Goal: Task Accomplishment & Management: Use online tool/utility

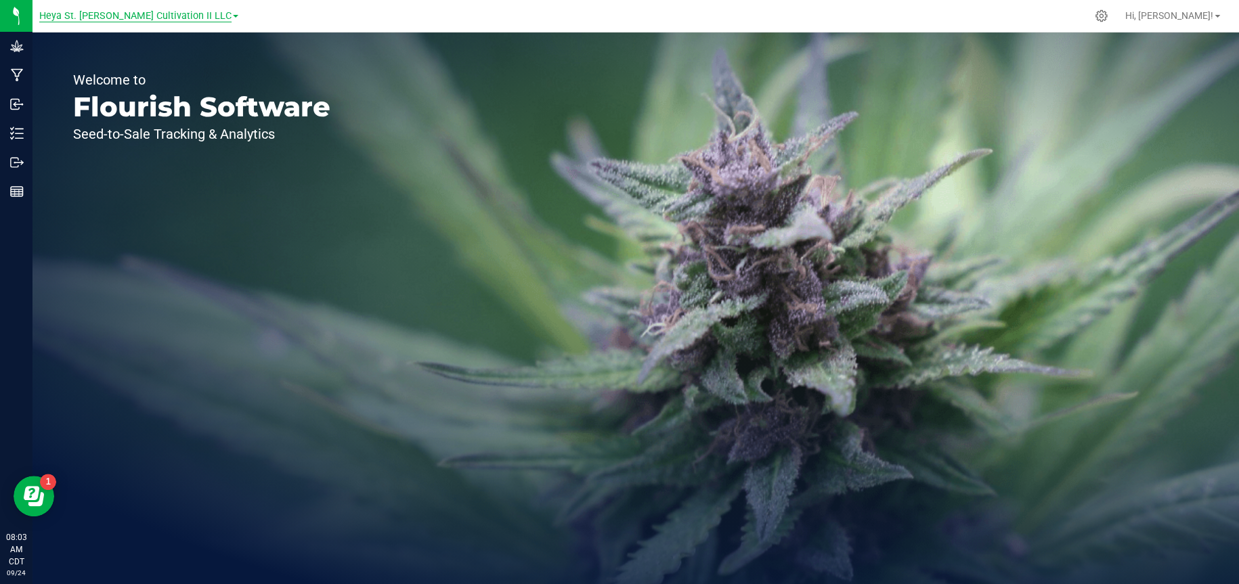
click at [132, 16] on span "Heya St. [PERSON_NAME] Cultivation II LLC" at bounding box center [135, 16] width 192 height 12
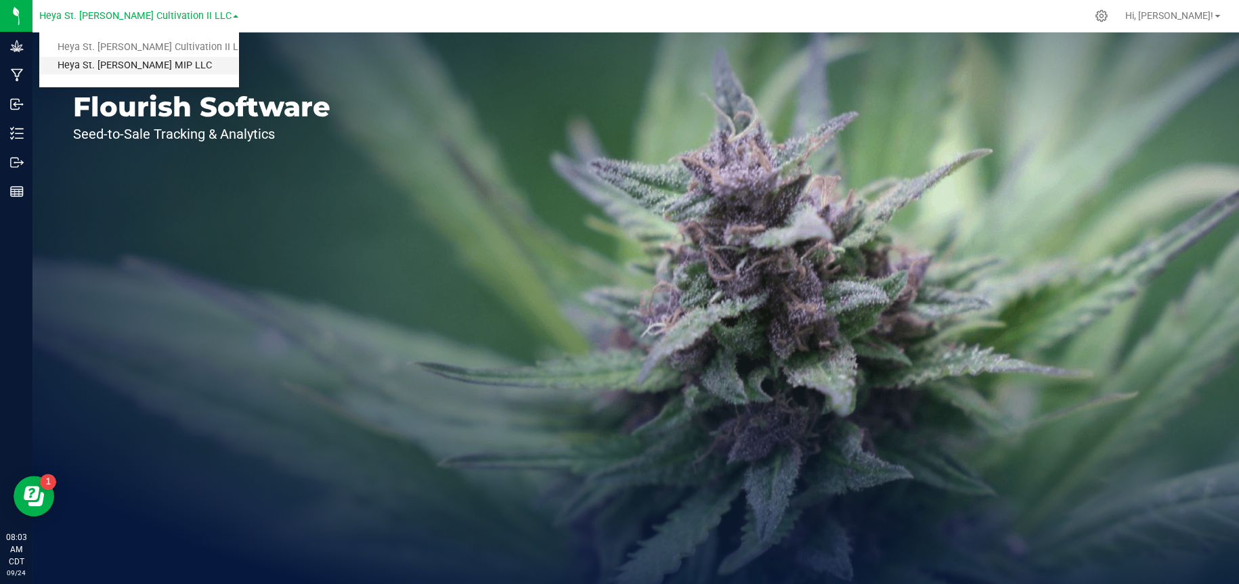
click at [119, 64] on link "Heya St. [PERSON_NAME] MIP LLC" at bounding box center [138, 66] width 199 height 18
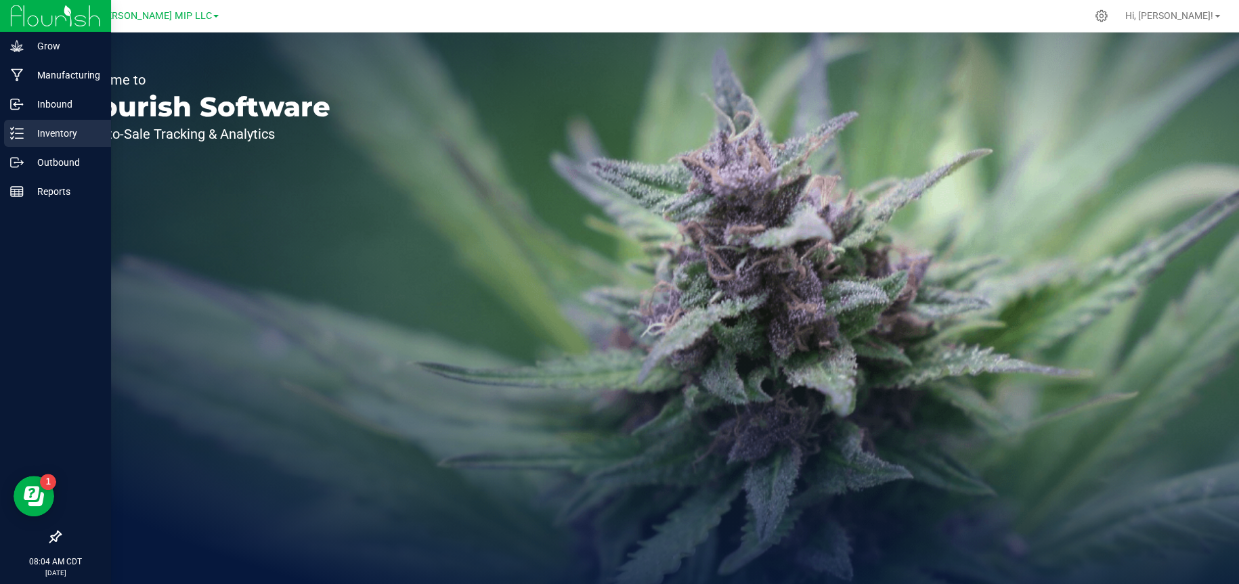
click at [32, 135] on p "Inventory" at bounding box center [64, 133] width 81 height 16
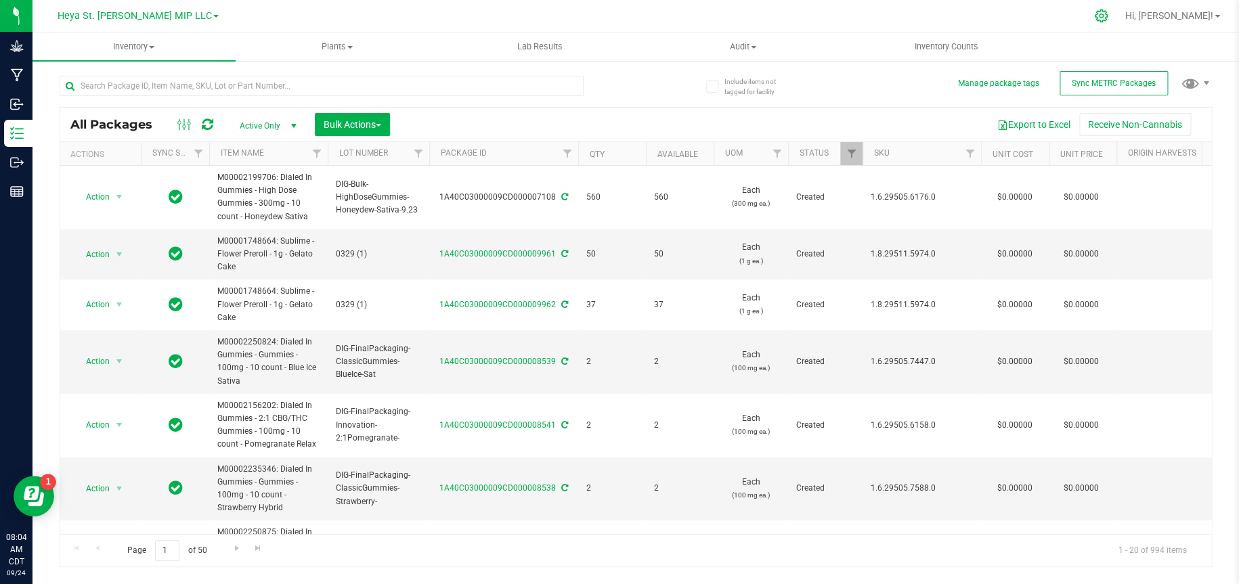
click at [1108, 18] on icon at bounding box center [1101, 16] width 14 height 14
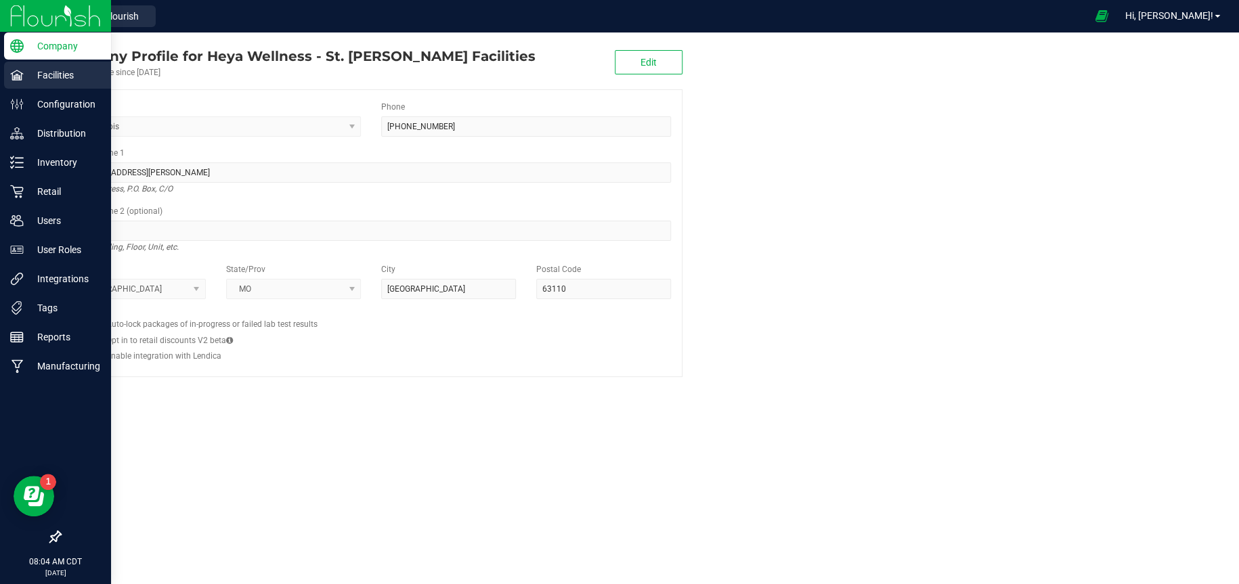
click at [49, 72] on p "Facilities" at bounding box center [64, 75] width 81 height 16
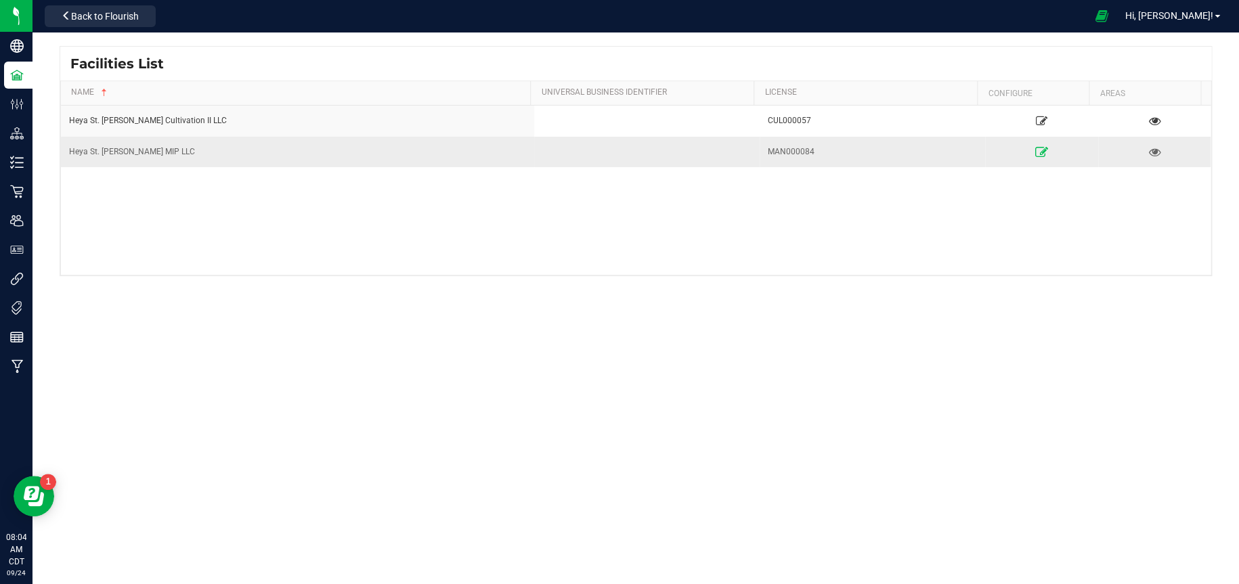
click at [1024, 150] on link at bounding box center [1041, 152] width 106 height 22
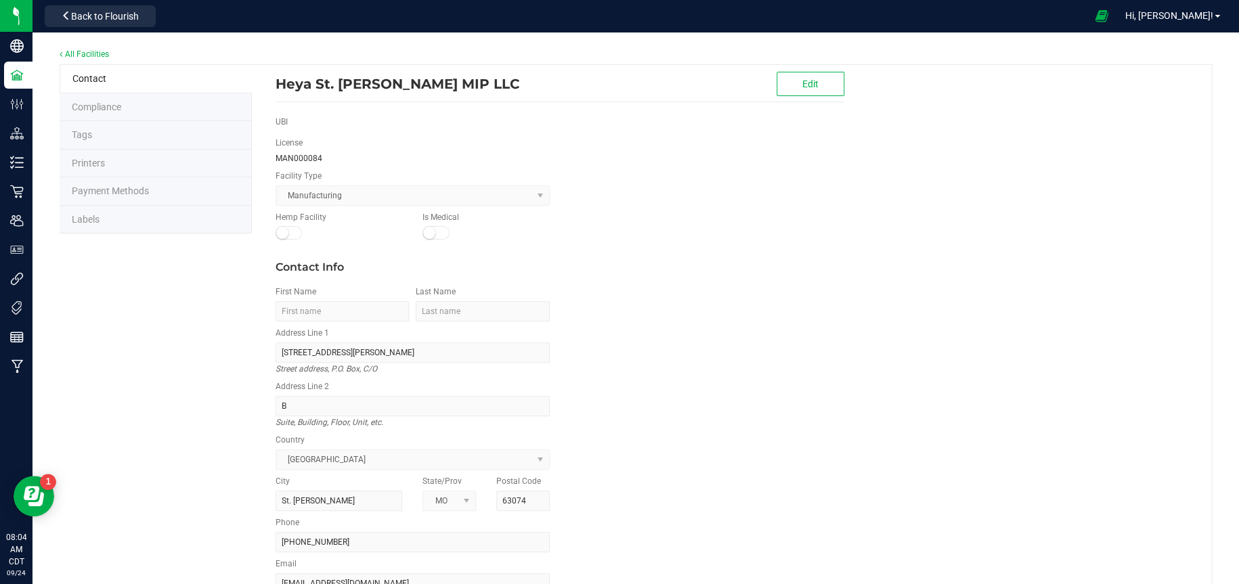
click at [181, 221] on li "Labels" at bounding box center [156, 220] width 192 height 28
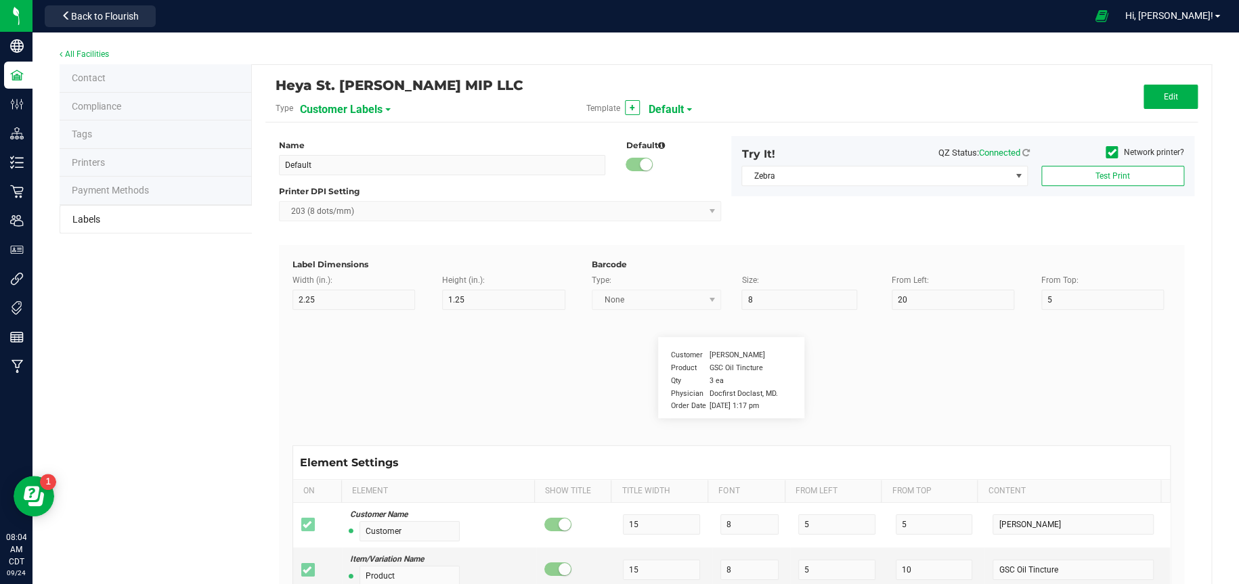
click at [372, 106] on span "Customer Labels" at bounding box center [341, 109] width 83 height 23
click at [354, 198] on li "Package Labels" at bounding box center [366, 189] width 134 height 24
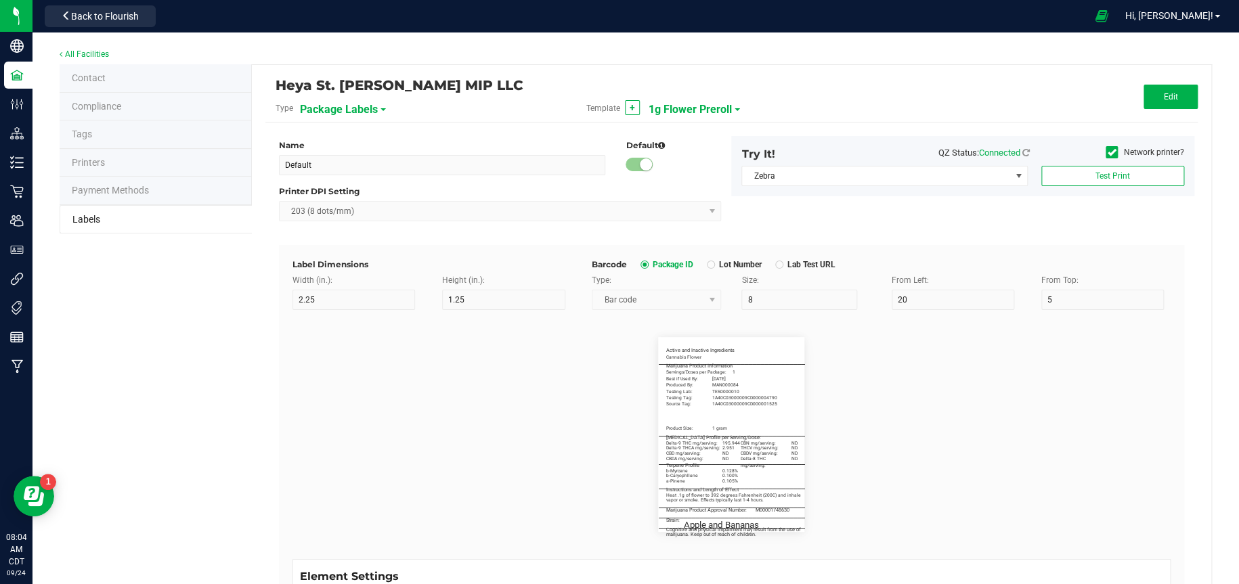
type input "1g Flower Preroll"
type input "3"
type input "5"
type input "3"
type input "30"
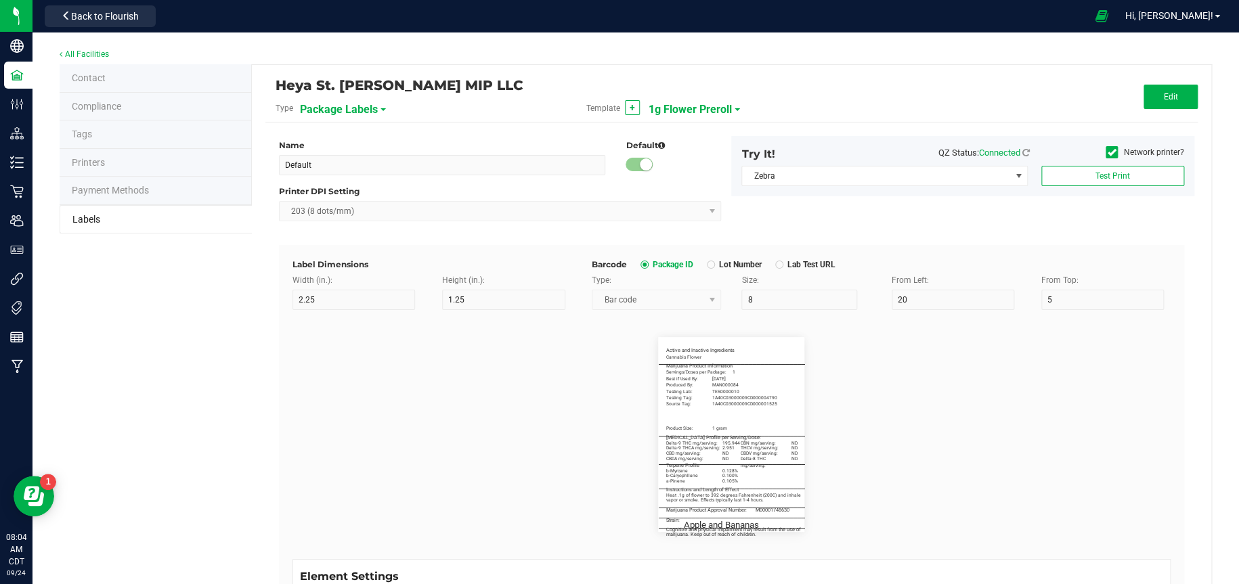
type input "Active and Inactive Ingredients"
type input "50"
type input "5.5"
type input "3"
type input "4"
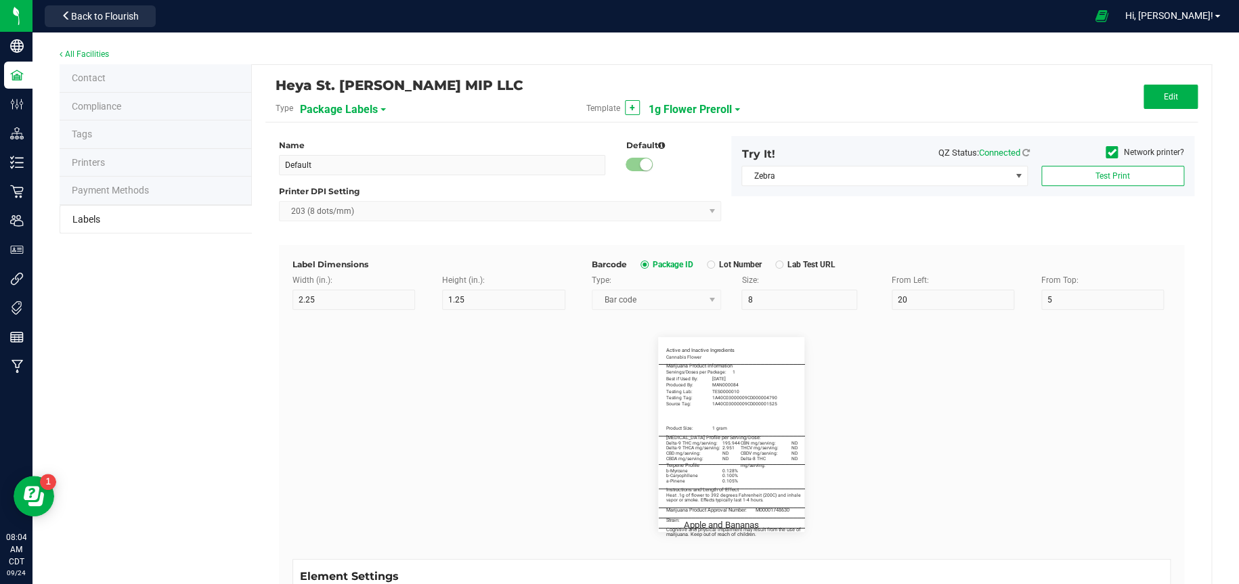
type input "____________________________________"
type input "10"
type input "0"
type input "7"
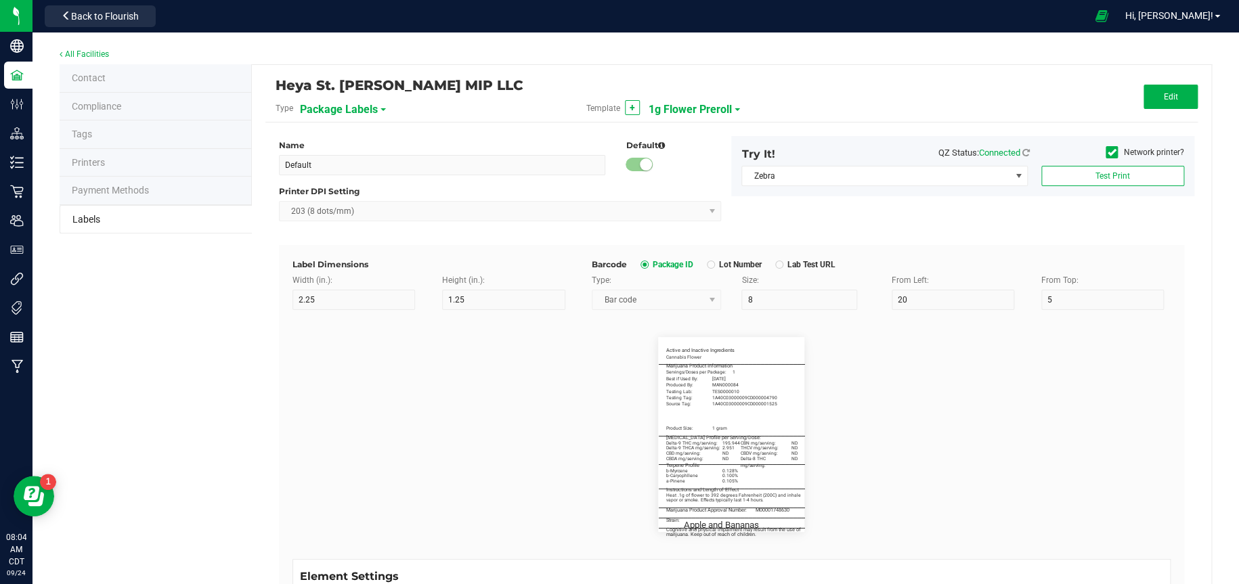
type input "Servings/Doses per Package:"
type input "26"
type input "5"
type input "3"
type input "12.5"
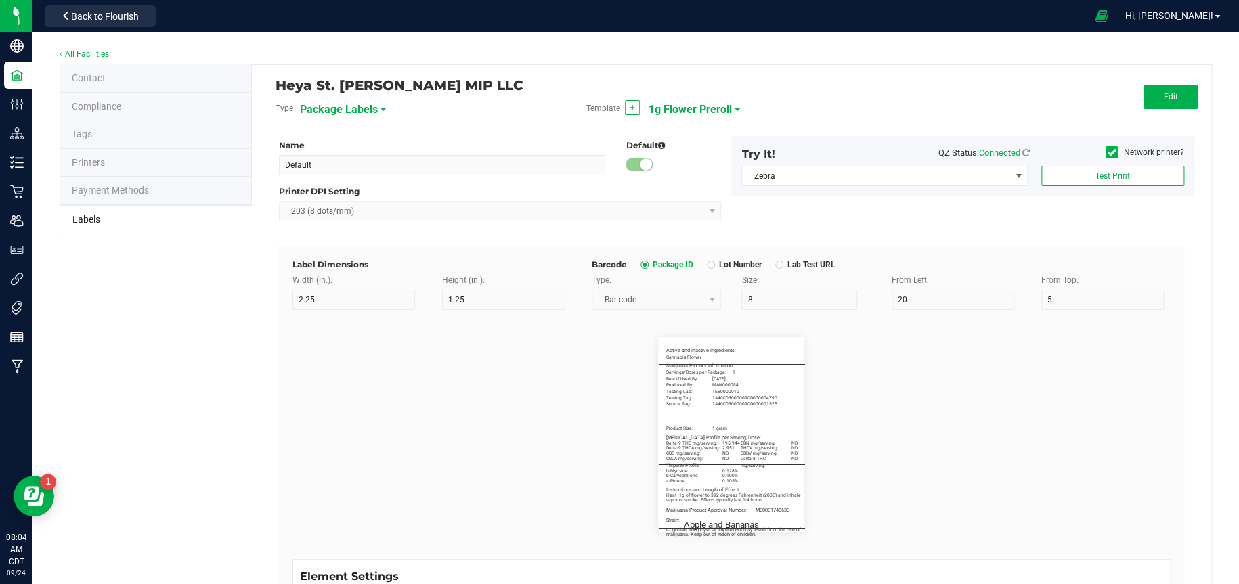
type input "1"
type input "Best if Used By:"
type input "18"
type input "5"
type input "3"
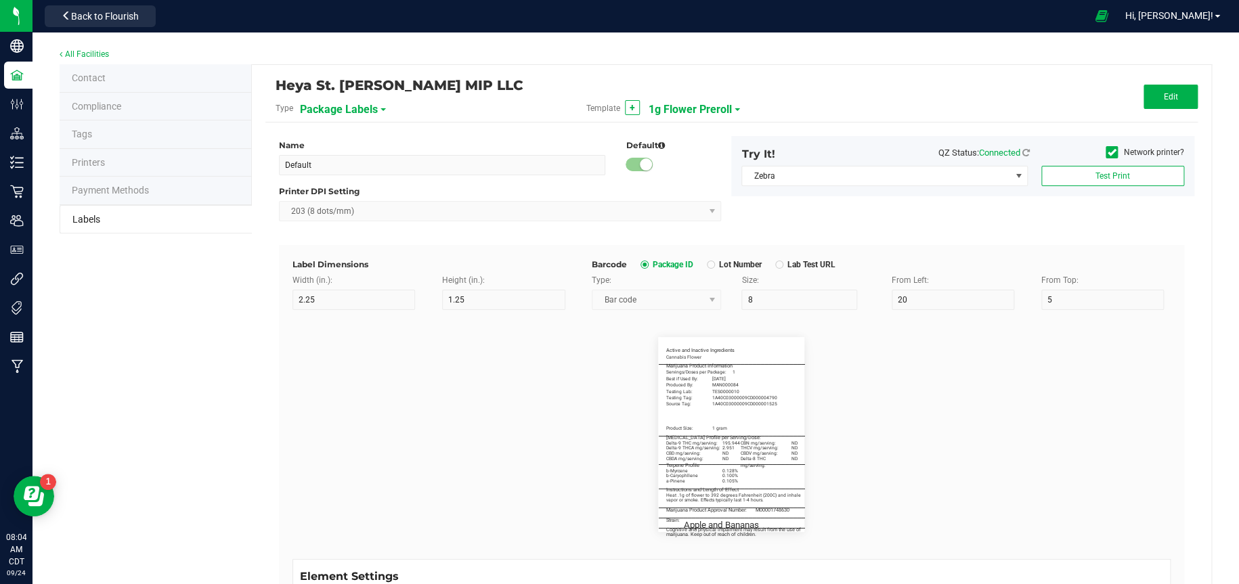
type input "15"
type input "01/28/2027"
type input "Produced By:"
type input "18"
type input "5"
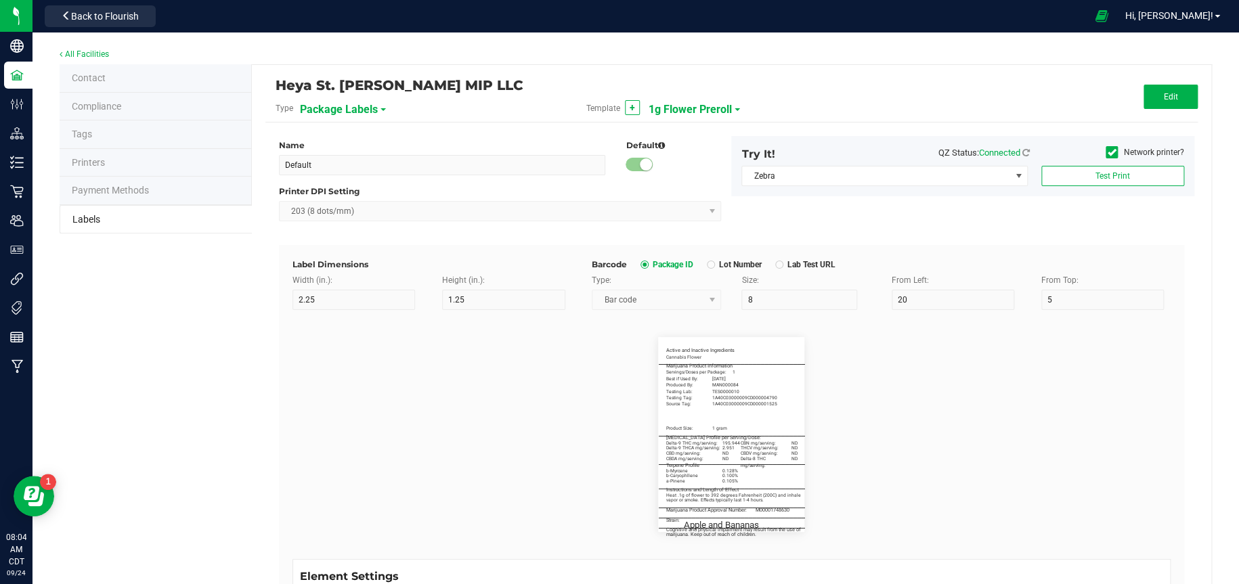
type input "3"
type input "17.5"
type input "MAN000084"
type input "Testing Lab:"
type input "18"
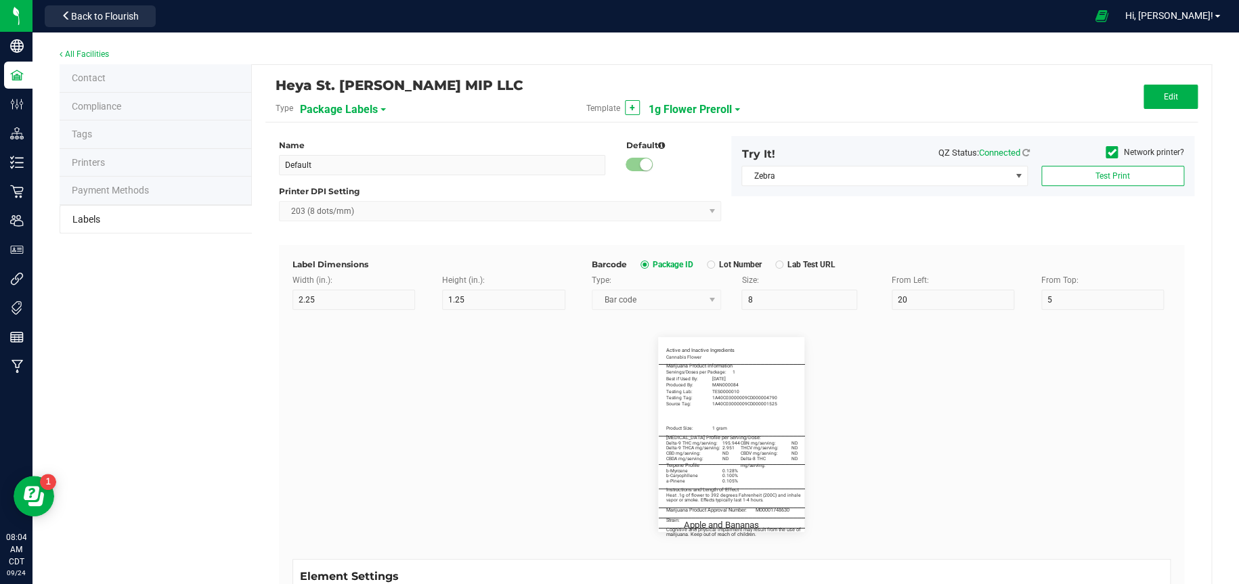
type input "5"
type input "3"
type input "20"
type input "TES0000010"
type input "Product Size:"
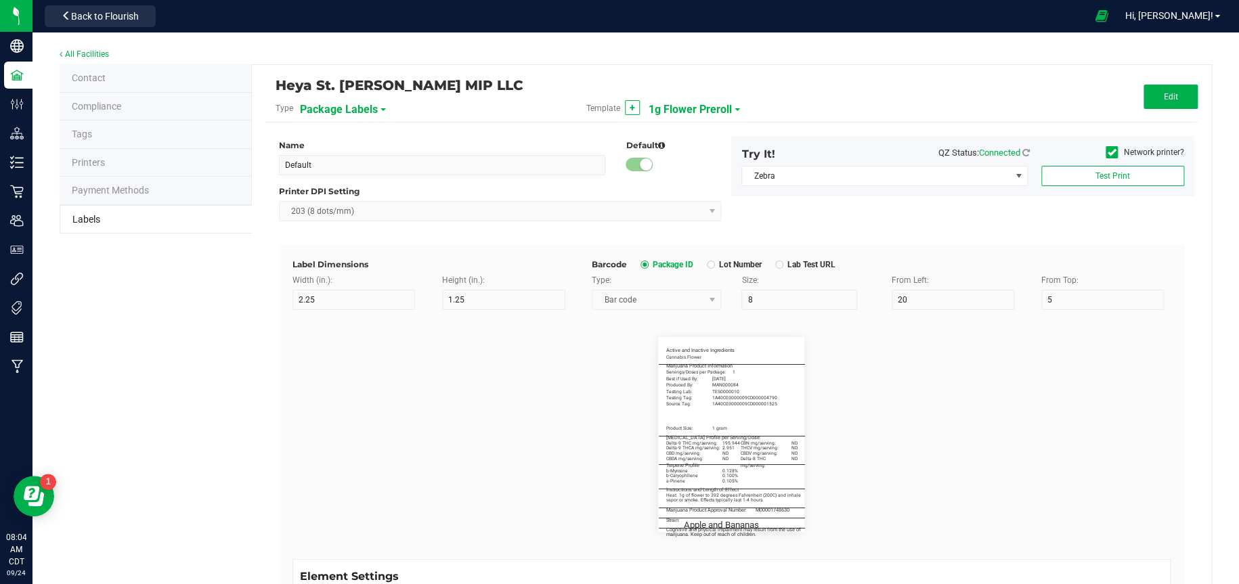
type input "18"
type input "5"
type input "3"
type input "34.5"
type input "1 gram"
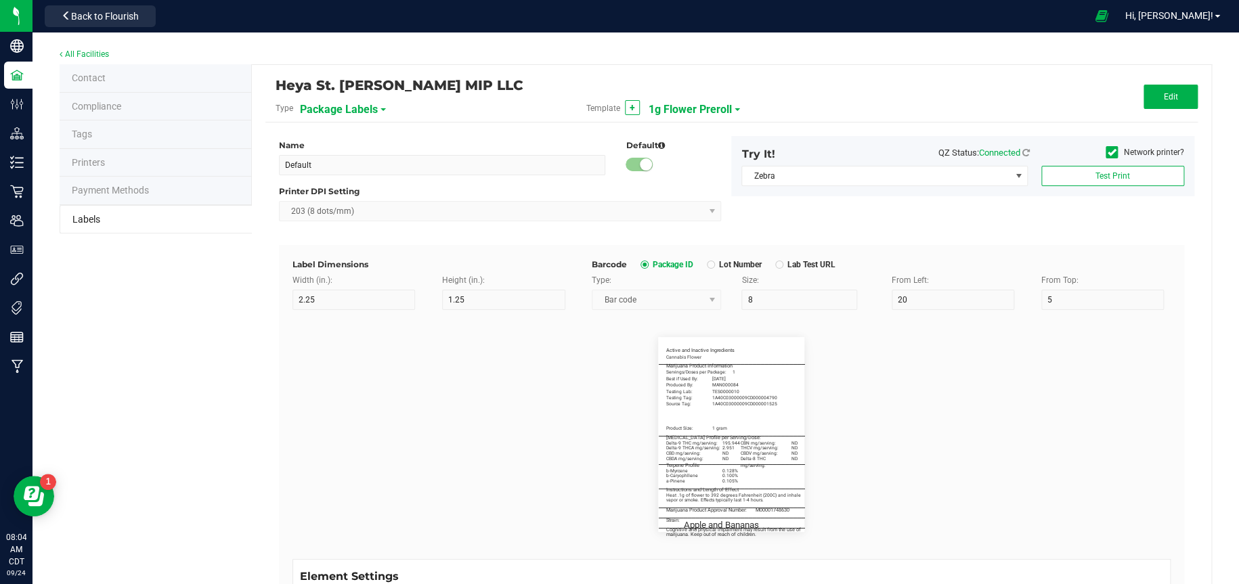
type input "____________________________________"
type input "10"
type input "0"
type input "35"
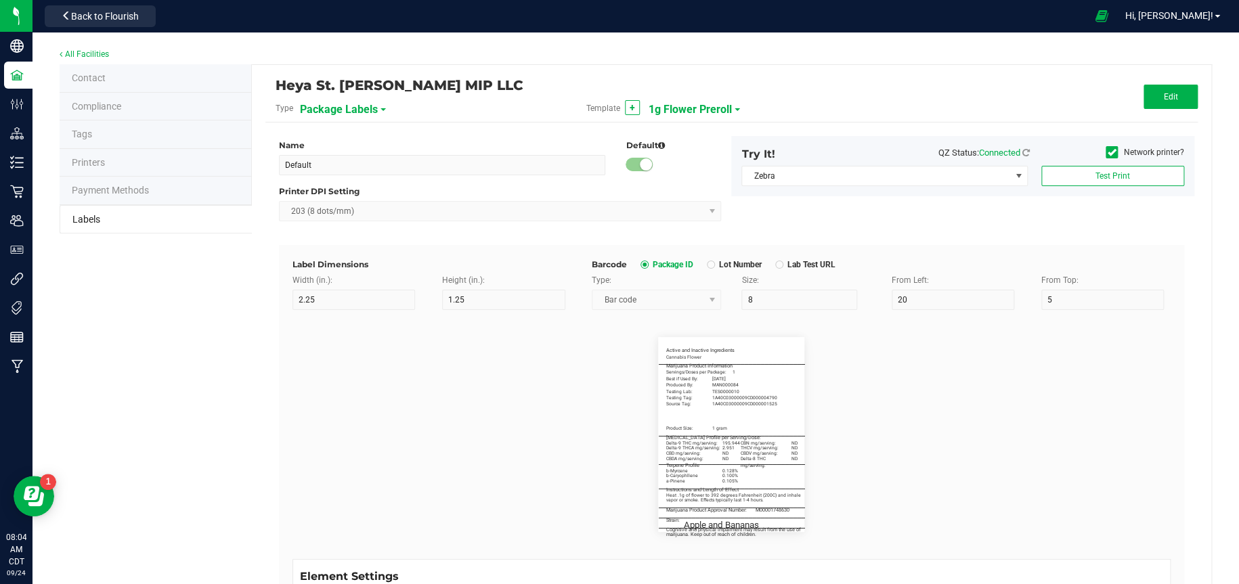
type input "Cannabinoid Profile per Serving/Dose:"
type input "55"
type input "5.5"
type input "3"
type input "38"
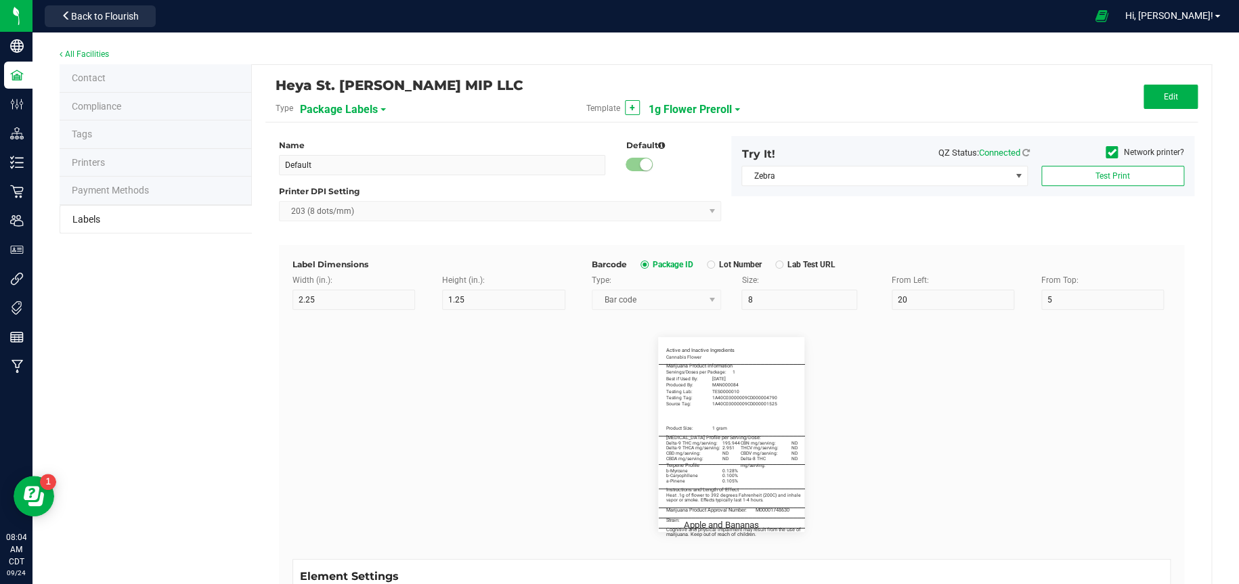
type input "Delta-9 THC mg/serving:"
type input "22"
type input "5"
type input "3"
type input "40.2"
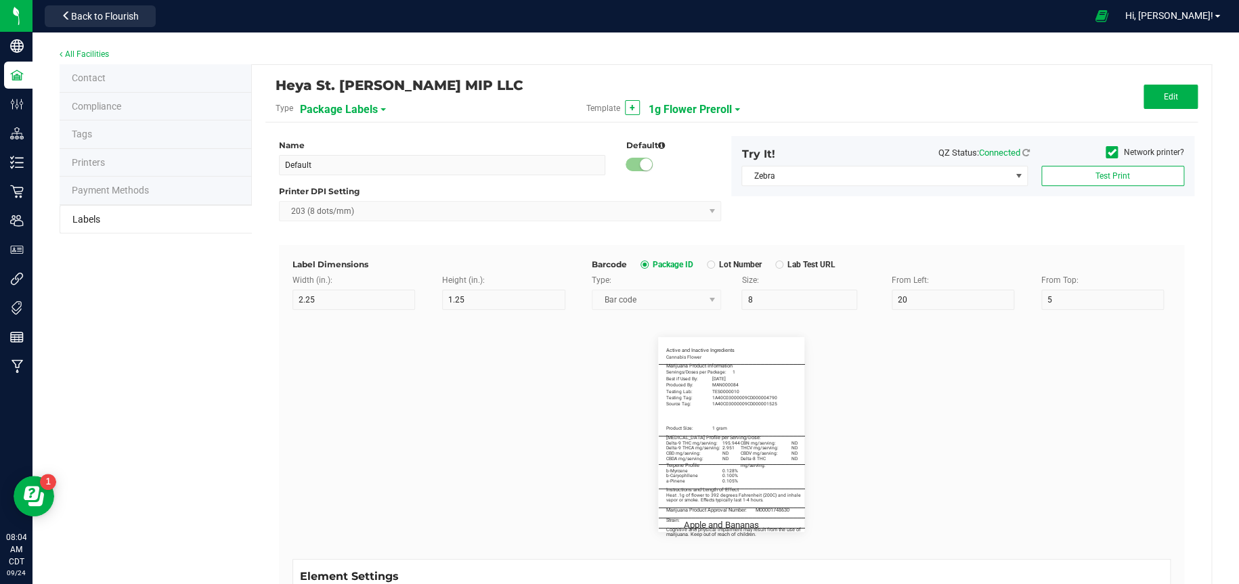
type input "195.944"
type input "____________________________________"
type input "10"
type input "0"
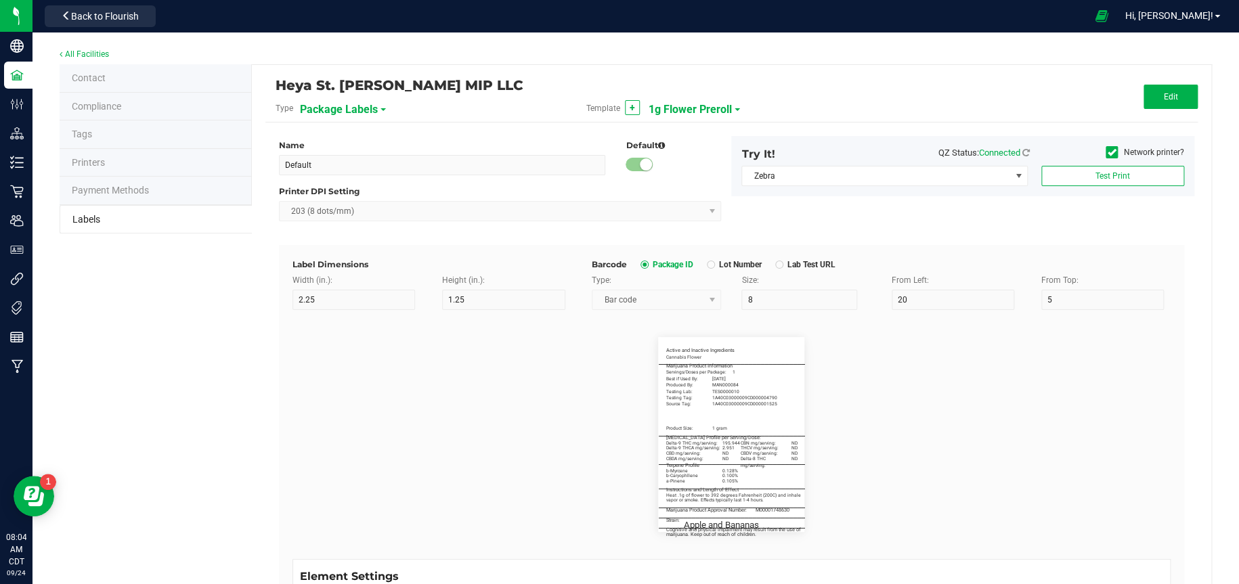
type input "46"
type input "Terpene Profile"
type input "55"
type input "5.5"
type input "3"
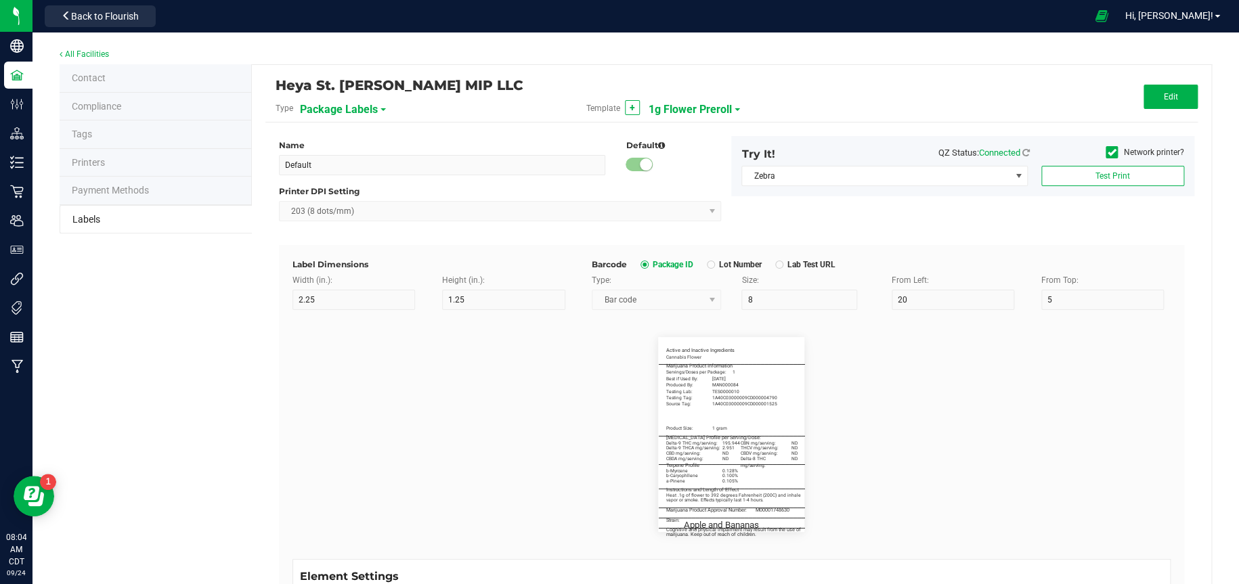
type input "49"
type input "b-Myrcene"
type input "22"
type input "5"
type input "3"
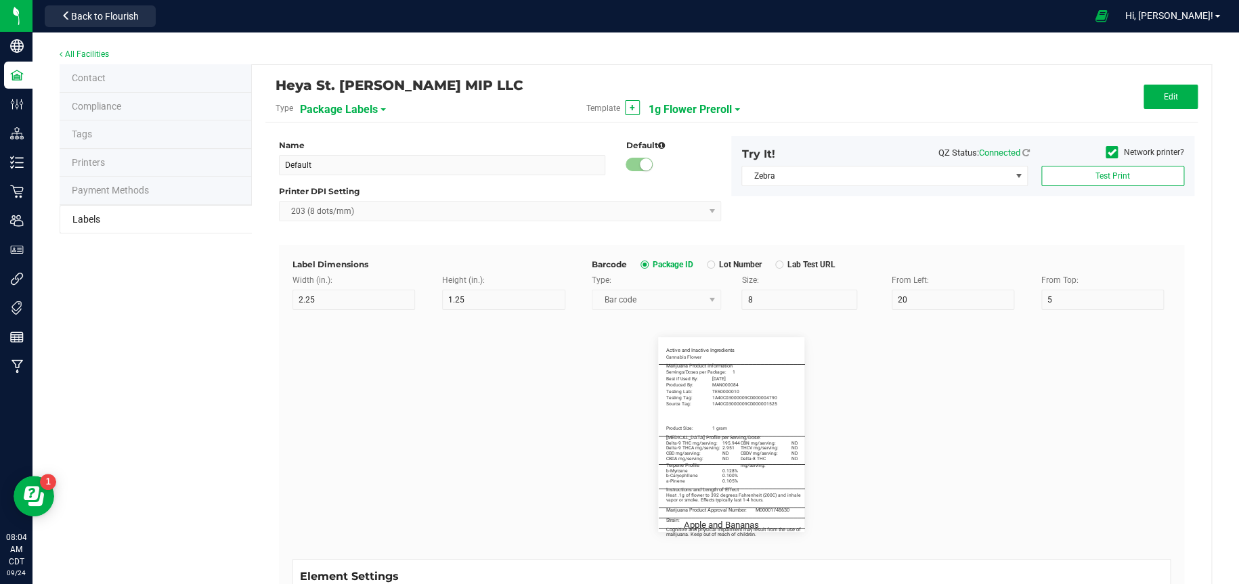
type input "51"
type input "0.128%"
type input "b-Caryophllene"
type input "22"
type input "5"
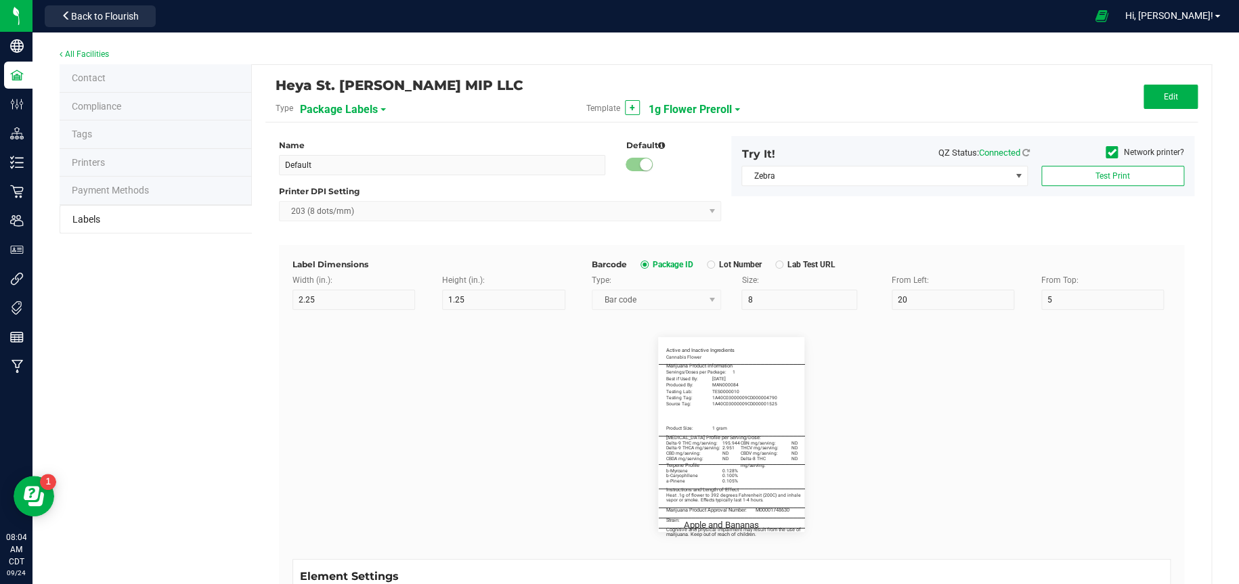
type input "3"
type input "53"
type input "0.100%"
type input "a-Pinene"
type input "22"
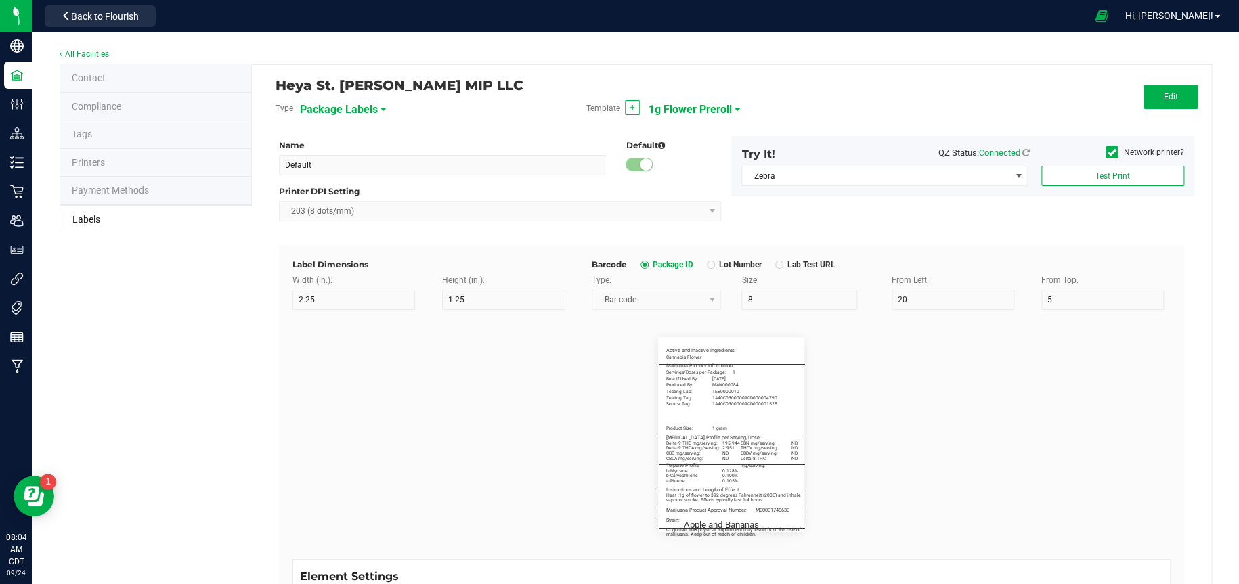
type input "5"
type input "3"
type input "55"
type input "0.105%"
type input "____________________________________"
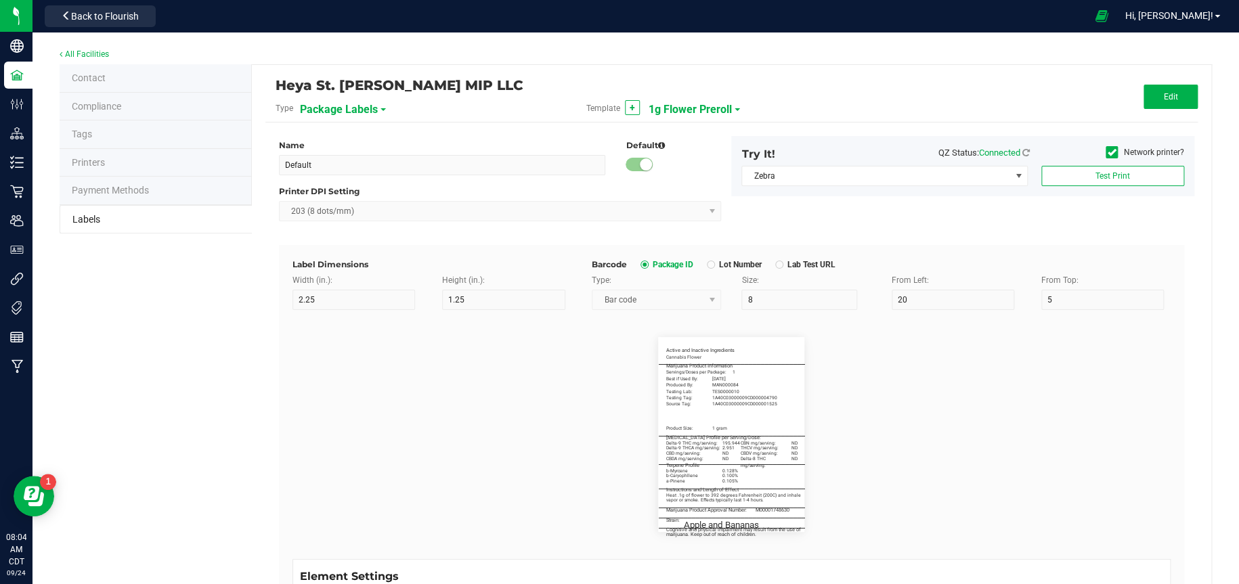
type input "10"
type input "0"
type input "55.5"
type input "Instructions and Length of Effect"
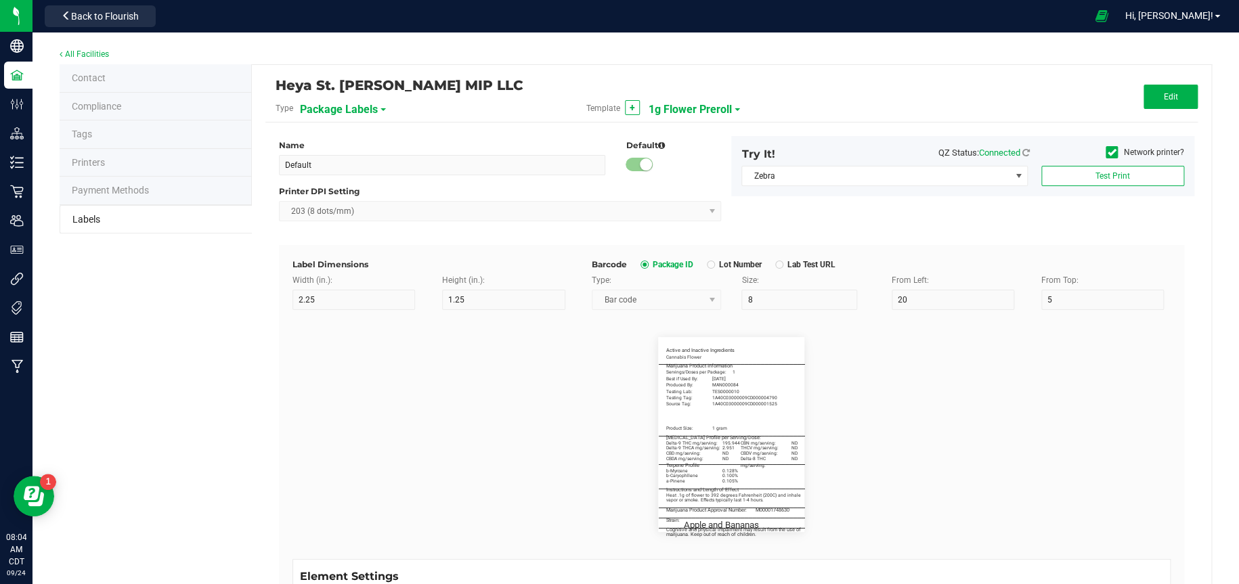
type input "55"
type input "5.5"
type input "3"
type input "58.5"
type input "Heat .1g of flower to 392 degrees Fahrenheit (200C) and inhale"
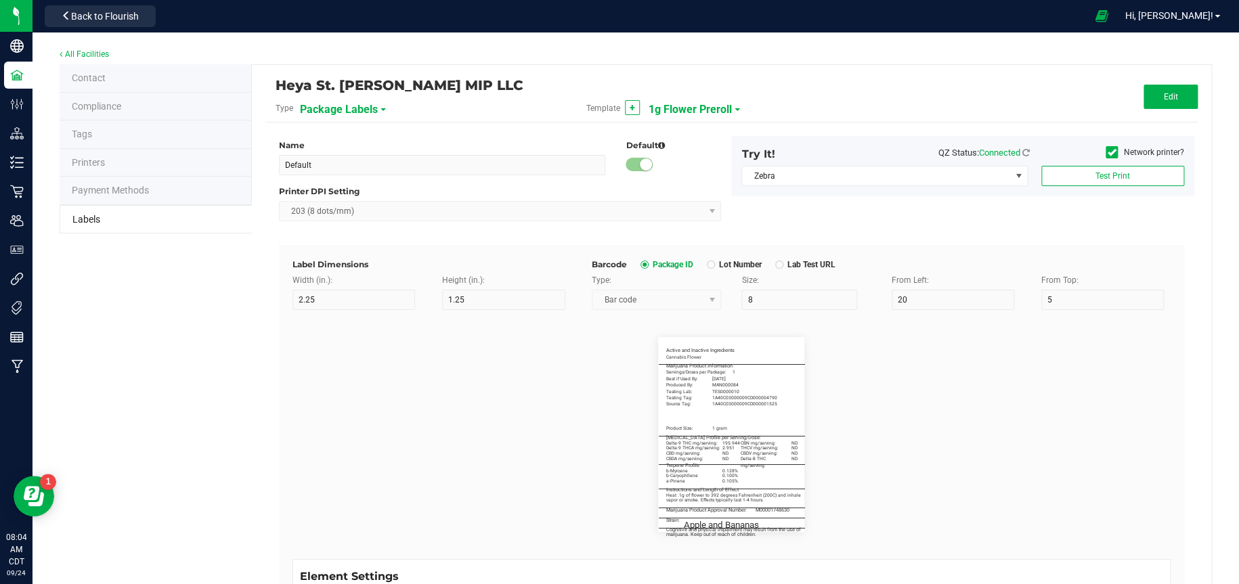
type input "56"
type input "5"
type input "3"
type input "60.5"
type input "vapor or smoke. Effects typically last 1-4 hours."
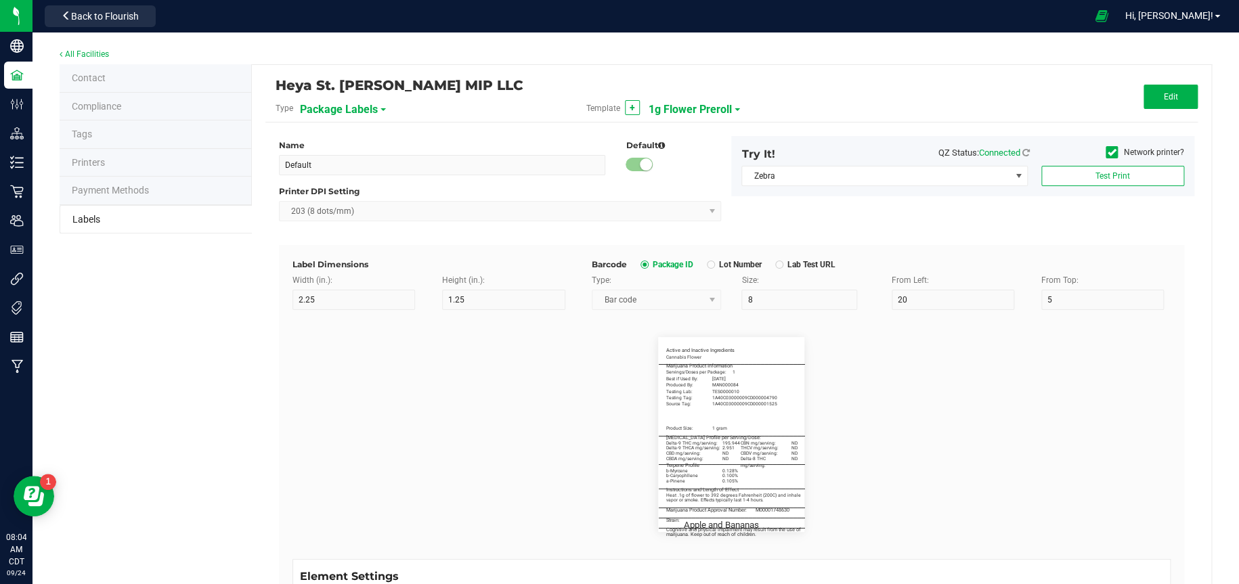
type input "55"
type input "5"
type input "3"
type input "62.5"
type input "____________________________________"
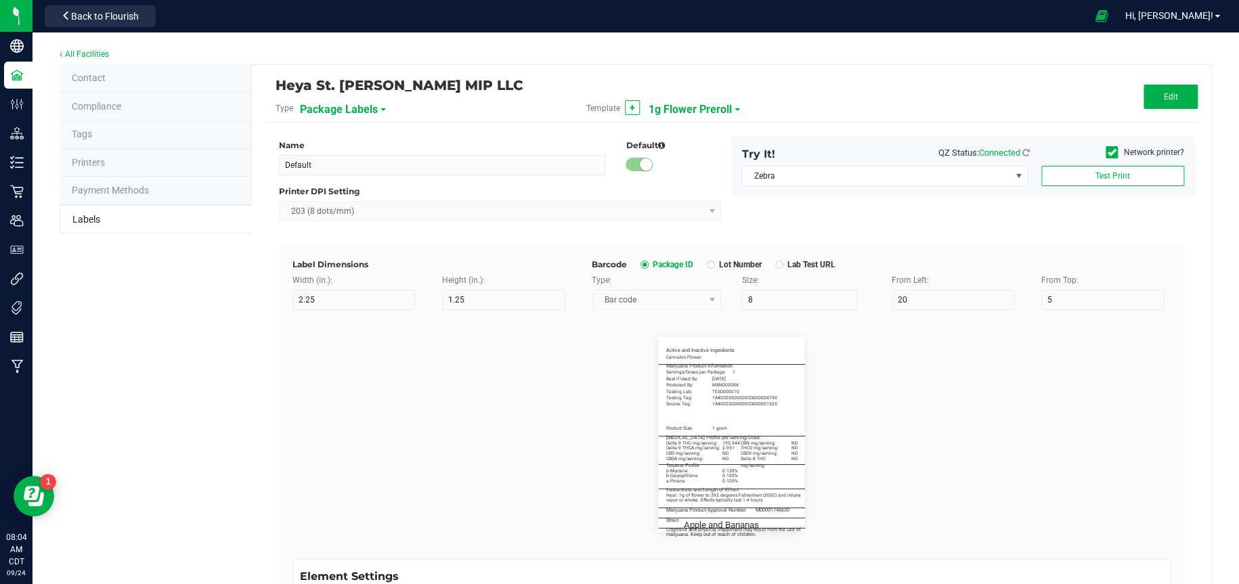
type input "10"
type input "0"
type input "63"
type input "Cognitive and physical impairment may result from the use of"
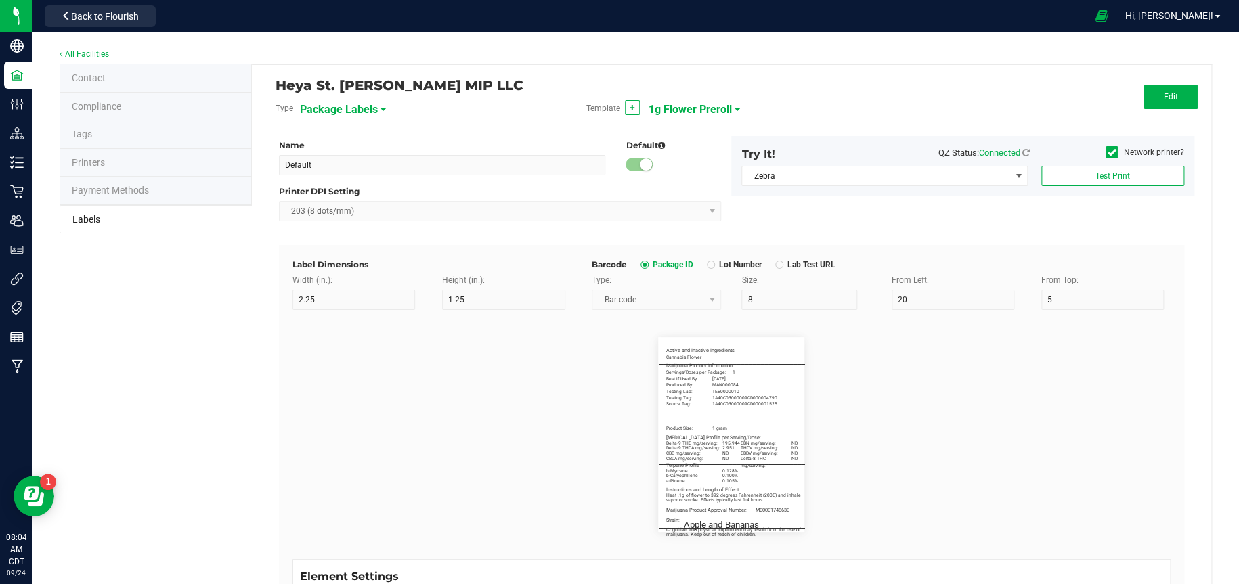
type input "55"
type input "5.5"
type input "3"
type input "74"
type input "marijuana. Keep out of reach of children."
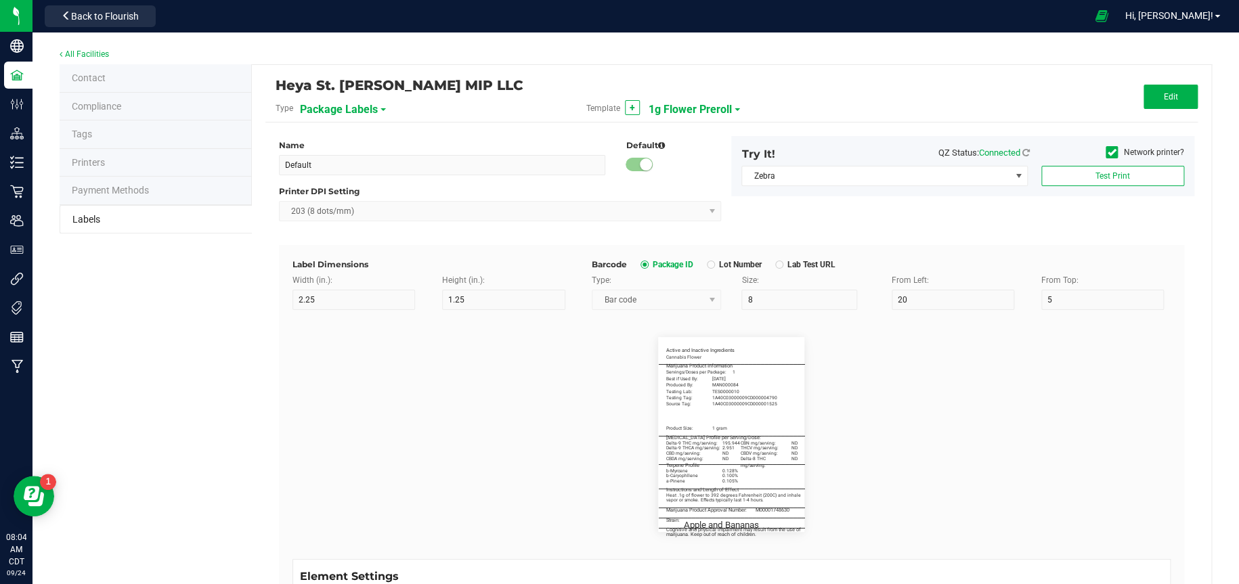
type input "54"
type input "5.5"
type input "3"
type input "76"
click at [691, 104] on span "1g Flower Preroll" at bounding box center [690, 109] width 83 height 23
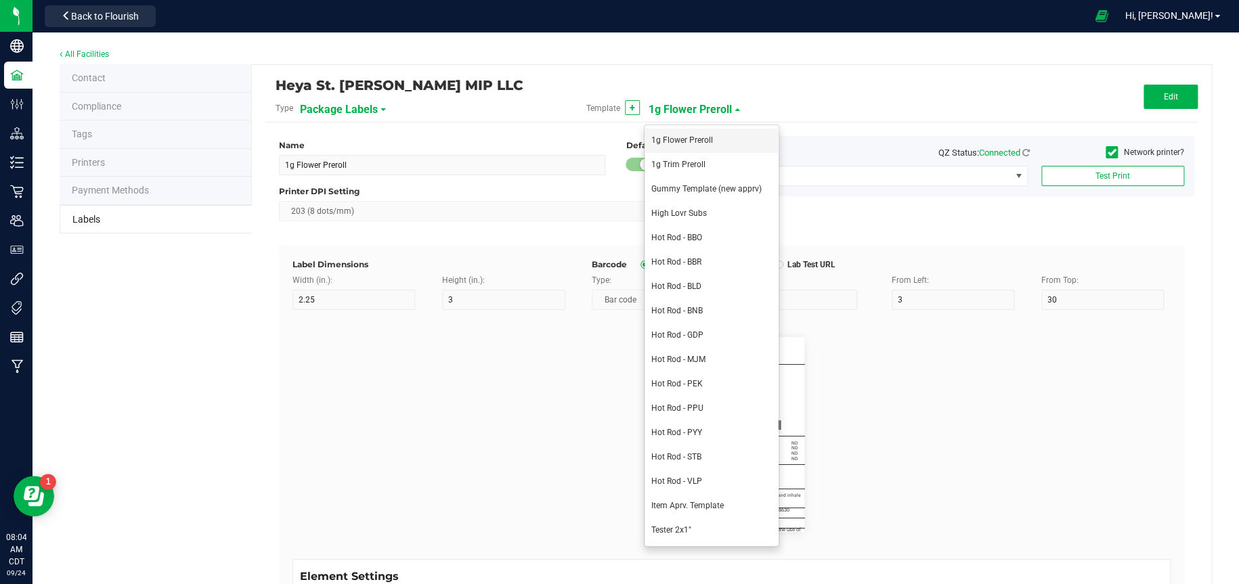
click at [692, 135] on span "1g Flower Preroll" at bounding box center [682, 139] width 62 height 9
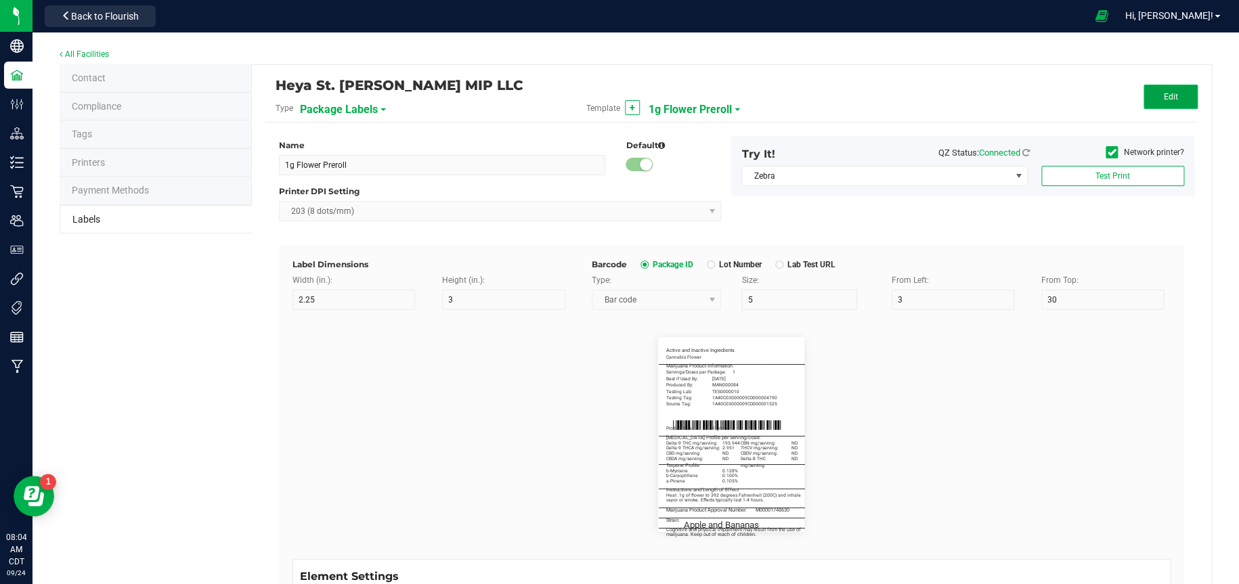
click at [1181, 106] on button "Edit" at bounding box center [1171, 97] width 54 height 24
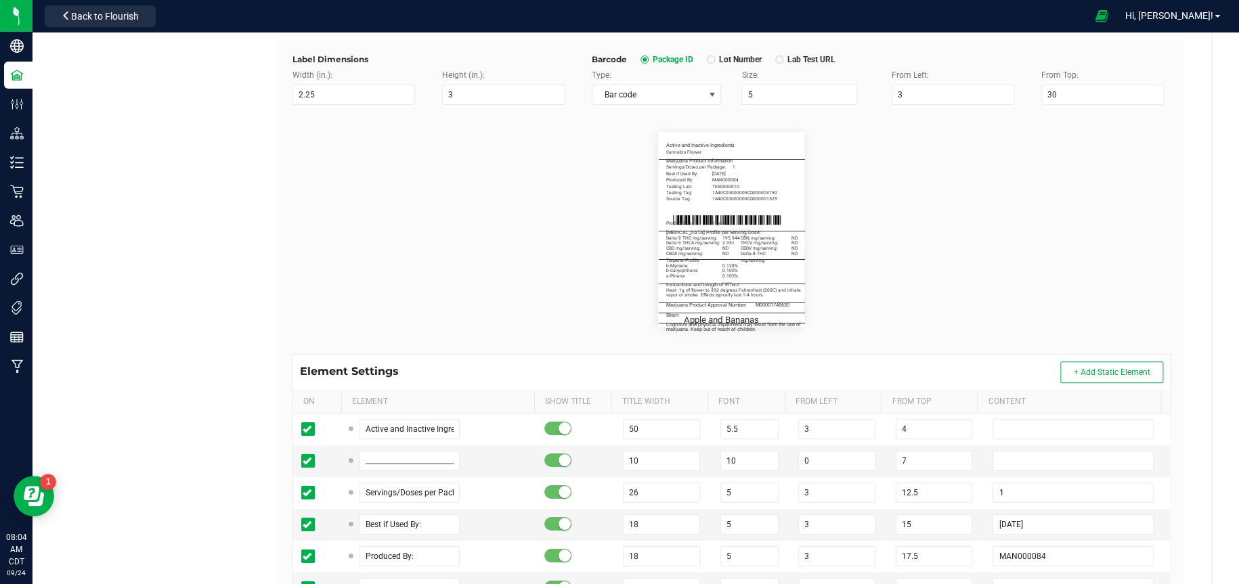
scroll to position [326, 0]
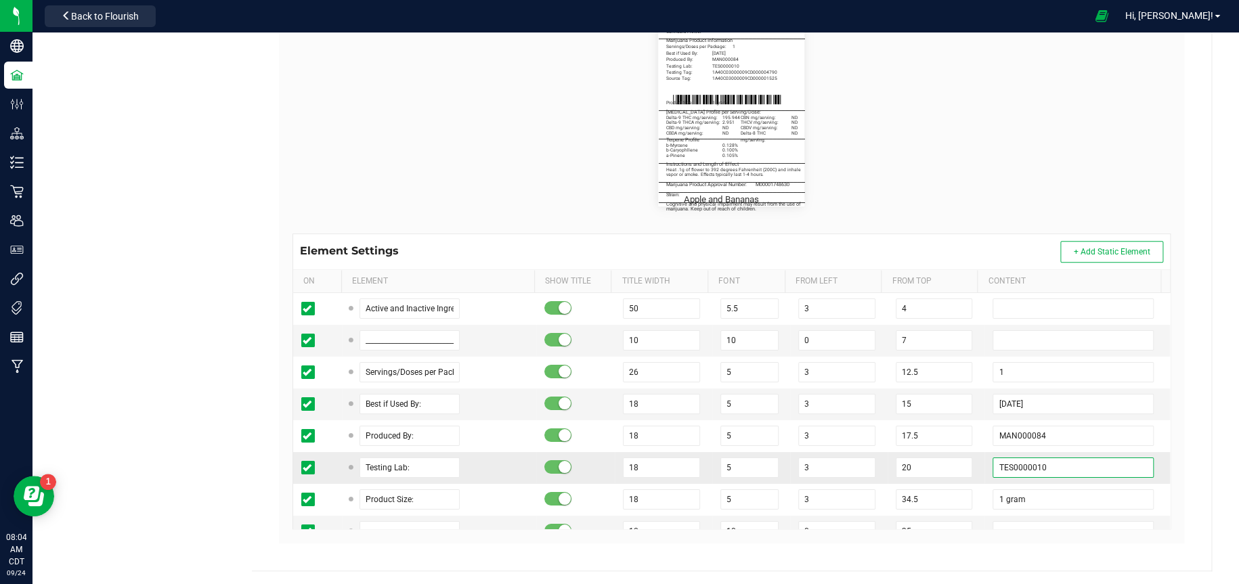
click at [1031, 465] on input "TES0000010" at bounding box center [1073, 468] width 160 height 20
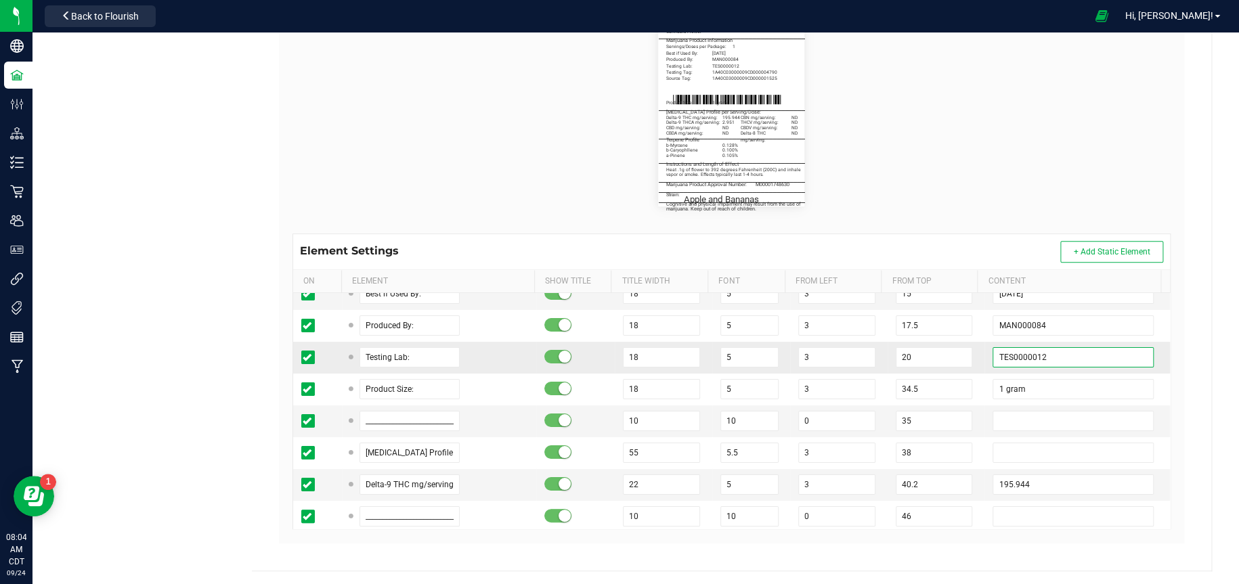
scroll to position [135, 0]
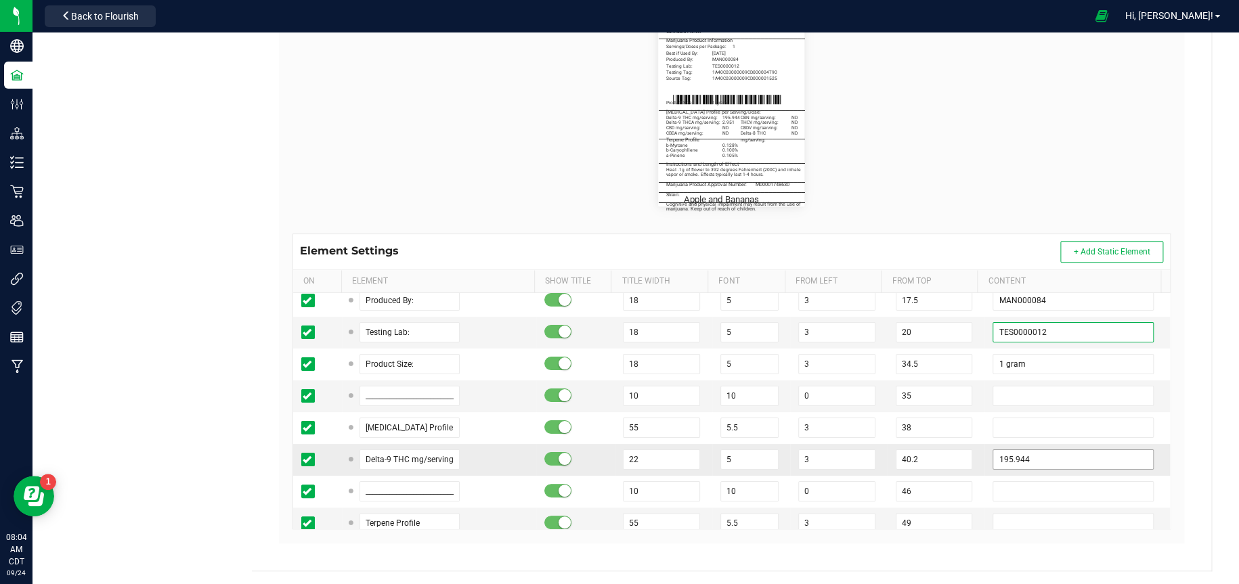
type input "TES0000012"
click at [1035, 454] on input "195.944" at bounding box center [1073, 460] width 160 height 20
type input "1"
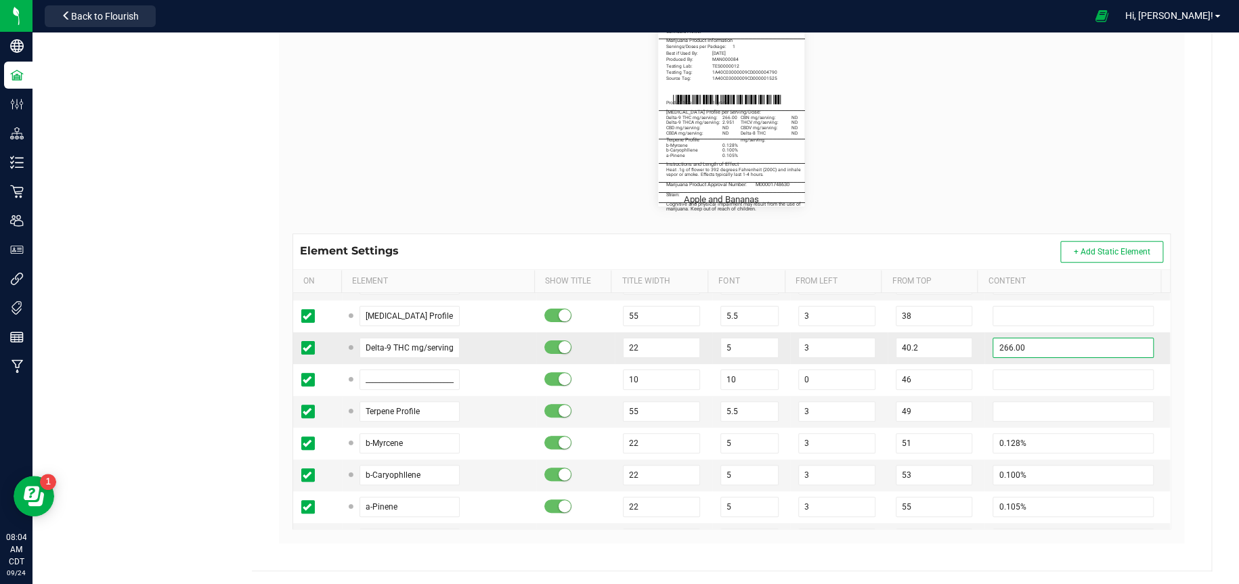
scroll to position [271, 0]
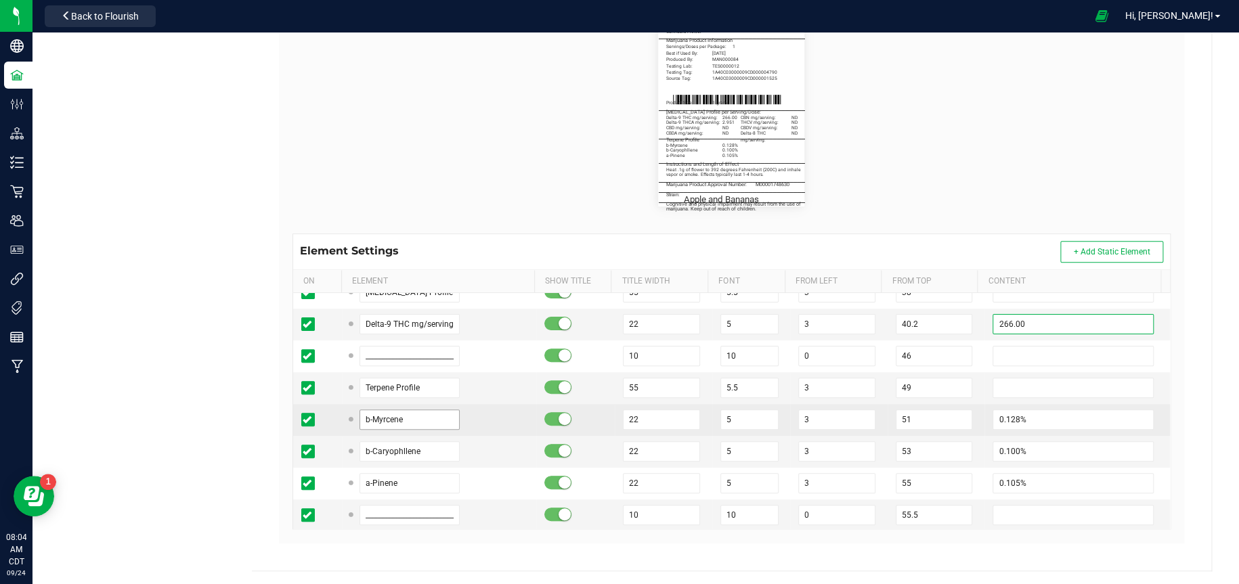
type input "266.00"
click at [434, 425] on input "b-Myrcene" at bounding box center [410, 420] width 100 height 20
type input "b"
type input "b-Caryophllene"
click at [1057, 410] on input "0.128%" at bounding box center [1073, 420] width 160 height 20
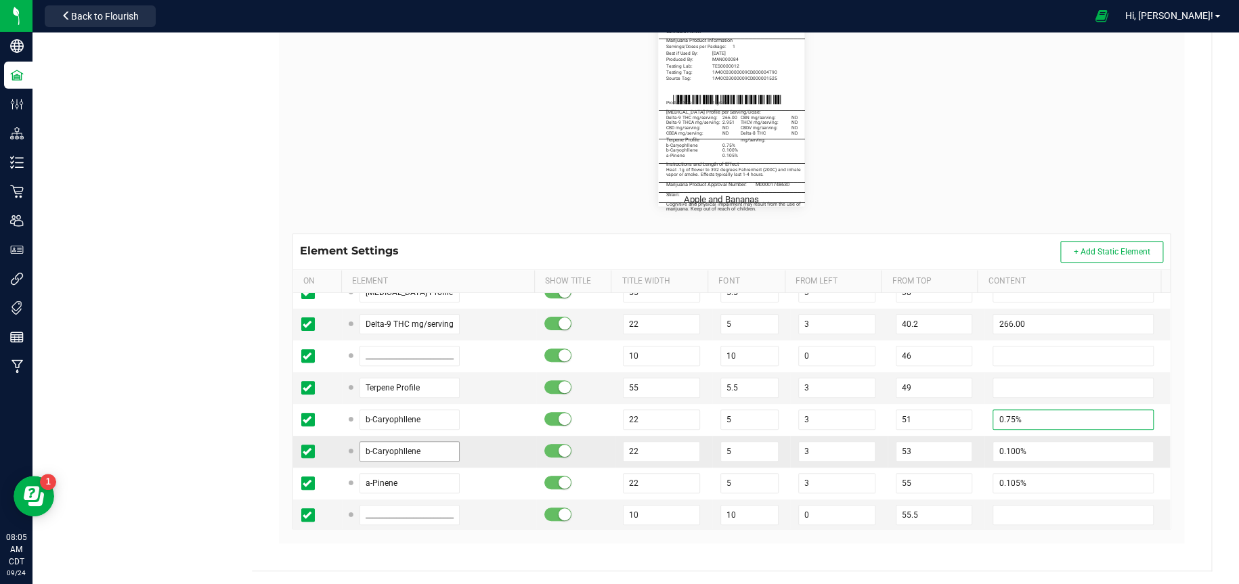
type input "0.75%"
click at [439, 455] on input "b-Caryophllene" at bounding box center [410, 451] width 100 height 20
type input "b"
type input "a-Humulene"
click at [1008, 450] on input "0.100%" at bounding box center [1073, 451] width 160 height 20
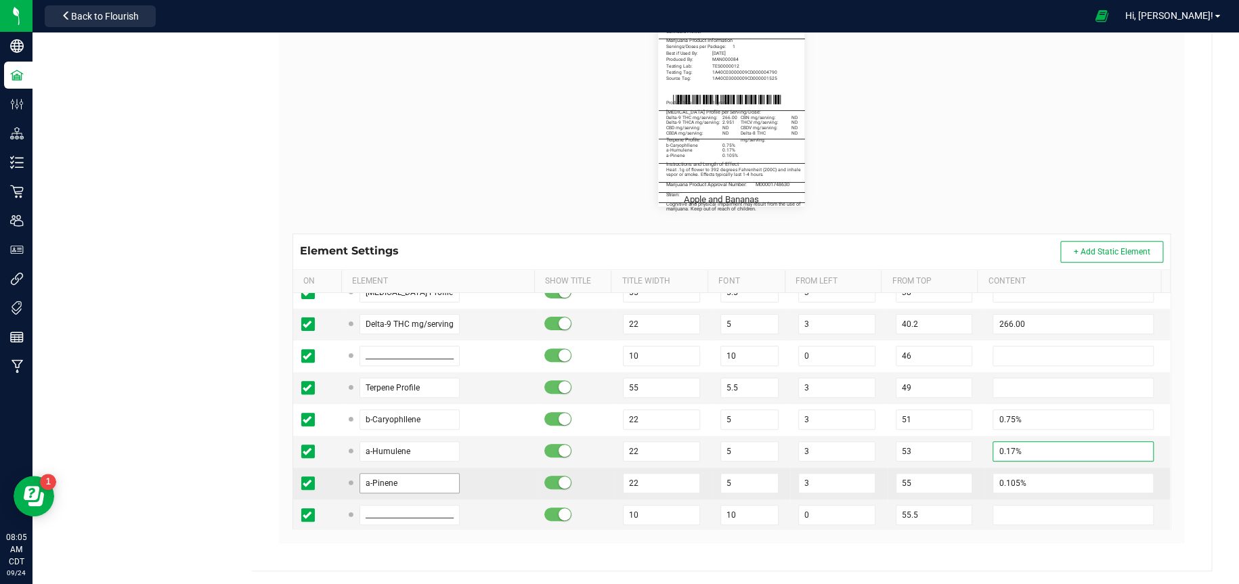
type input "0.17%"
click at [407, 486] on input "a-Pinene" at bounding box center [410, 483] width 100 height 20
type input "a"
type input "Linalool"
click at [1019, 479] on input "0.105%" at bounding box center [1073, 483] width 160 height 20
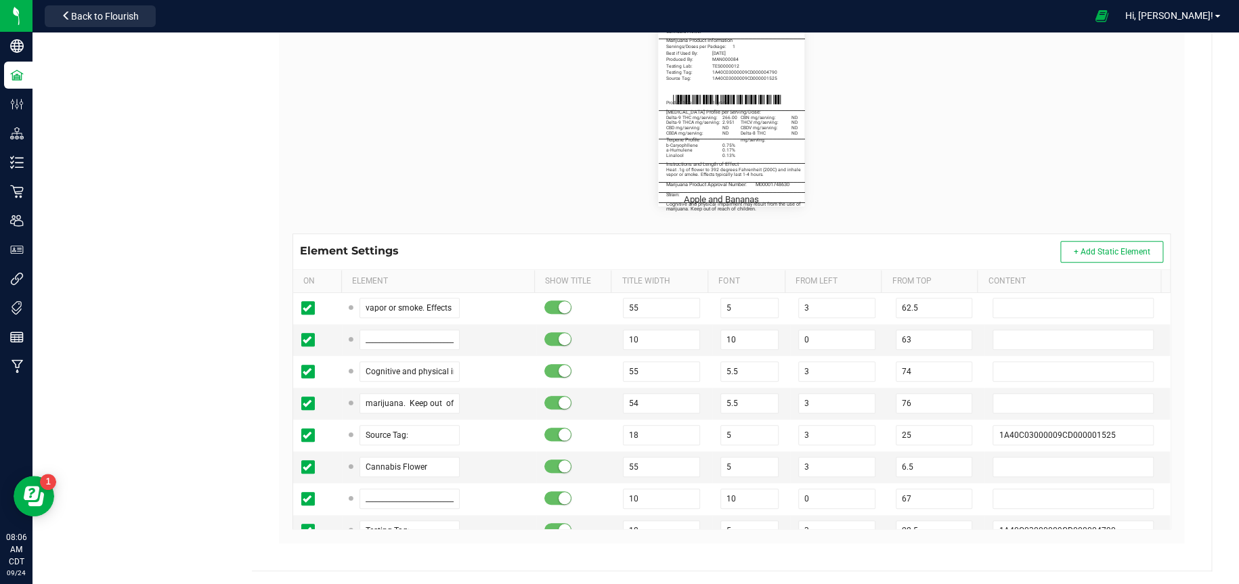
scroll to position [609, 0]
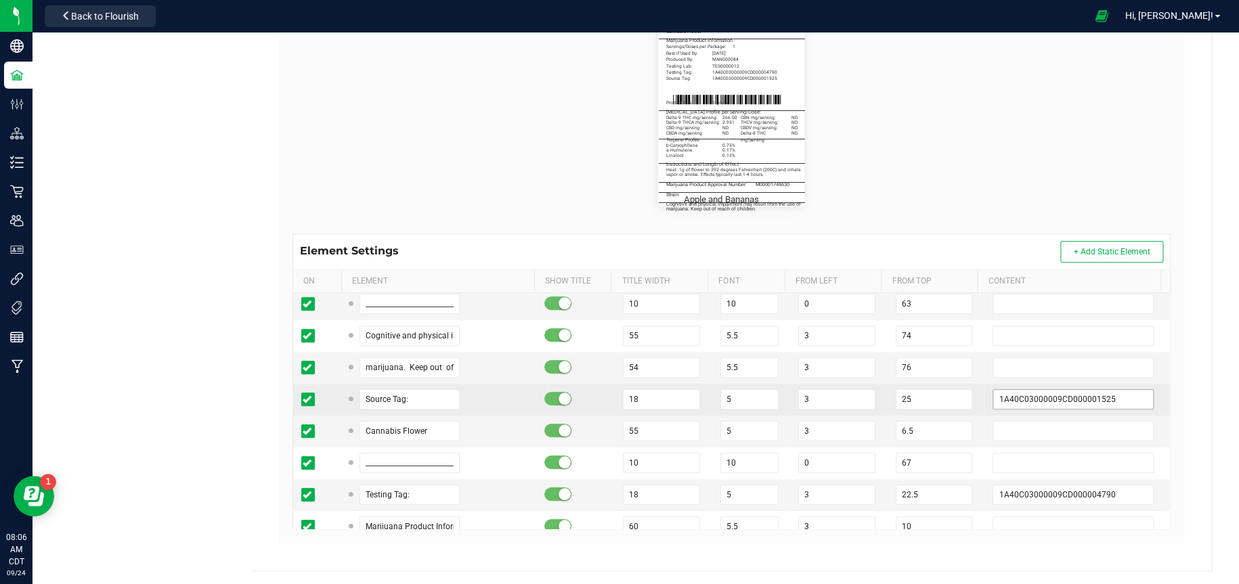
type input "0.13%"
click at [1122, 399] on input "1A40C03000009CD000001525" at bounding box center [1073, 399] width 160 height 20
type input "1A40C03000009CD000009954"
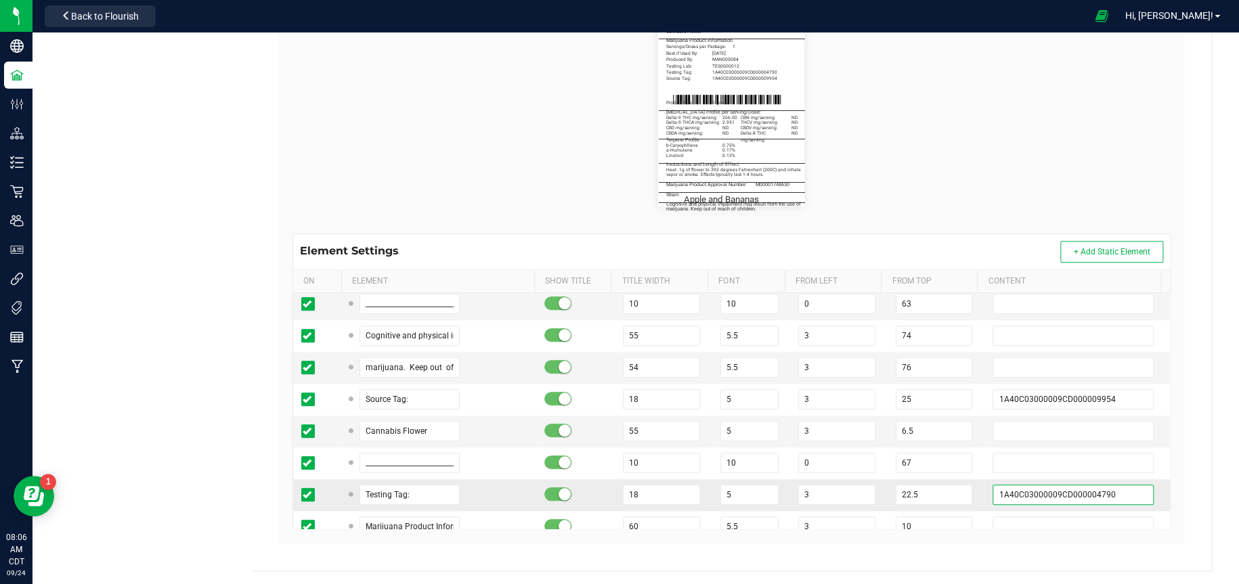
click at [1116, 489] on input "1A40C03000009CD000004790" at bounding box center [1073, 495] width 160 height 20
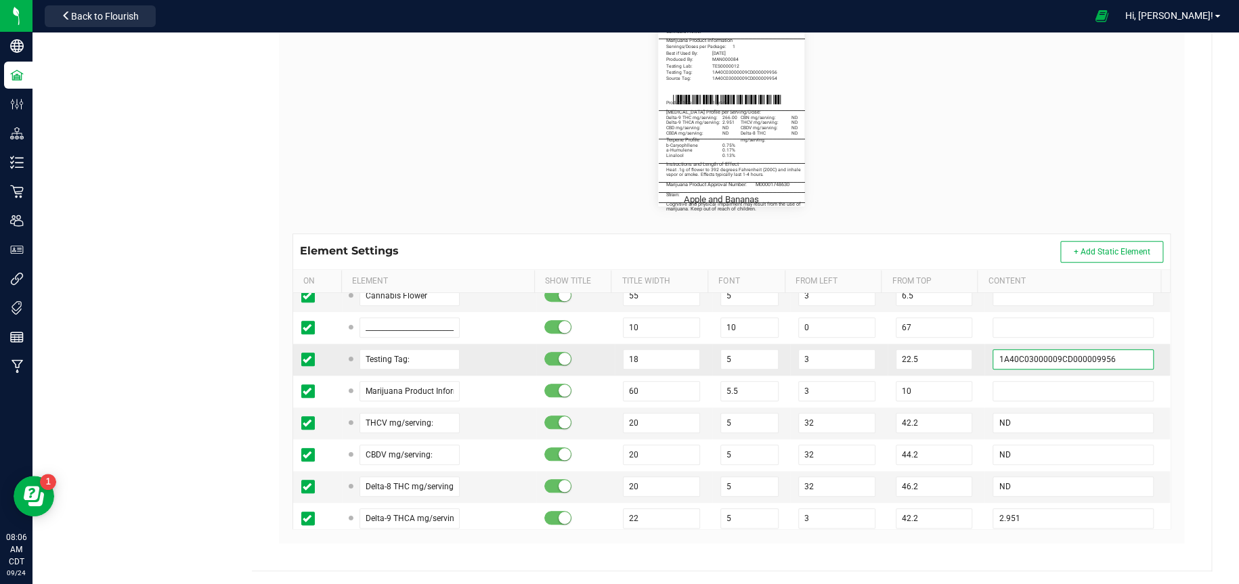
scroll to position [812, 0]
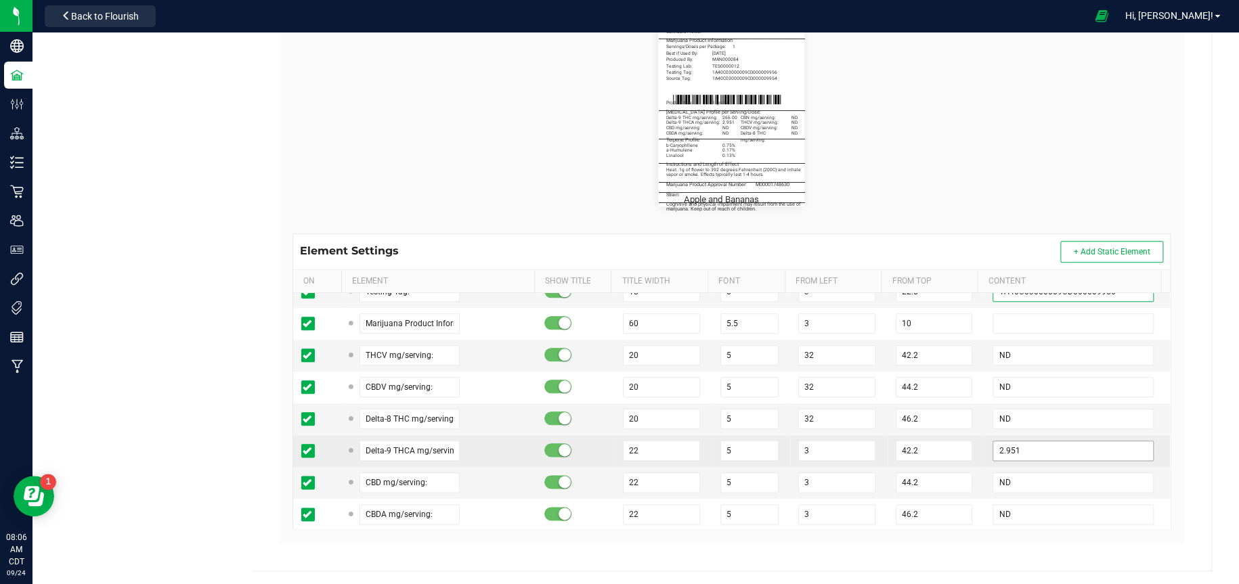
type input "1A40C03000009CD000009956"
click at [1066, 448] on input "2.951" at bounding box center [1073, 451] width 160 height 20
type input "2"
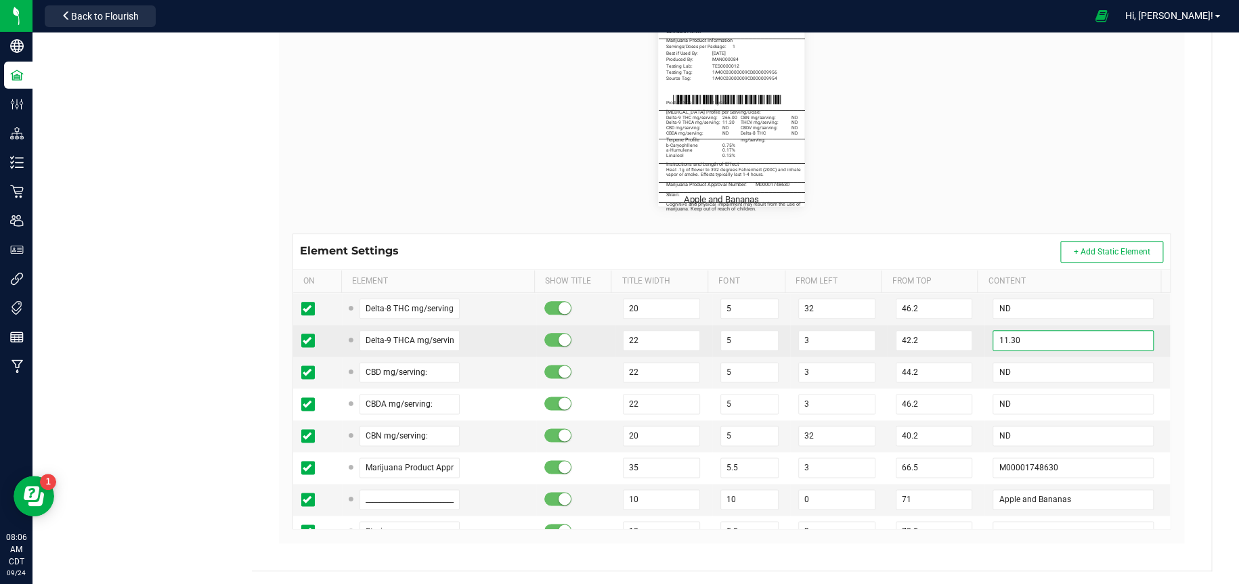
scroll to position [948, 0]
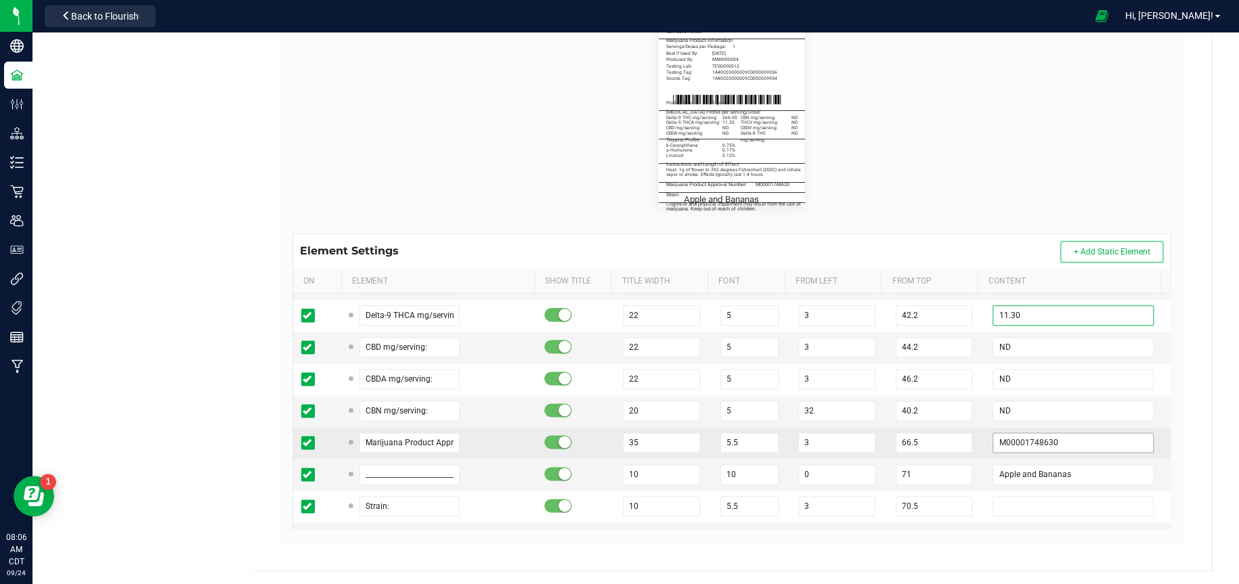
type input "11.30"
click at [1066, 443] on input "M00001748630" at bounding box center [1073, 443] width 160 height 20
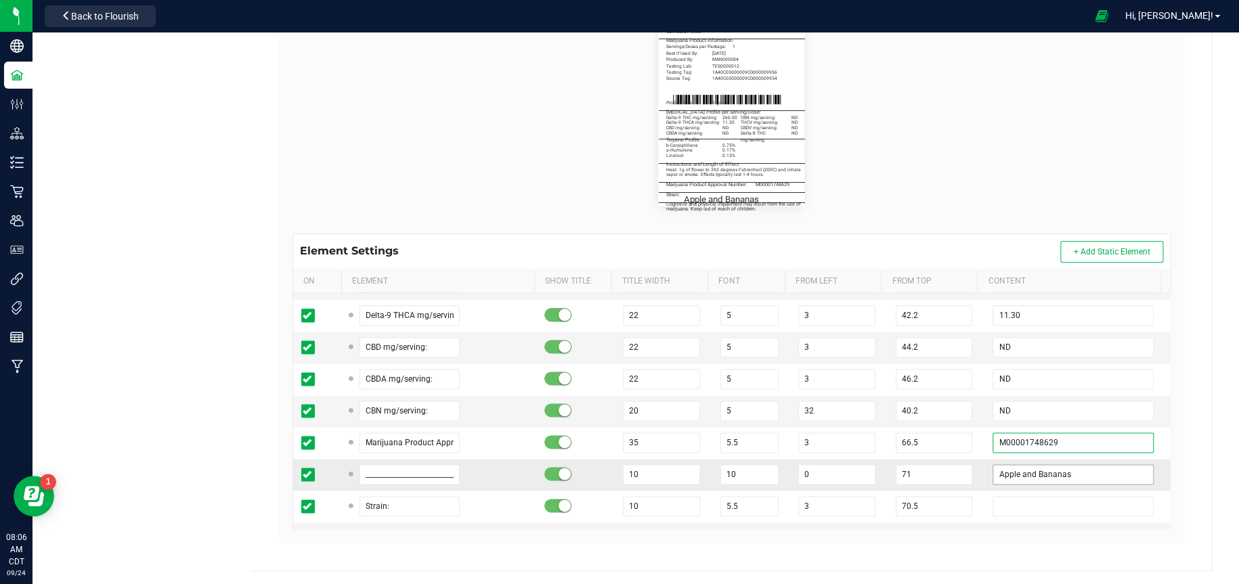
type input "M00001748629"
click at [1066, 467] on input "Apple and Bananas" at bounding box center [1073, 474] width 160 height 20
type input "A"
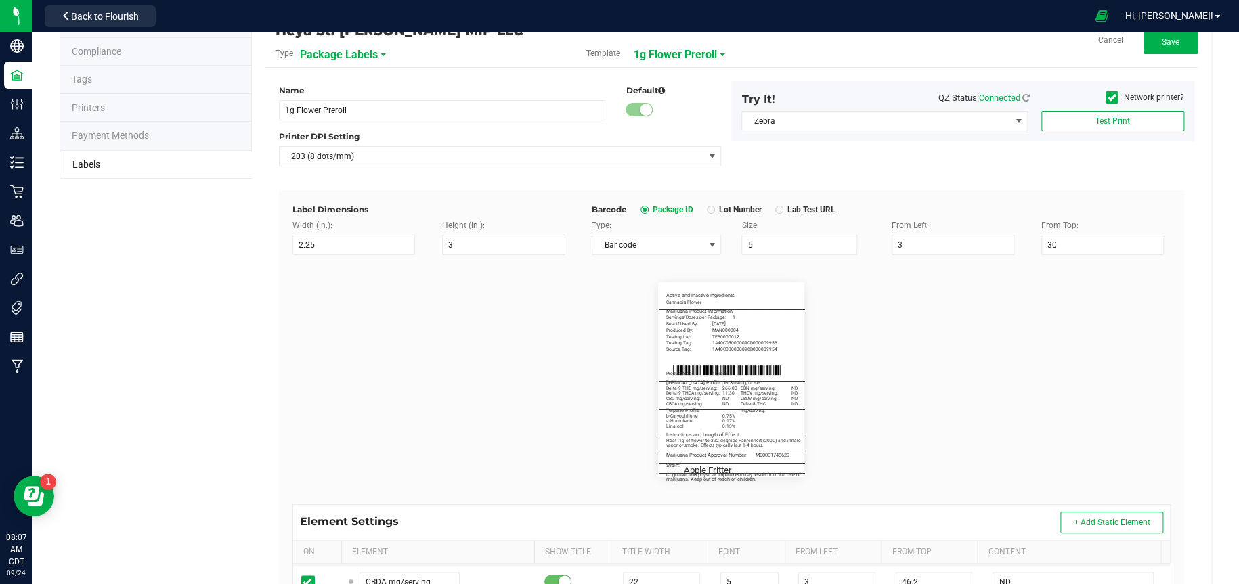
scroll to position [0, 0]
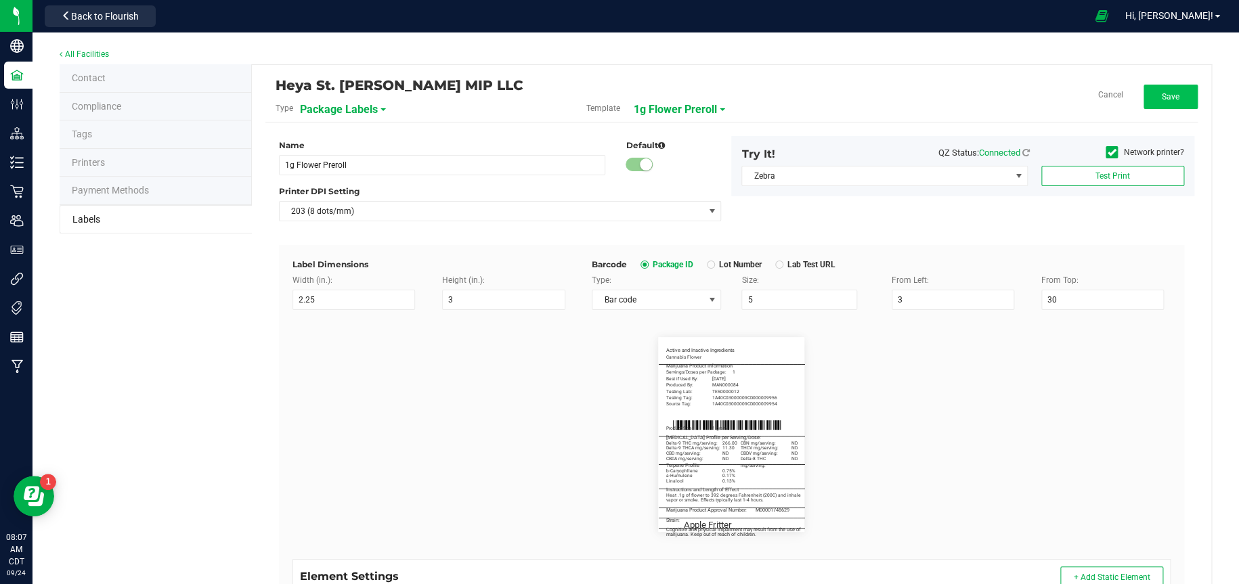
type input "Apple Fritter"
click at [1173, 100] on button "Save" at bounding box center [1171, 97] width 54 height 24
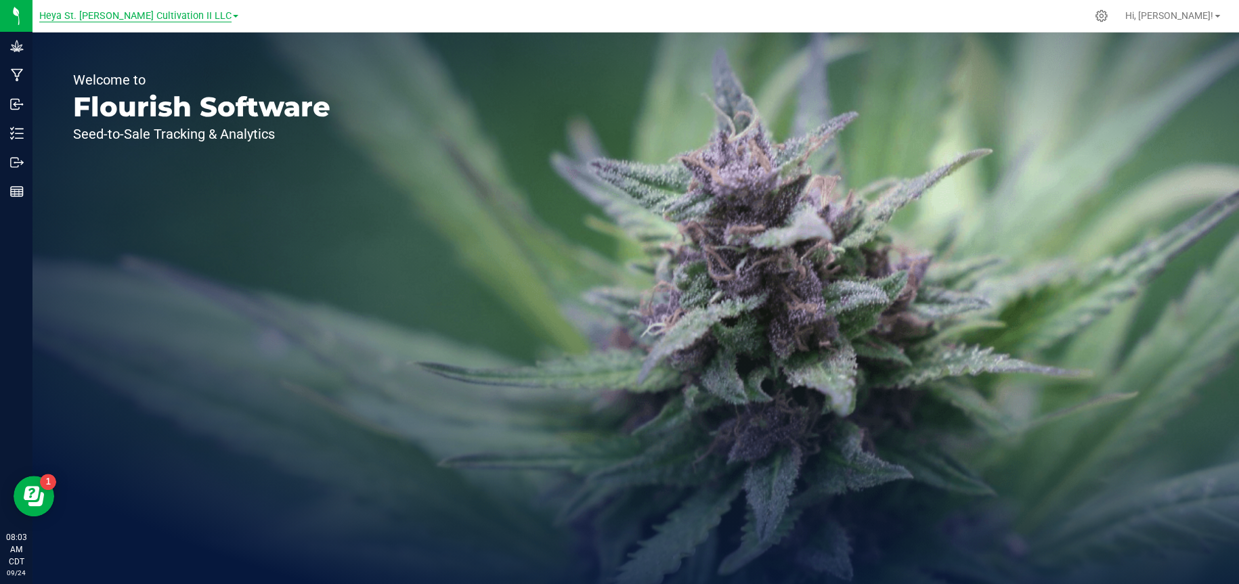
click at [124, 13] on span "Heya St. [PERSON_NAME] Cultivation II LLC" at bounding box center [135, 16] width 192 height 12
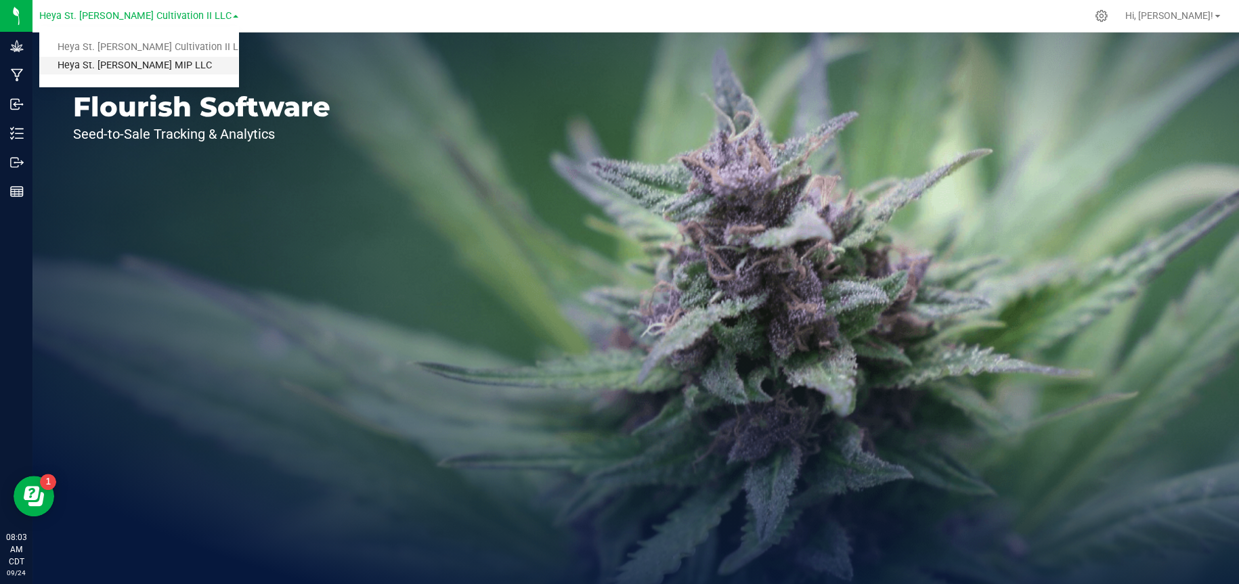
click at [120, 66] on link "Heya St. [PERSON_NAME] MIP LLC" at bounding box center [138, 66] width 199 height 18
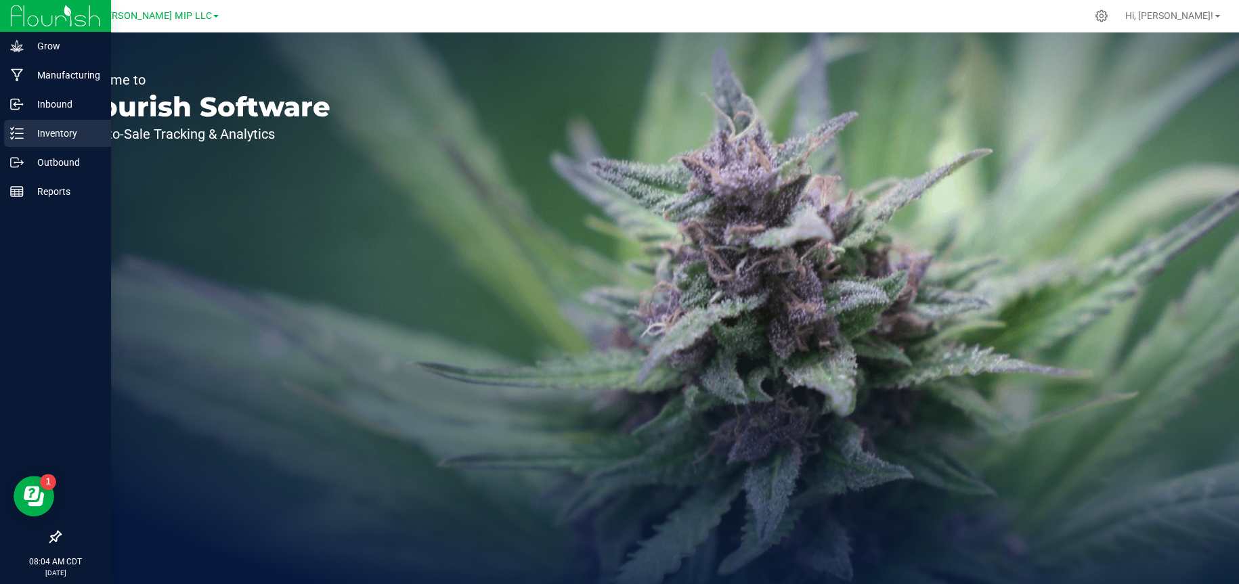
click at [35, 139] on p "Inventory" at bounding box center [64, 133] width 81 height 16
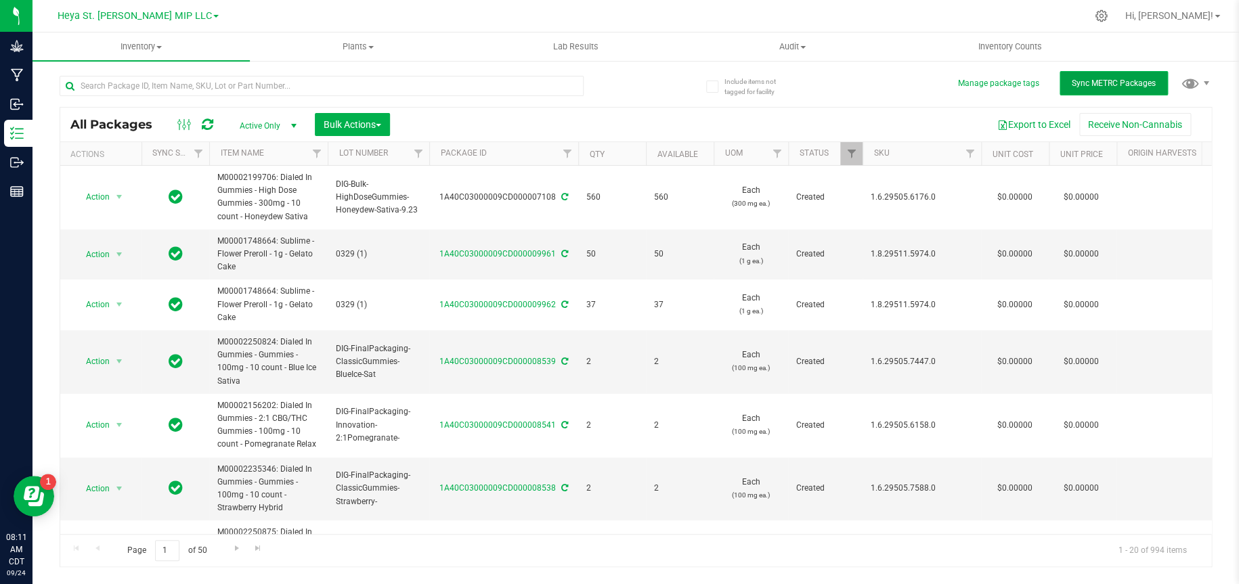
click at [1145, 81] on span "Sync METRC Packages" at bounding box center [1114, 83] width 84 height 9
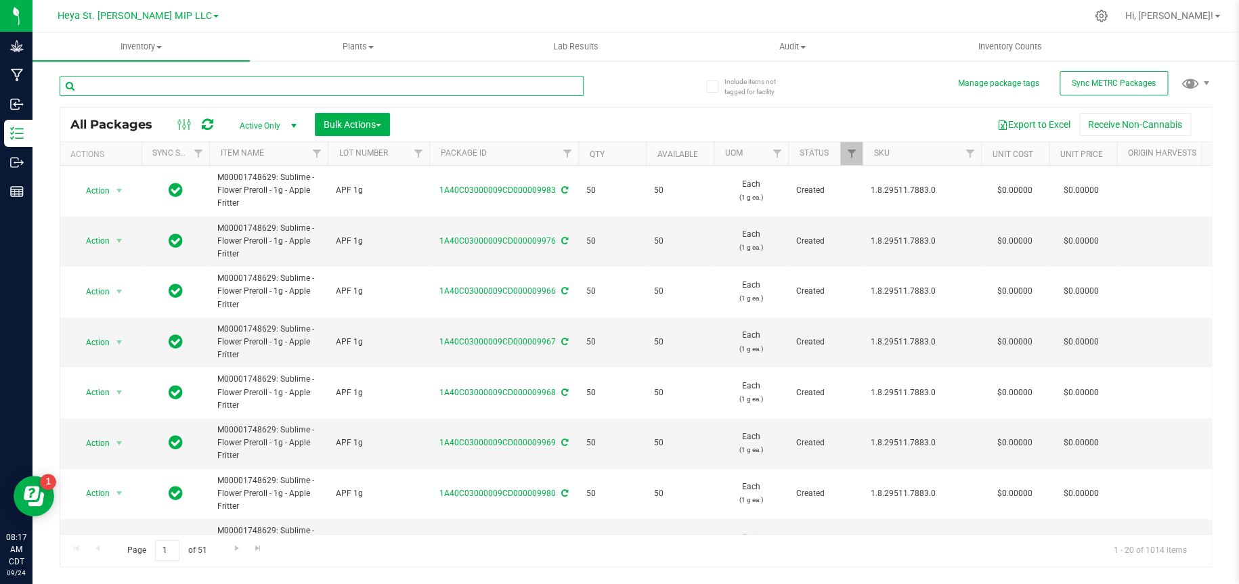
click at [380, 89] on input "text" at bounding box center [322, 86] width 524 height 20
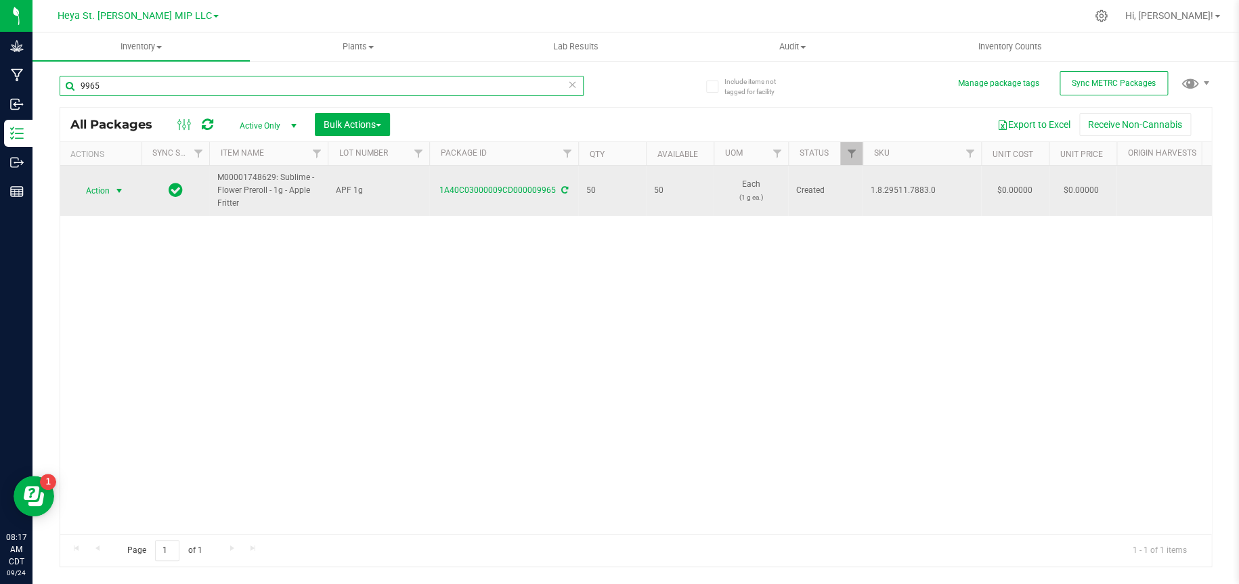
type input "9965"
click at [112, 192] on span "select" at bounding box center [119, 190] width 17 height 19
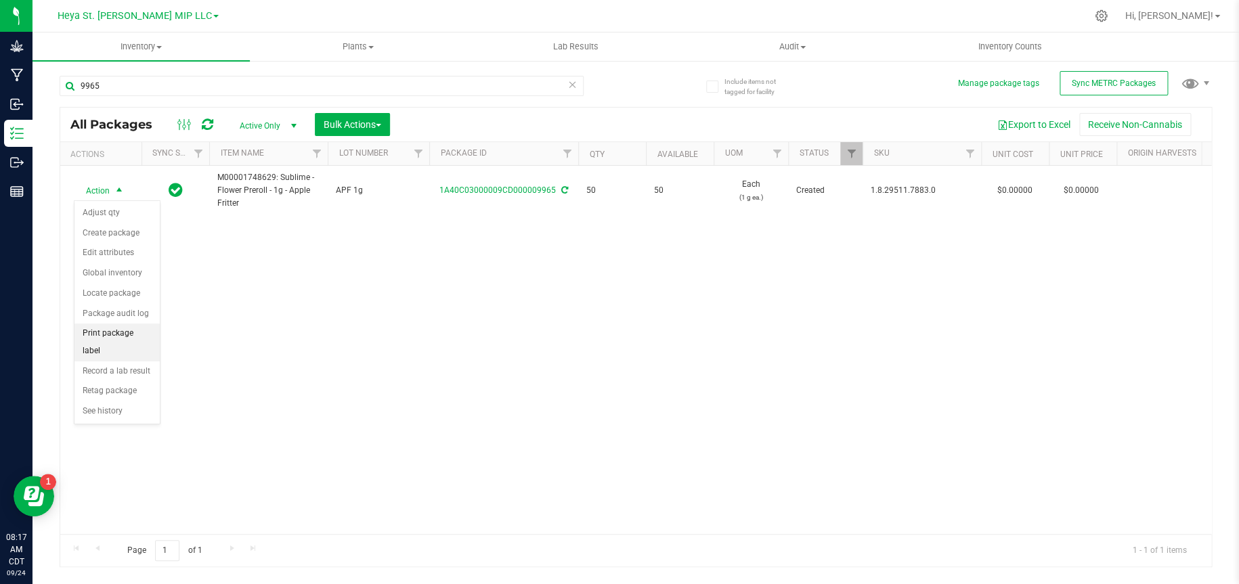
click at [97, 335] on li "Print package label" at bounding box center [116, 342] width 85 height 37
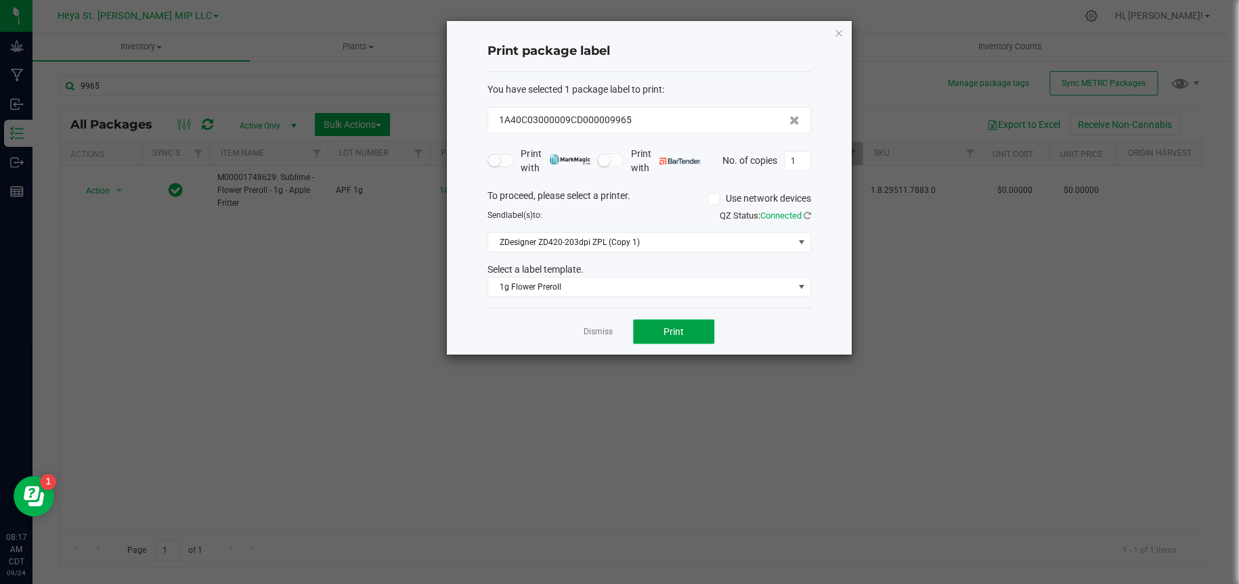
click at [667, 334] on span "Print" at bounding box center [673, 331] width 20 height 11
click at [800, 162] on input "1" at bounding box center [798, 161] width 26 height 19
type input "49"
click at [708, 336] on button "Print" at bounding box center [673, 332] width 81 height 24
click at [834, 35] on icon "button" at bounding box center [838, 32] width 9 height 16
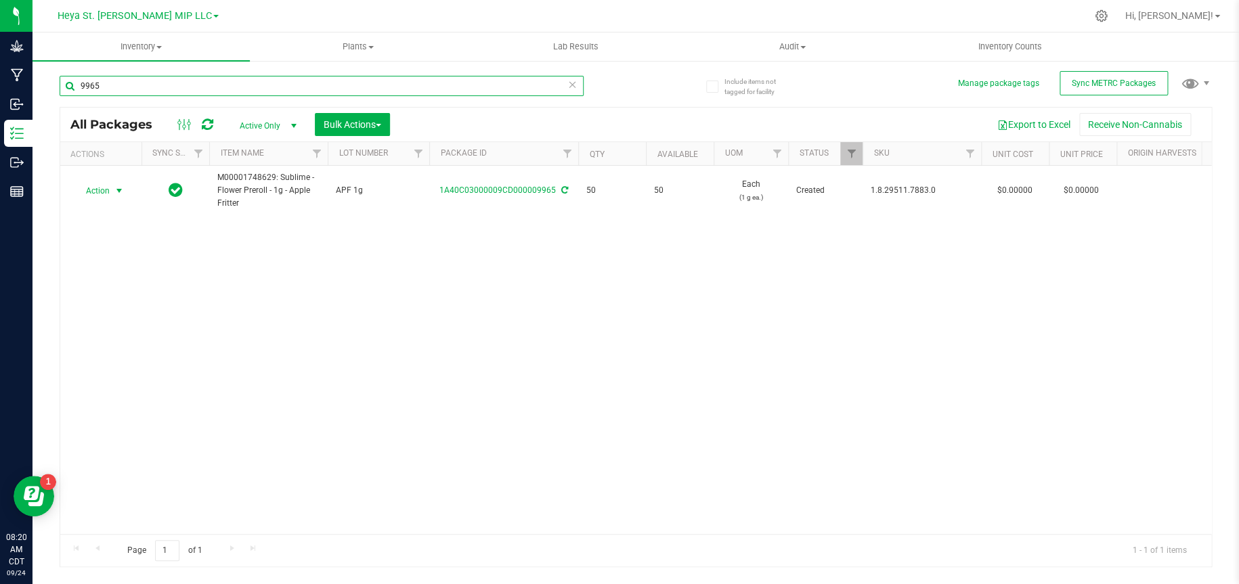
click at [206, 86] on input "9965" at bounding box center [322, 86] width 524 height 20
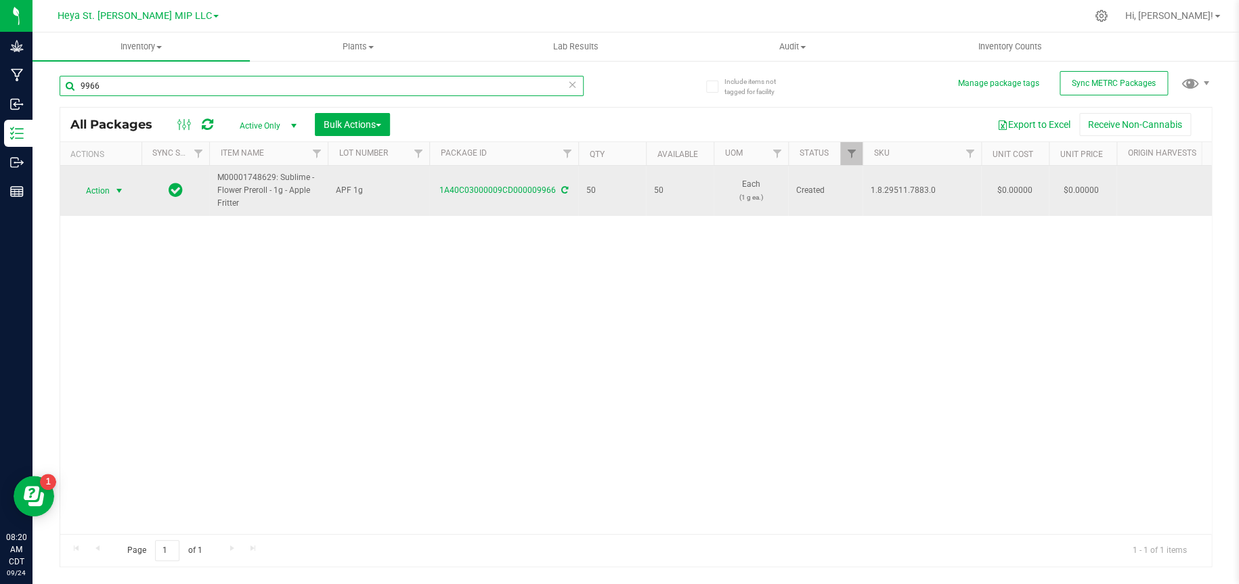
type input "9966"
click at [120, 190] on span "select" at bounding box center [119, 191] width 11 height 11
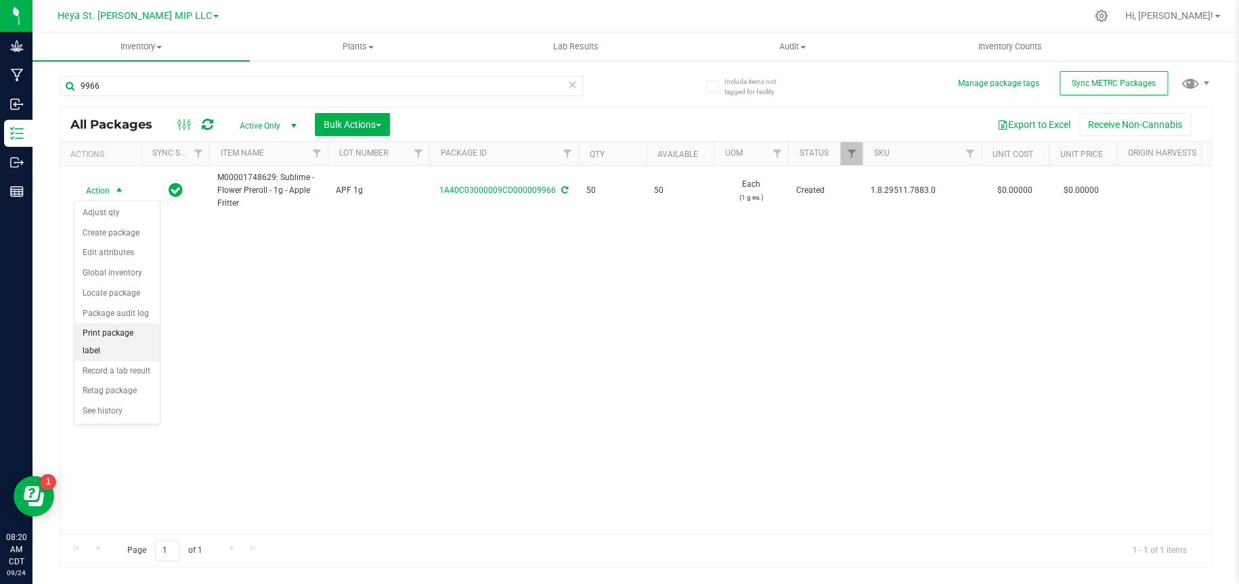
click at [122, 333] on li "Print package label" at bounding box center [116, 342] width 85 height 37
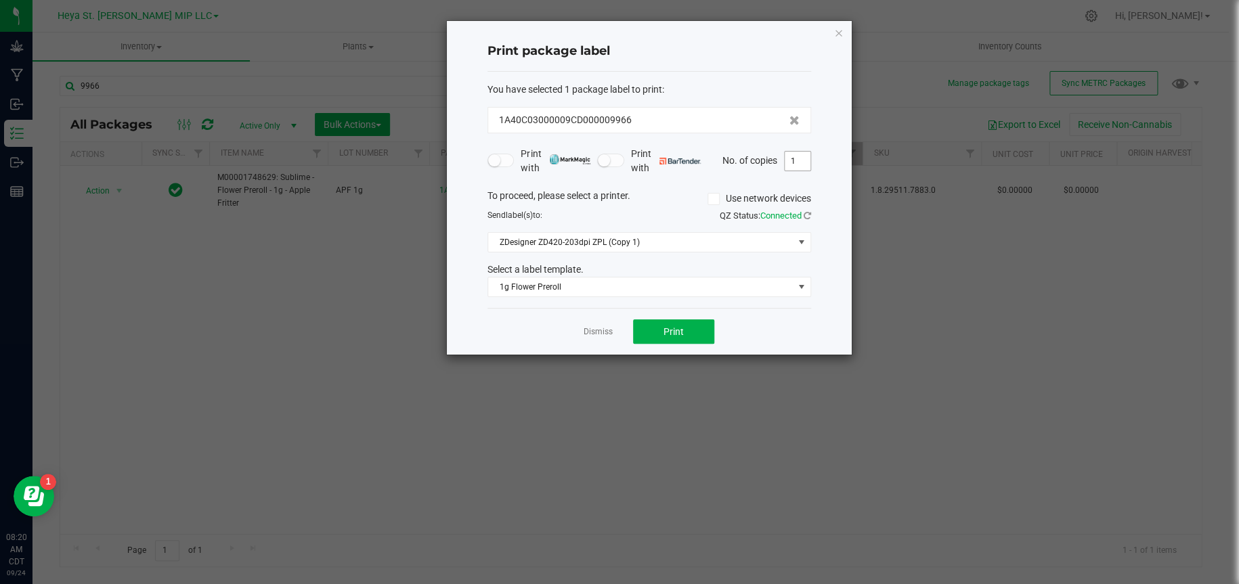
click at [803, 167] on input "1" at bounding box center [798, 161] width 26 height 19
type input "50"
click at [684, 333] on button "Print" at bounding box center [673, 332] width 81 height 24
click at [839, 27] on icon "button" at bounding box center [838, 32] width 9 height 16
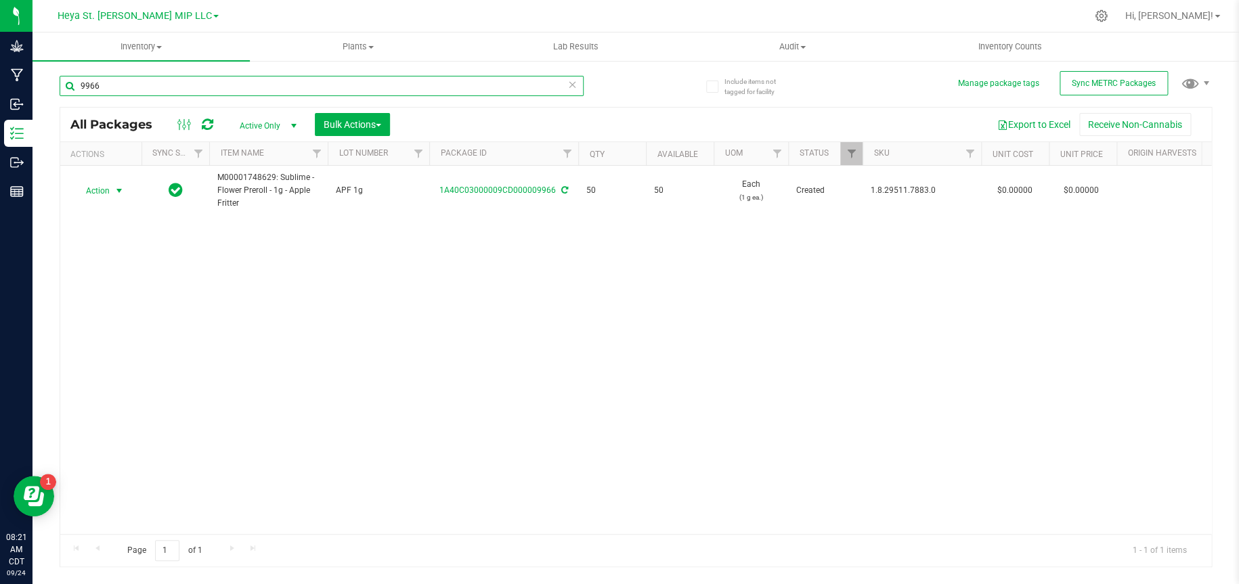
click at [378, 93] on input "9966" at bounding box center [322, 86] width 524 height 20
type input "9967"
click at [111, 187] on span "select" at bounding box center [119, 190] width 17 height 19
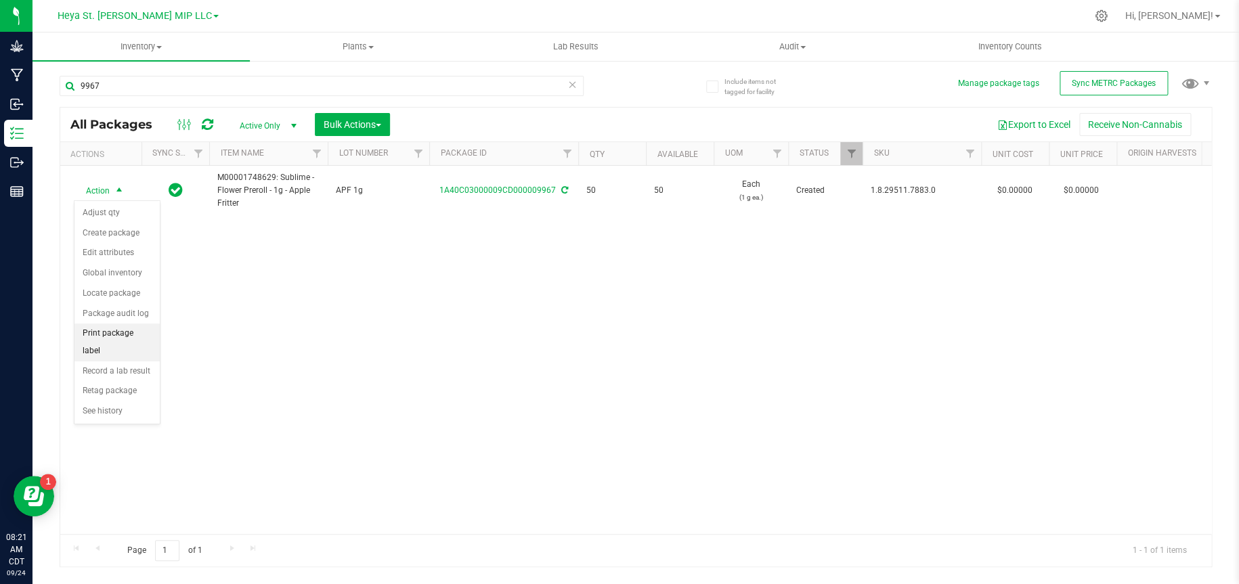
click at [134, 333] on li "Print package label" at bounding box center [116, 342] width 85 height 37
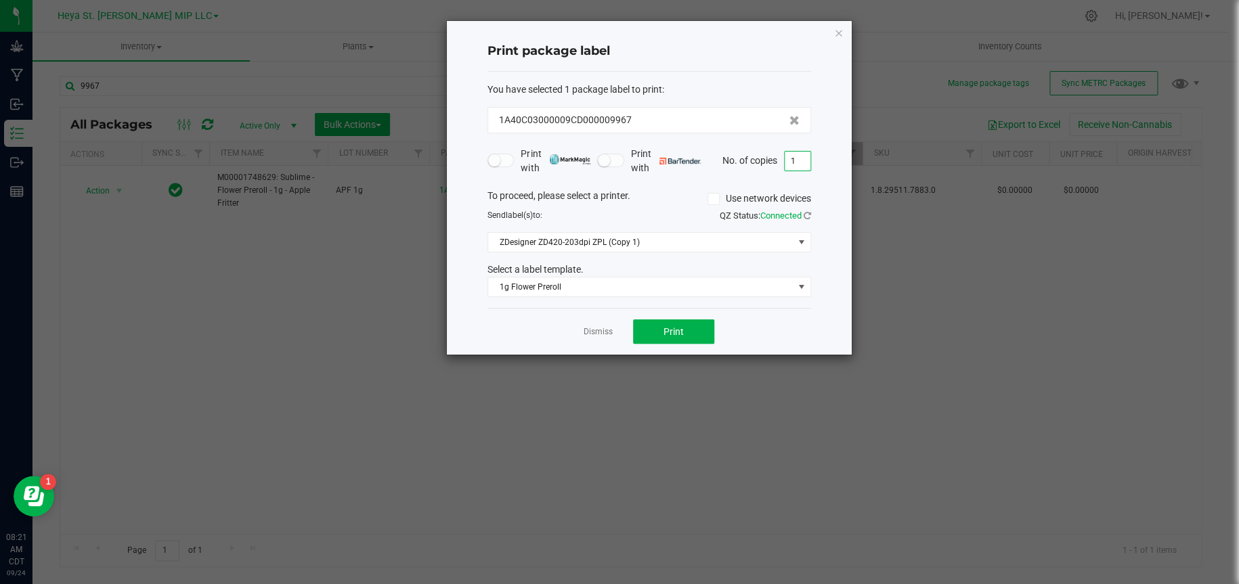
click at [796, 162] on input "1" at bounding box center [798, 161] width 26 height 19
type input "50"
click at [670, 326] on span "Print" at bounding box center [673, 331] width 20 height 11
click at [836, 32] on icon "button" at bounding box center [838, 32] width 9 height 16
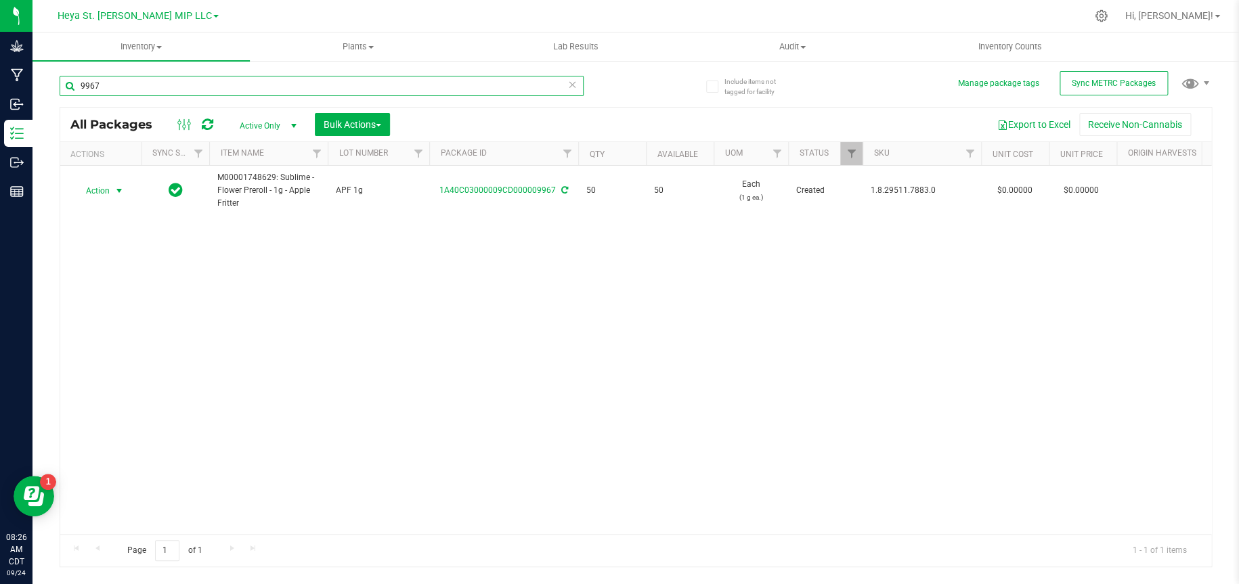
click at [279, 81] on input "9967" at bounding box center [322, 86] width 524 height 20
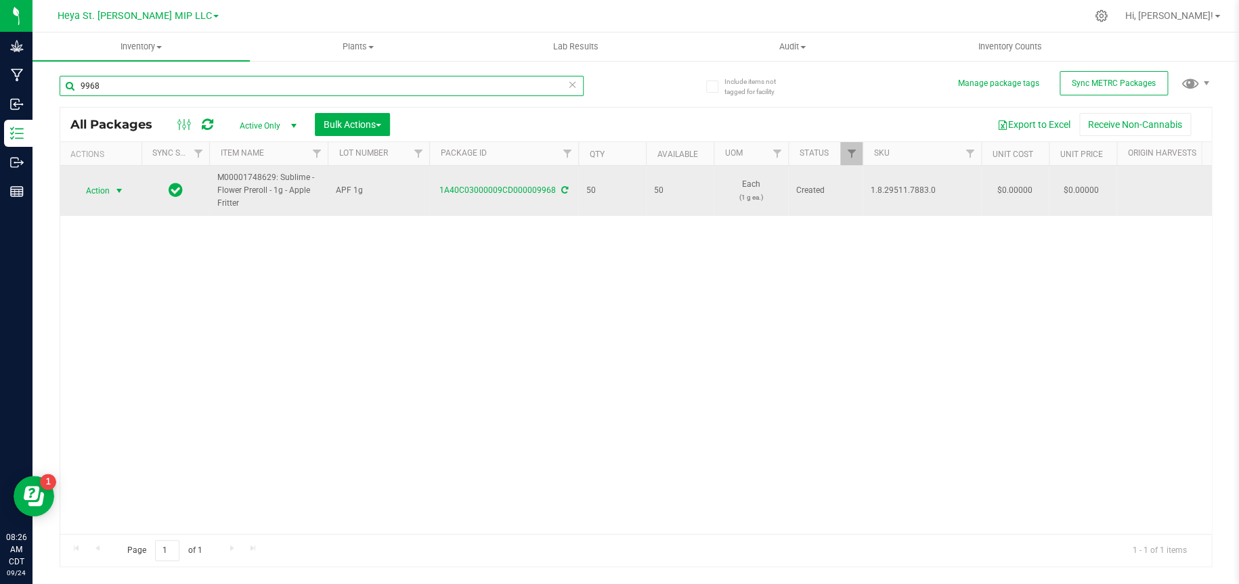
type input "9968"
click at [111, 187] on span "select" at bounding box center [119, 190] width 17 height 19
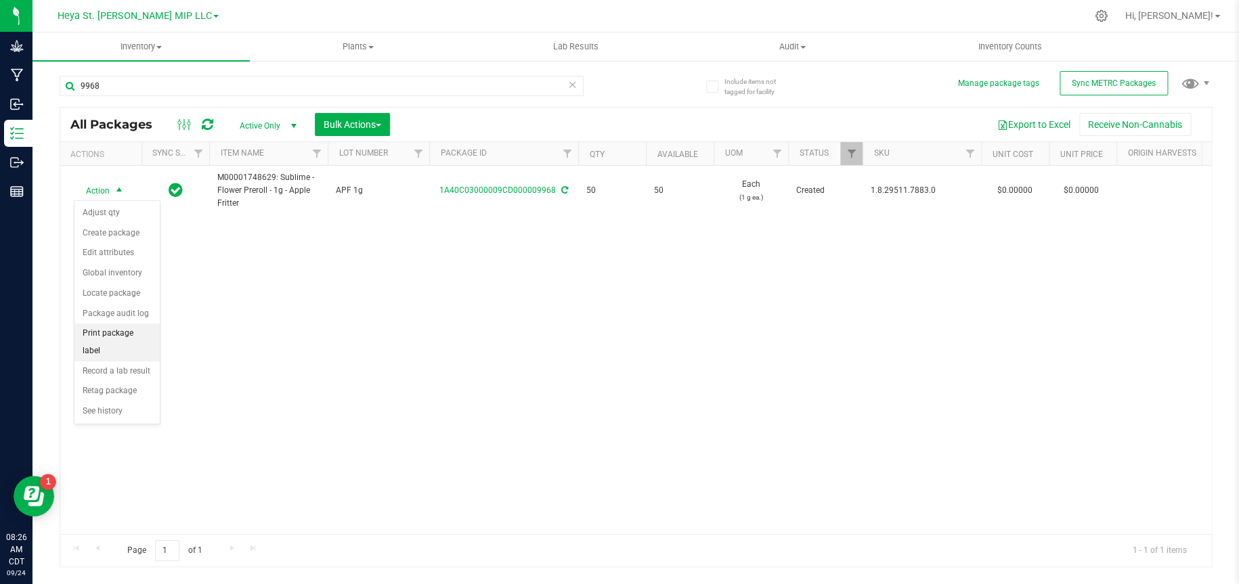
click at [126, 335] on li "Print package label" at bounding box center [116, 342] width 85 height 37
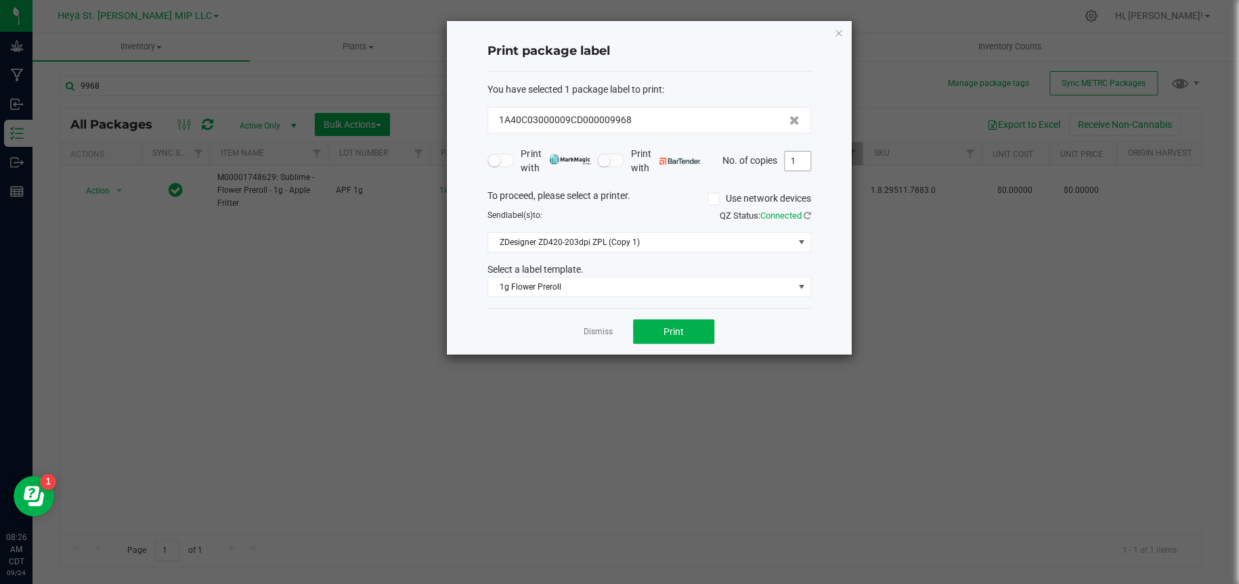
click at [796, 160] on input "1" at bounding box center [798, 161] width 26 height 19
type input "50"
click at [691, 332] on button "Print" at bounding box center [673, 332] width 81 height 24
click at [835, 27] on icon "button" at bounding box center [838, 32] width 9 height 16
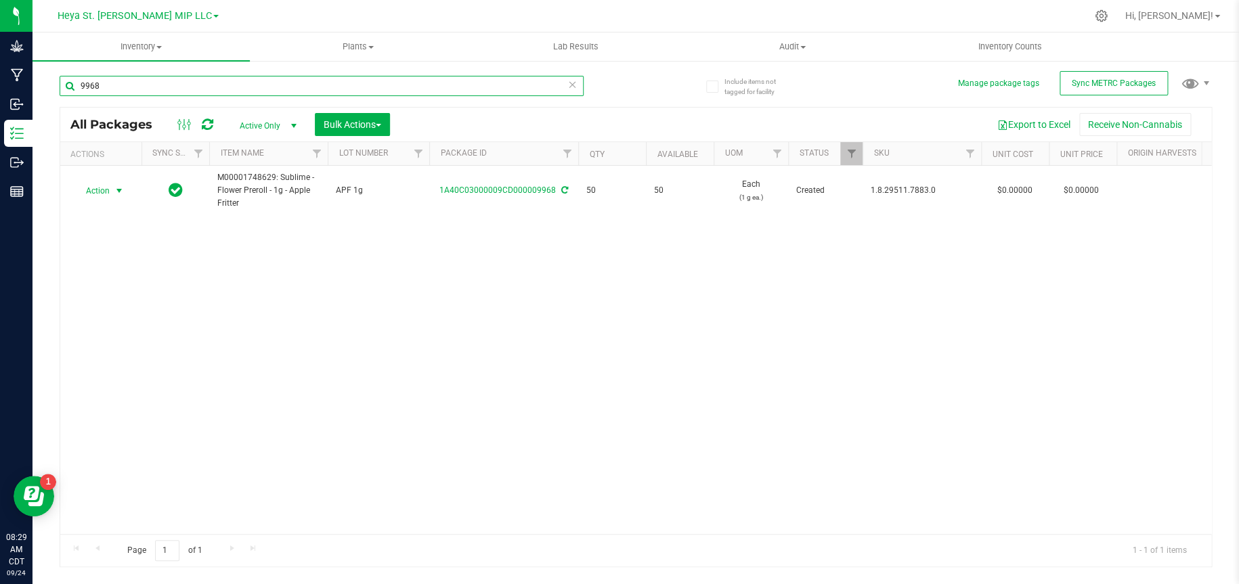
click at [121, 89] on input "9968" at bounding box center [322, 86] width 524 height 20
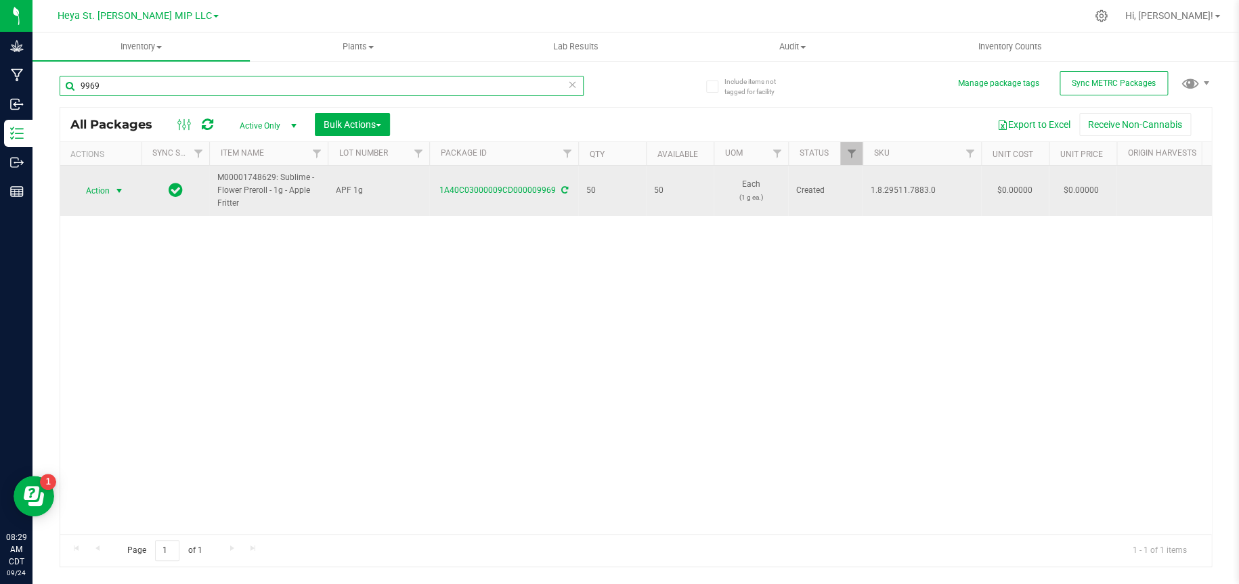
type input "9969"
click at [122, 188] on span "select" at bounding box center [119, 191] width 11 height 11
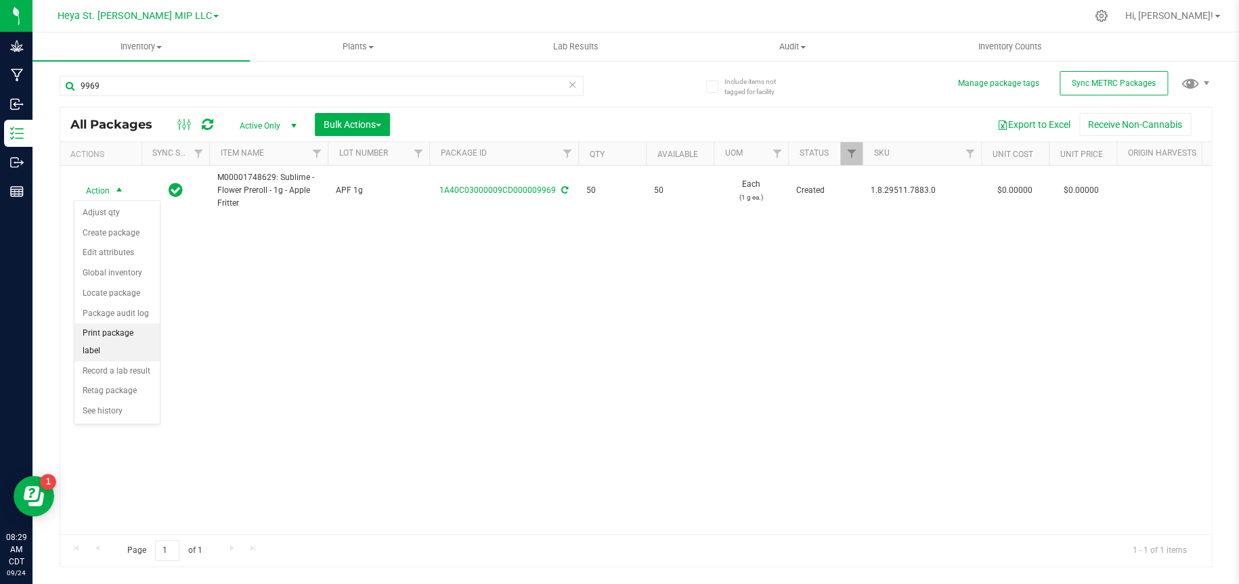
click at [116, 330] on li "Print package label" at bounding box center [116, 342] width 85 height 37
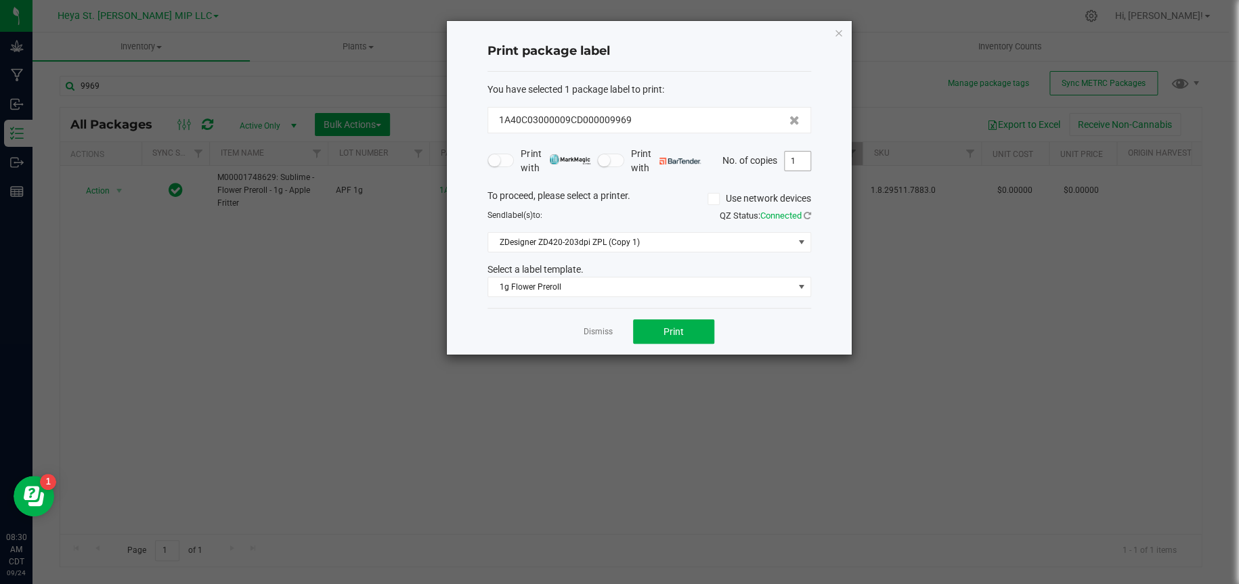
click at [793, 165] on input "1" at bounding box center [798, 161] width 26 height 19
type input "50"
click at [677, 337] on span "Print" at bounding box center [673, 331] width 20 height 11
click at [837, 28] on icon "button" at bounding box center [838, 32] width 9 height 16
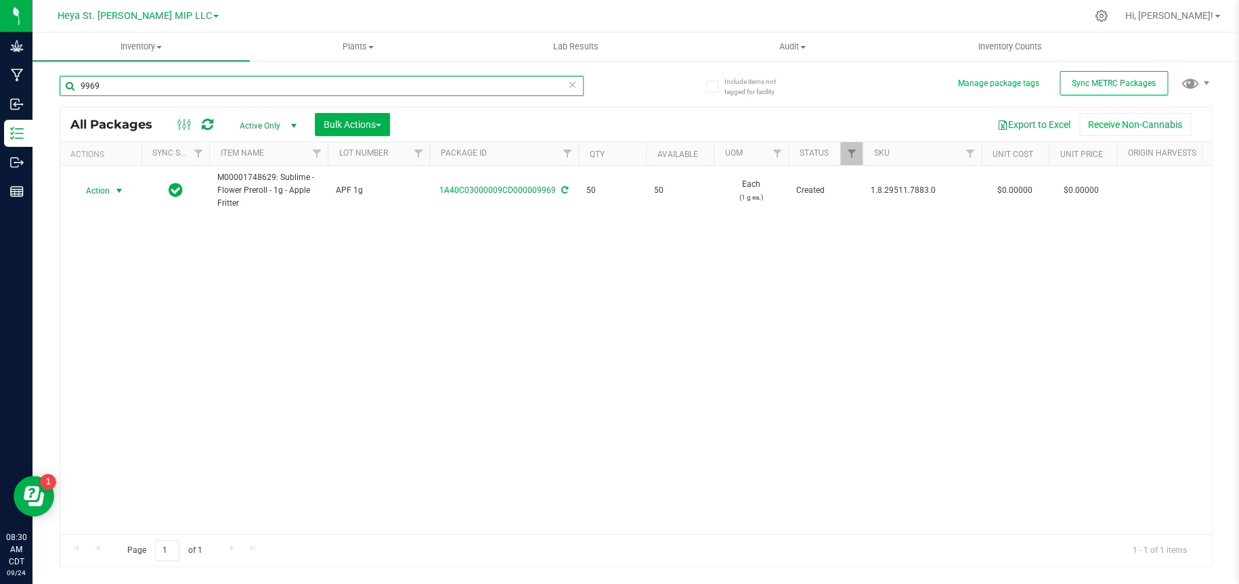
click at [154, 89] on input "9969" at bounding box center [322, 86] width 524 height 20
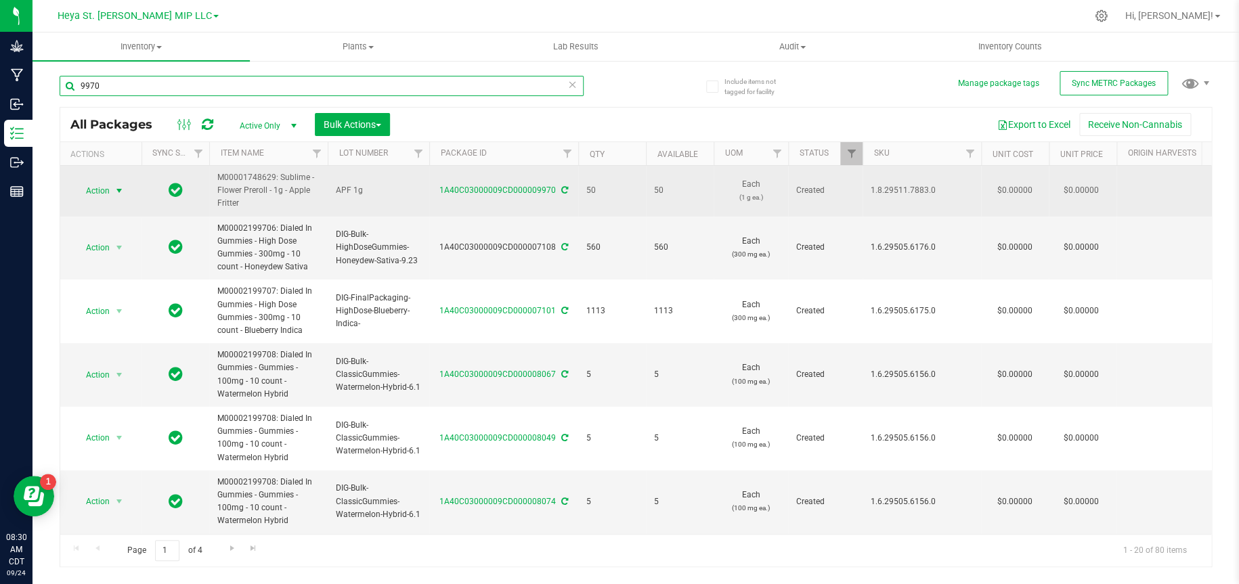
type input "9970"
click at [119, 189] on span "select" at bounding box center [119, 191] width 11 height 11
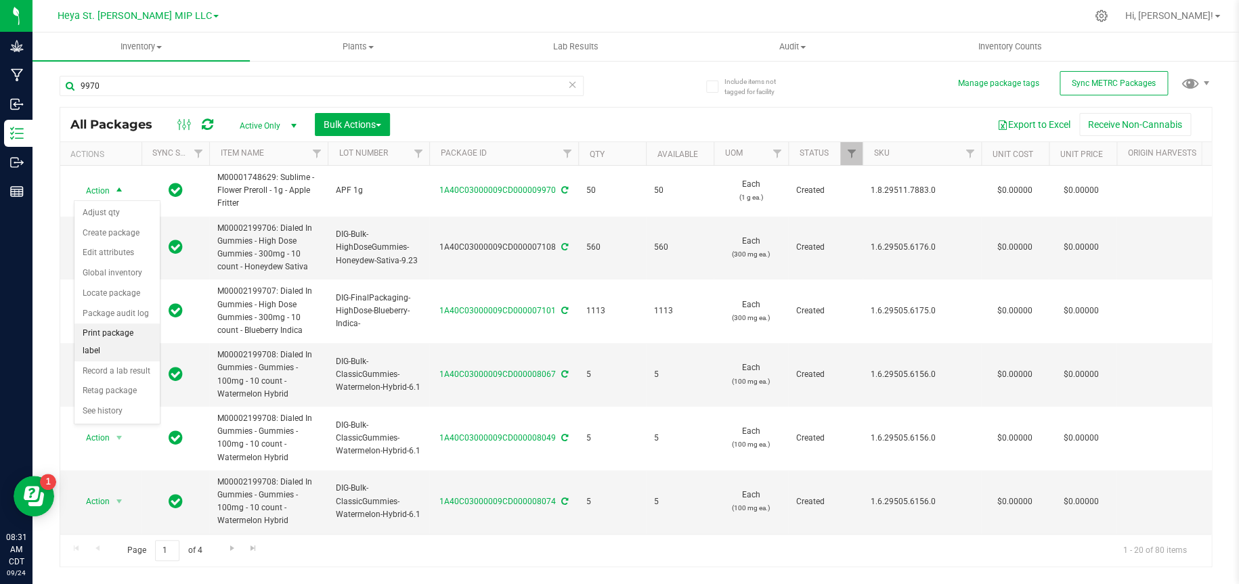
click at [117, 332] on li "Print package label" at bounding box center [116, 342] width 85 height 37
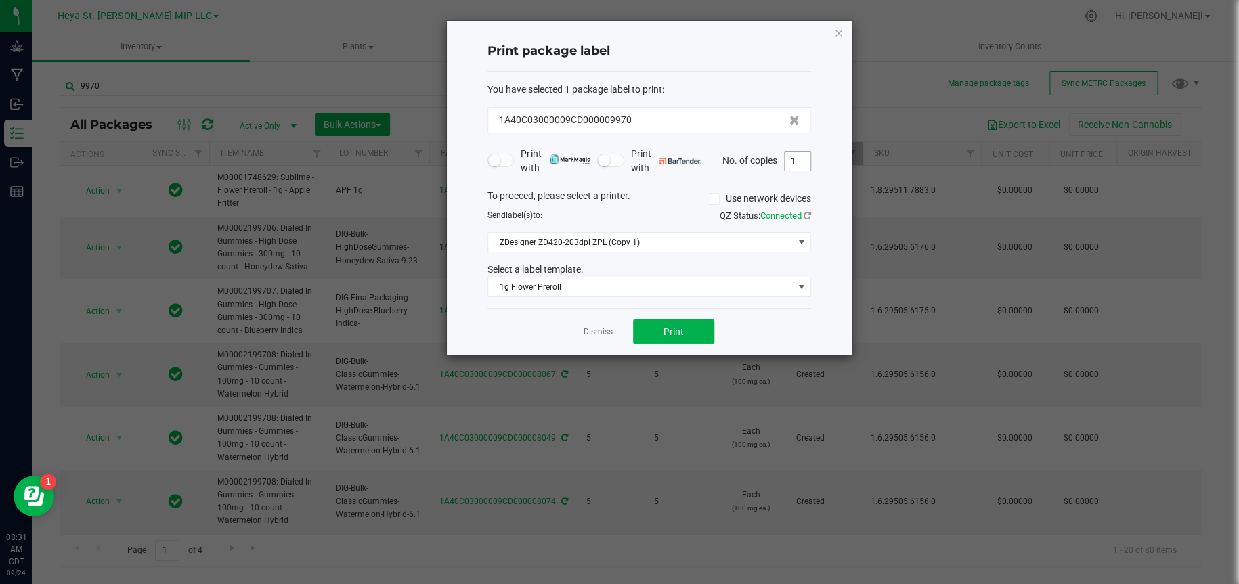
click at [799, 151] on span "1" at bounding box center [797, 161] width 27 height 20
click at [798, 155] on input "1" at bounding box center [798, 161] width 26 height 19
type input "50"
click at [701, 332] on button "Print" at bounding box center [673, 332] width 81 height 24
click at [840, 32] on icon "button" at bounding box center [838, 32] width 9 height 16
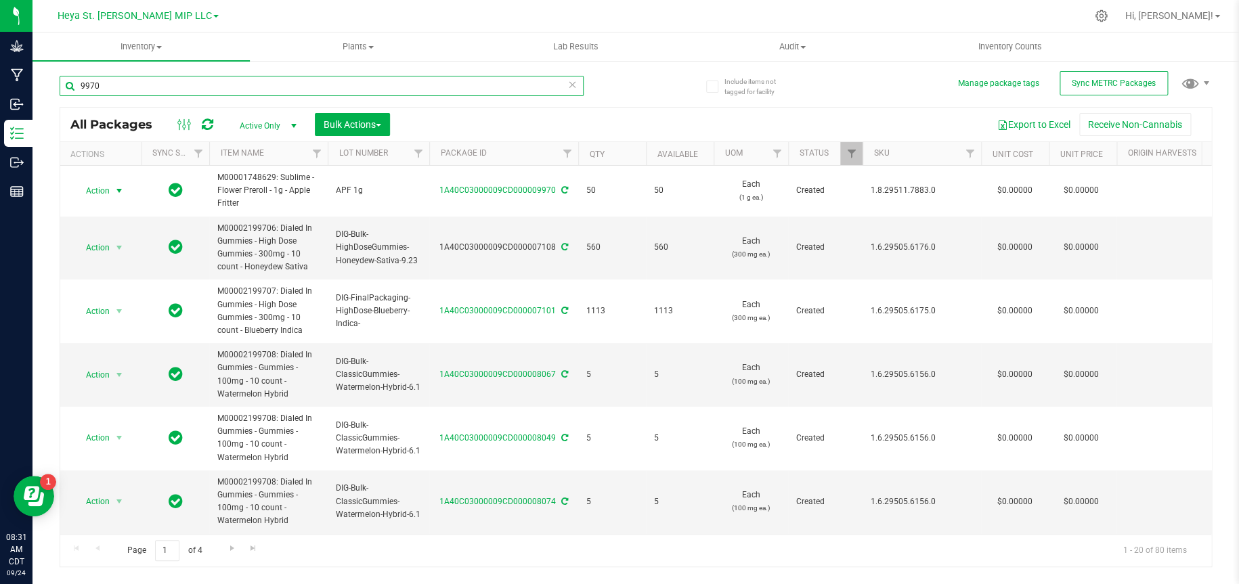
click at [500, 87] on input "9970" at bounding box center [322, 86] width 524 height 20
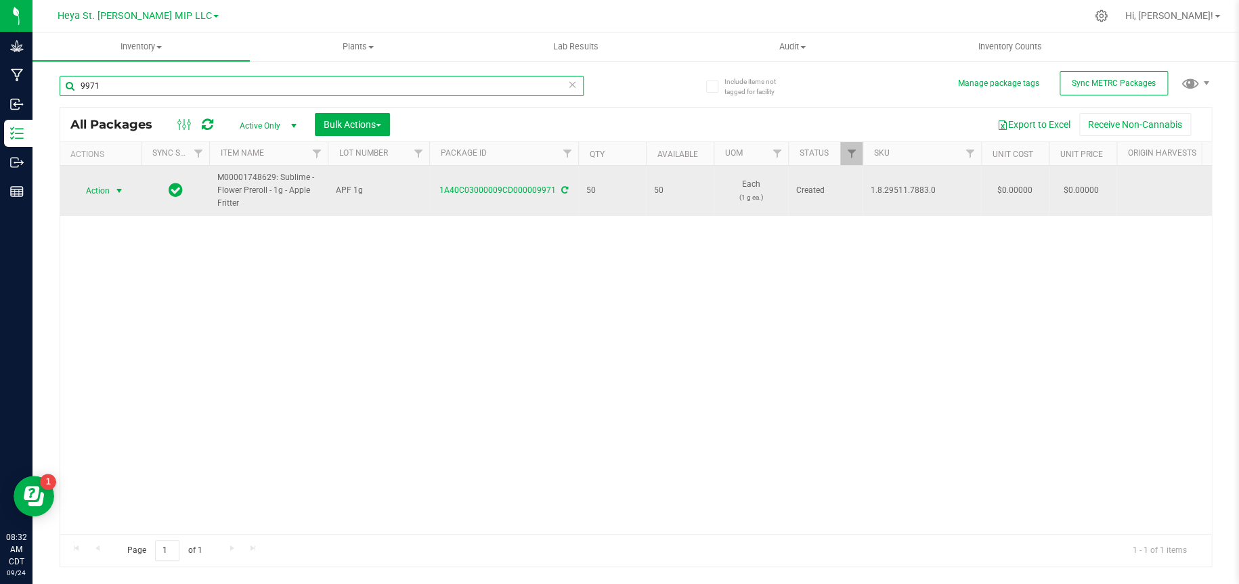
type input "9971"
click at [121, 189] on span "select" at bounding box center [119, 191] width 11 height 11
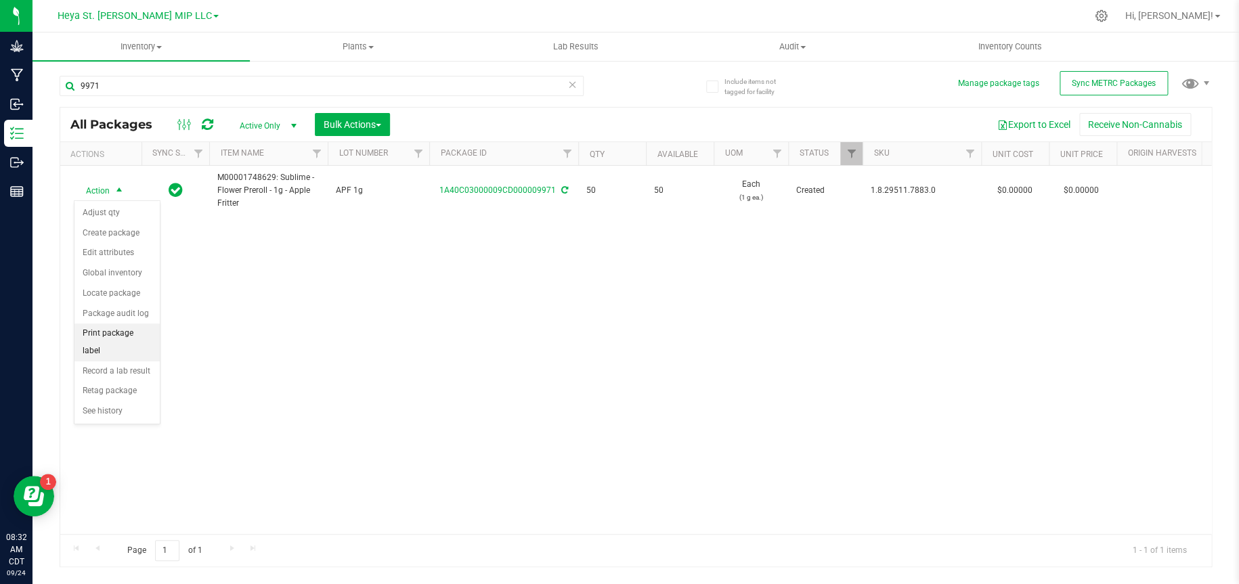
click at [116, 332] on li "Print package label" at bounding box center [116, 342] width 85 height 37
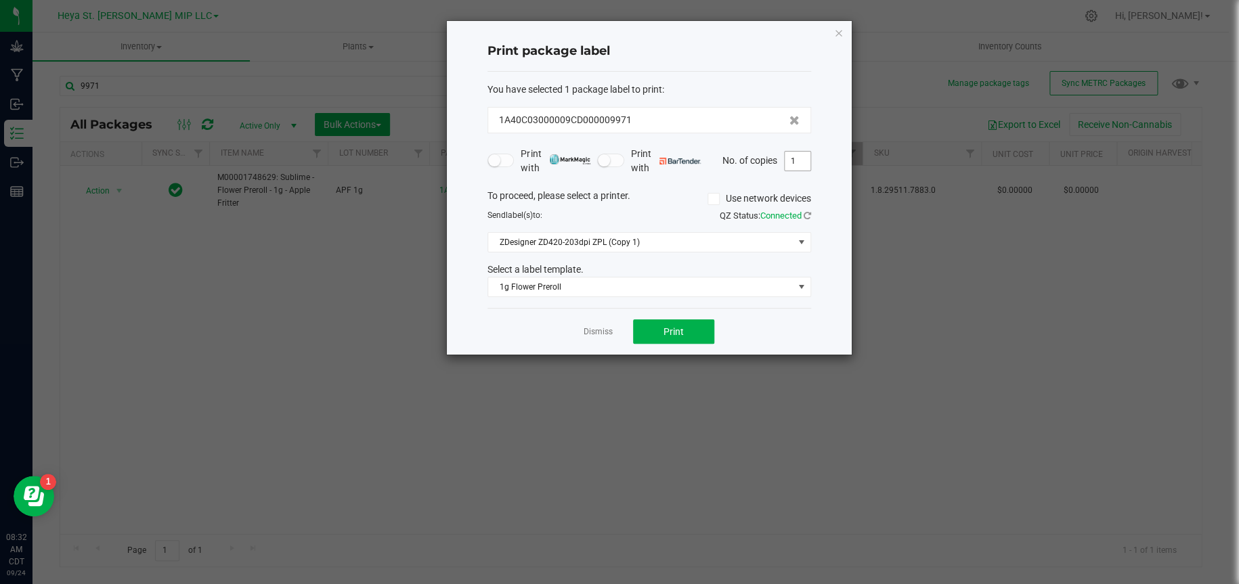
click at [802, 165] on input "1" at bounding box center [798, 161] width 26 height 19
type input "50"
click at [691, 336] on button "Print" at bounding box center [673, 332] width 81 height 24
click at [682, 329] on span "Print" at bounding box center [673, 331] width 20 height 11
click at [838, 32] on icon "button" at bounding box center [838, 32] width 9 height 16
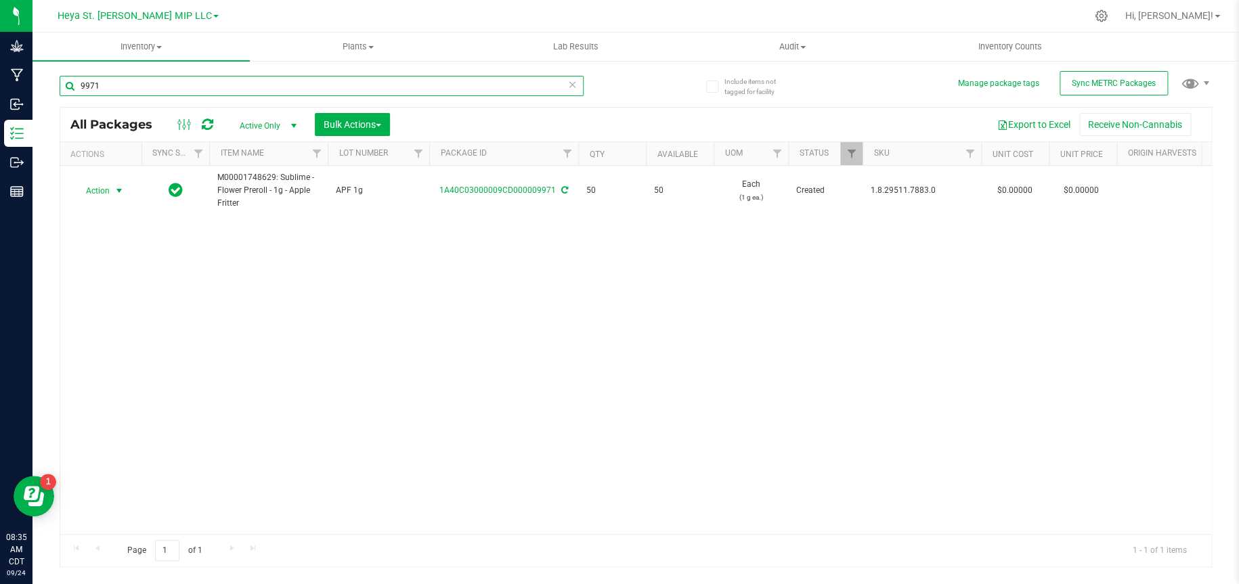
click at [116, 91] on input "9971" at bounding box center [322, 86] width 524 height 20
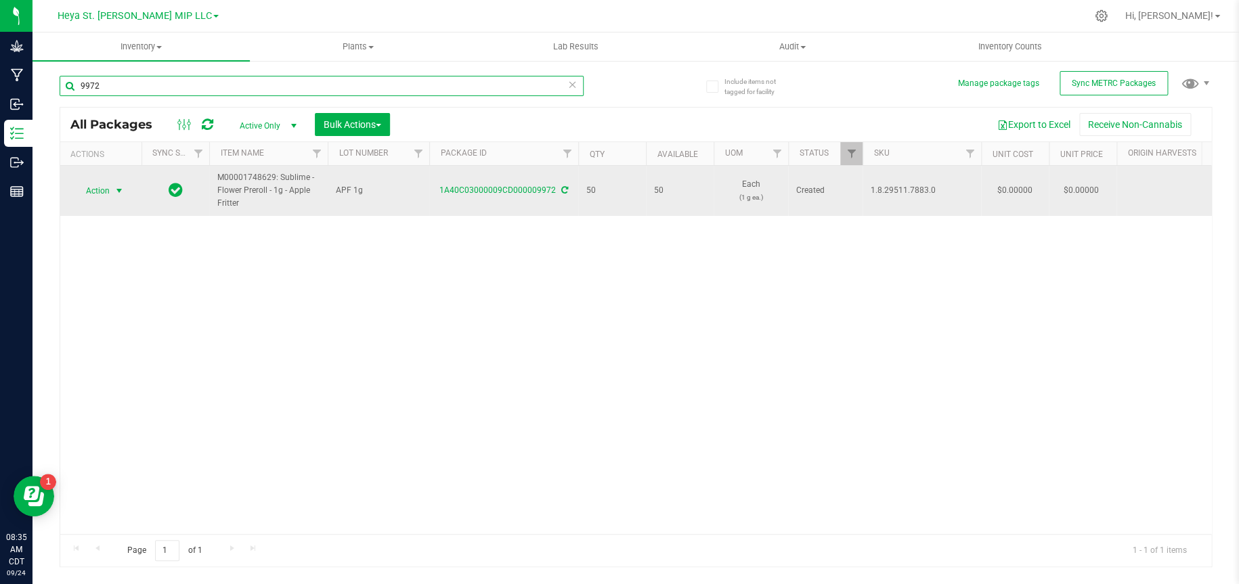
type input "9972"
click at [114, 192] on span "select" at bounding box center [119, 191] width 11 height 11
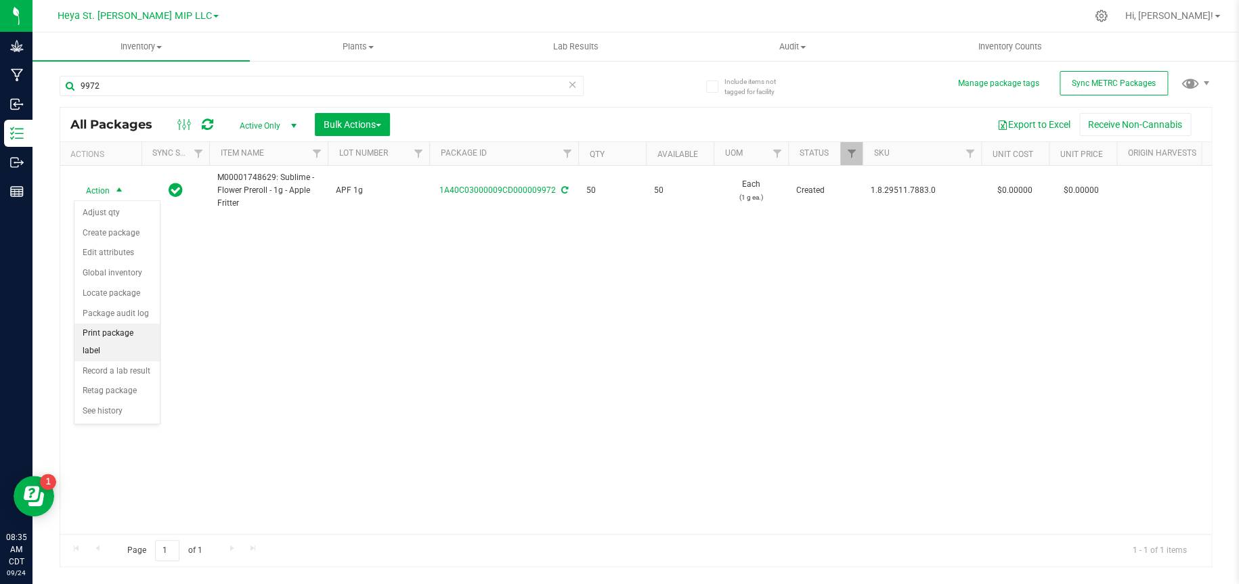
click at [120, 335] on li "Print package label" at bounding box center [116, 342] width 85 height 37
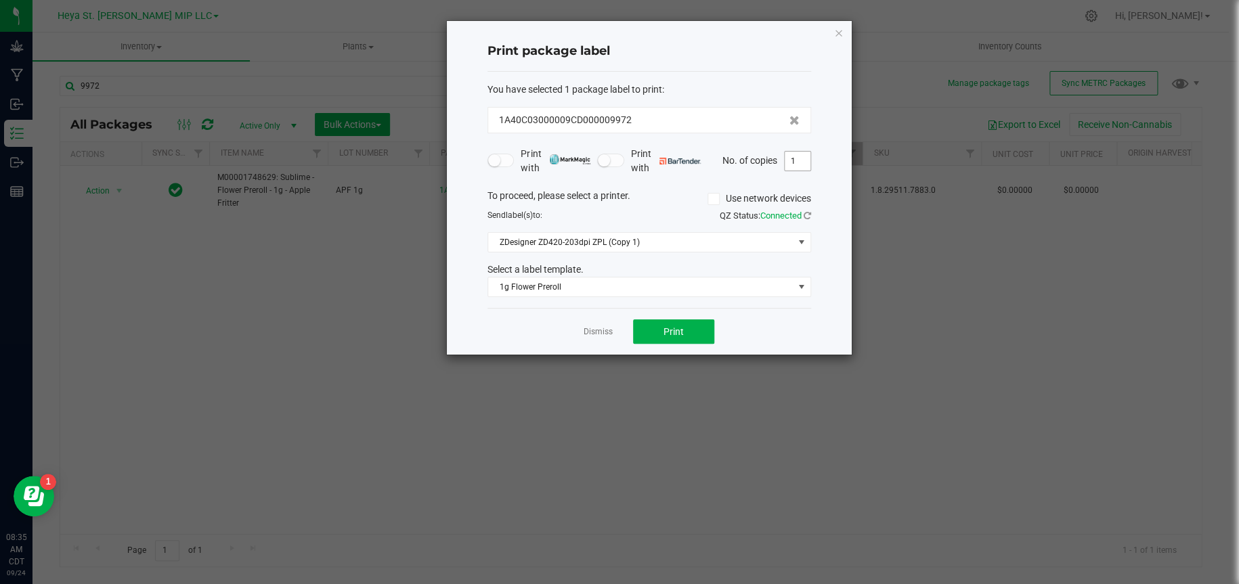
click at [793, 156] on input "1" at bounding box center [798, 161] width 26 height 19
type input "50"
click at [661, 335] on button "Print" at bounding box center [673, 332] width 81 height 24
click at [839, 32] on icon "button" at bounding box center [838, 32] width 9 height 16
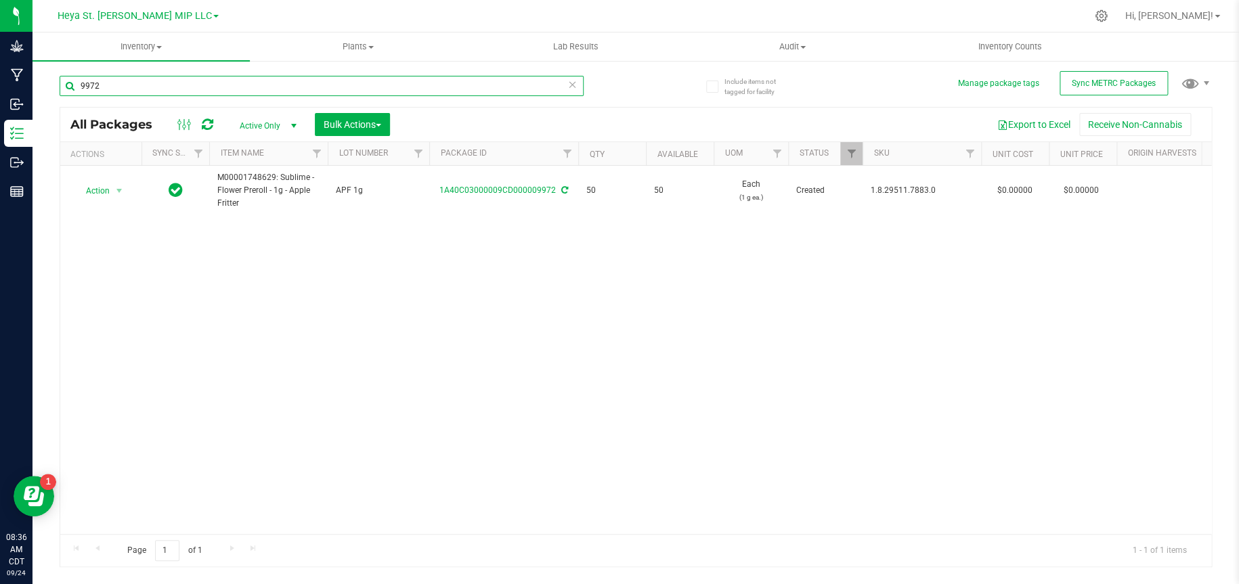
click at [223, 76] on input "9972" at bounding box center [322, 86] width 524 height 20
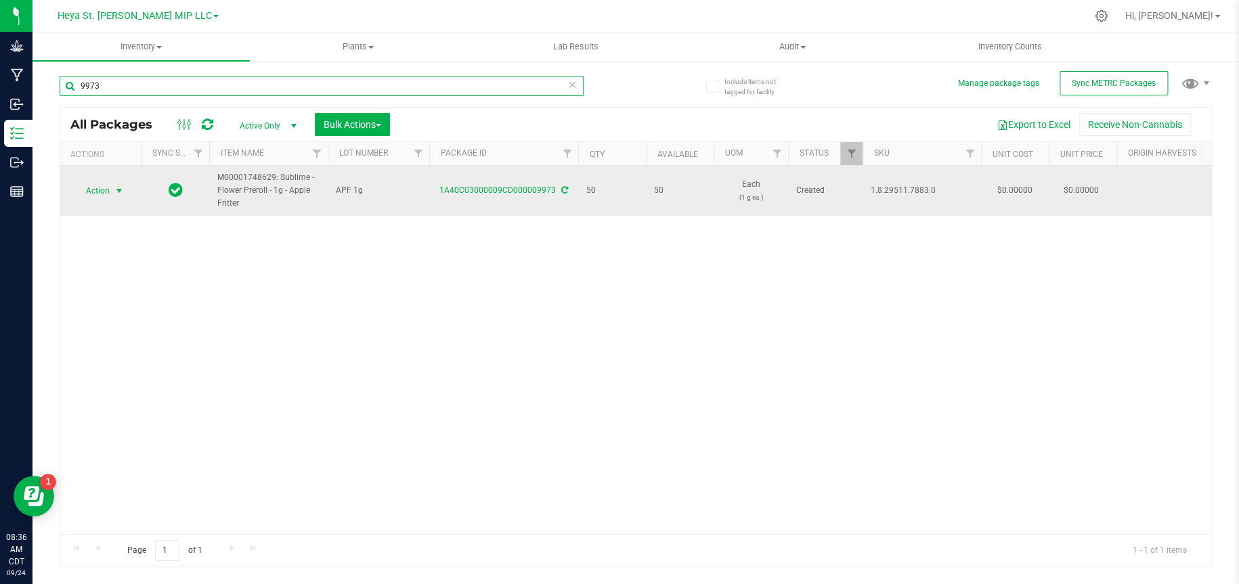
type input "9973"
click at [123, 190] on span "select" at bounding box center [119, 191] width 11 height 11
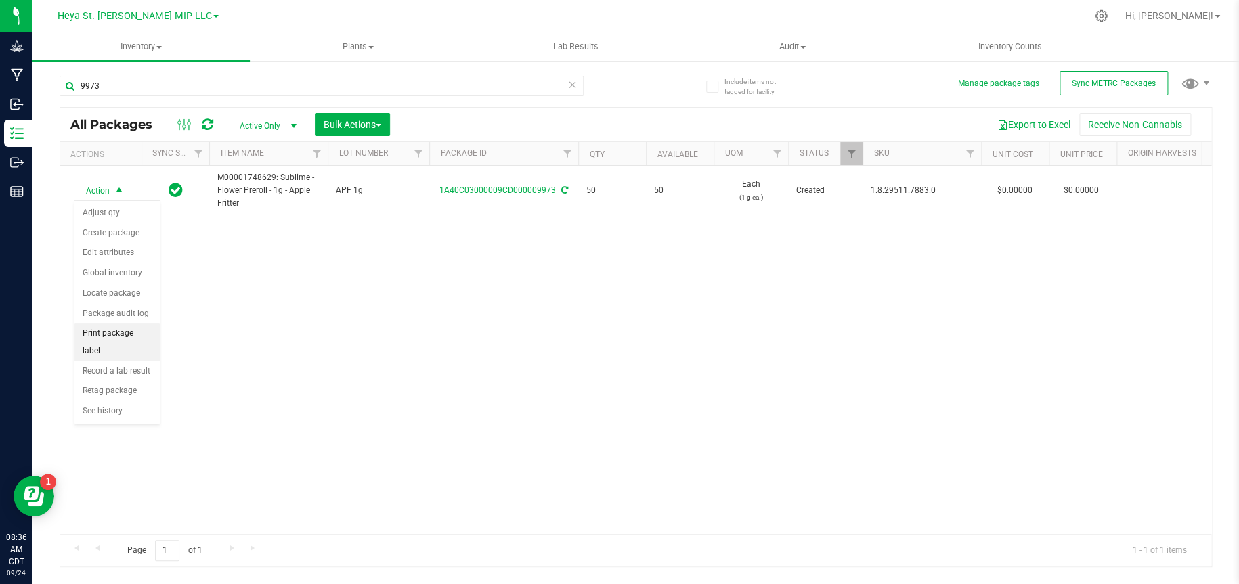
click at [122, 335] on li "Print package label" at bounding box center [116, 342] width 85 height 37
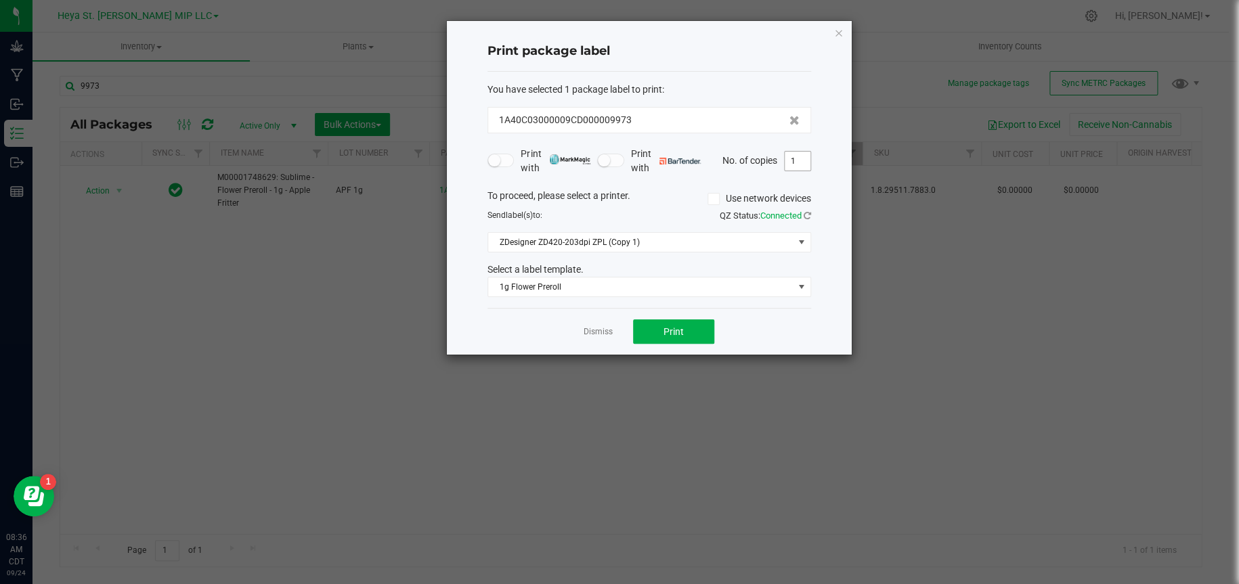
click at [802, 166] on input "1" at bounding box center [798, 161] width 26 height 19
type input "50"
click at [696, 330] on button "Print" at bounding box center [673, 332] width 81 height 24
click at [838, 32] on icon "button" at bounding box center [838, 32] width 9 height 16
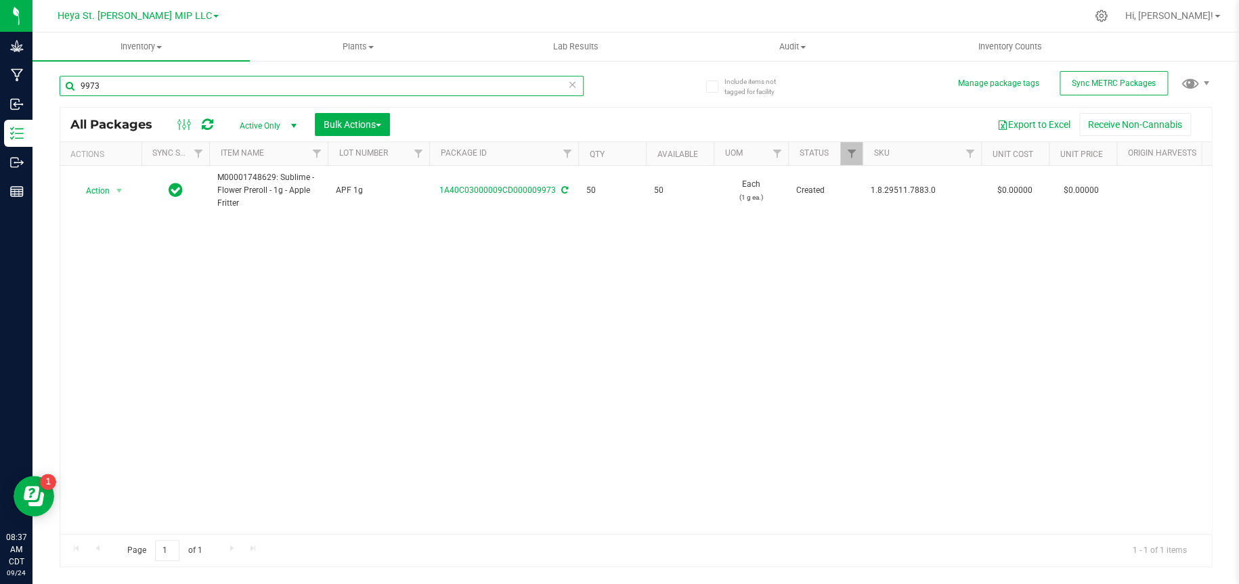
click at [242, 79] on input "9973" at bounding box center [322, 86] width 524 height 20
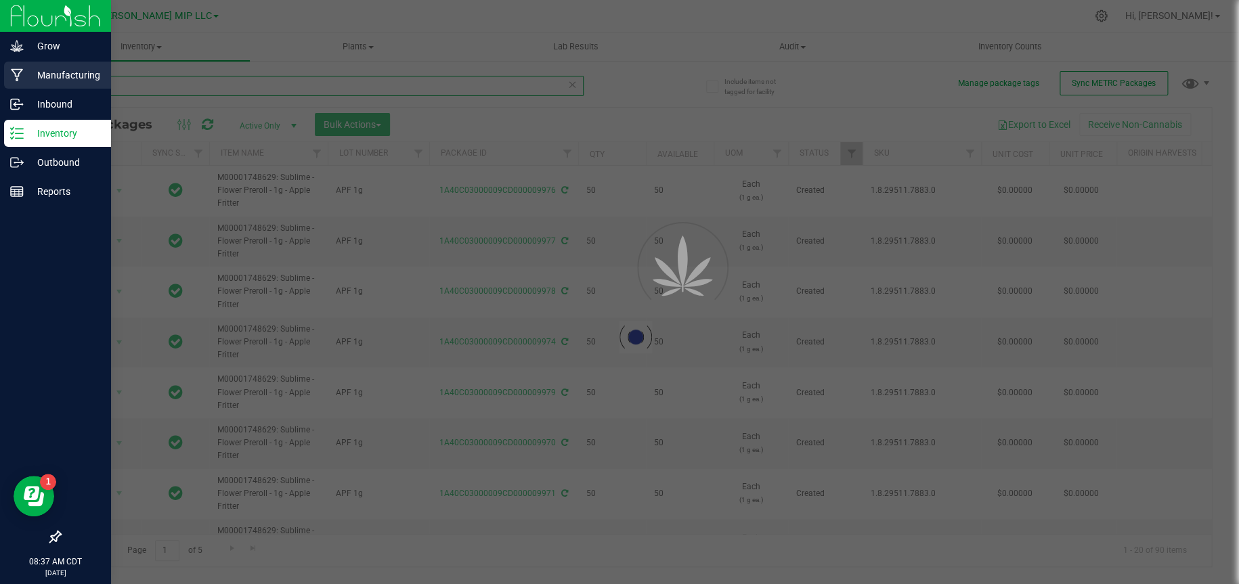
type input "9974"
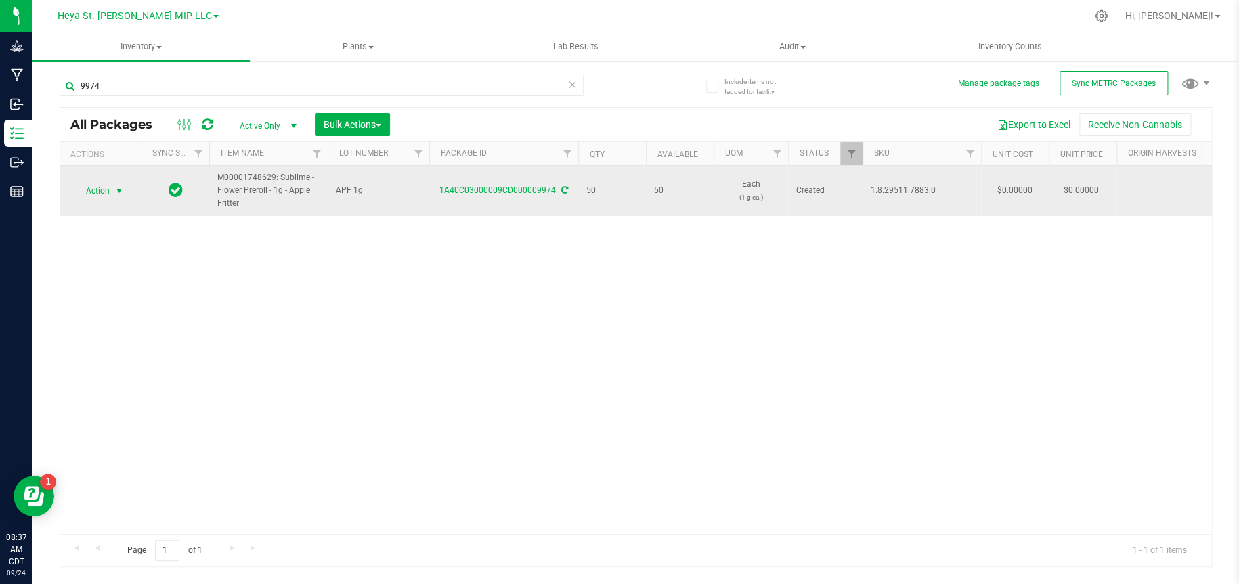
click at [121, 190] on span "select" at bounding box center [119, 191] width 11 height 11
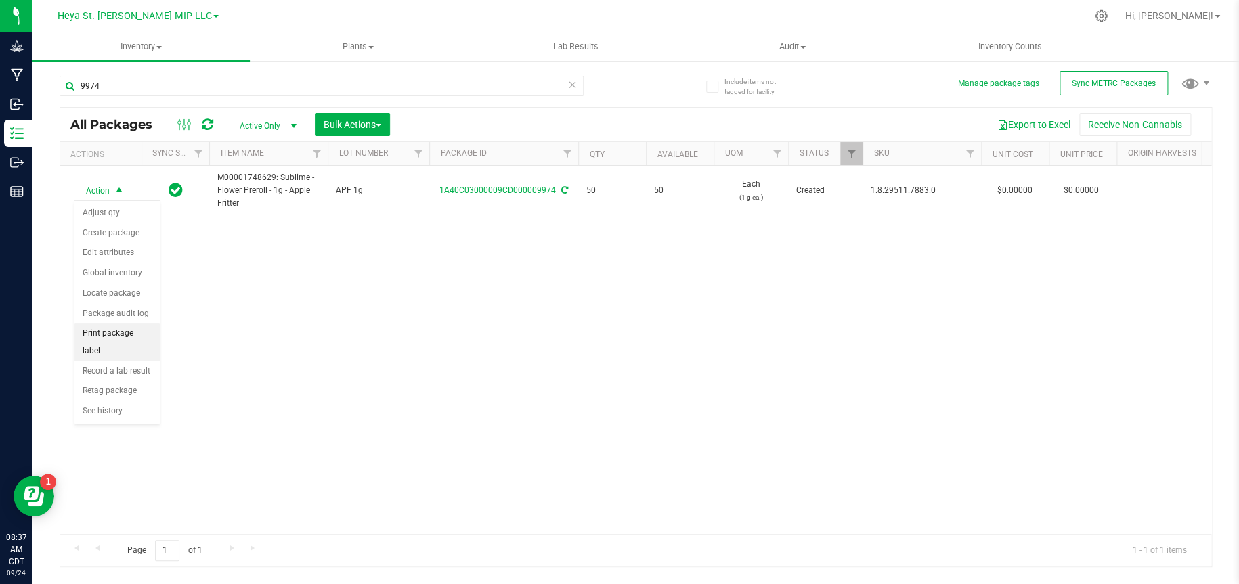
click at [108, 336] on li "Print package label" at bounding box center [116, 342] width 85 height 37
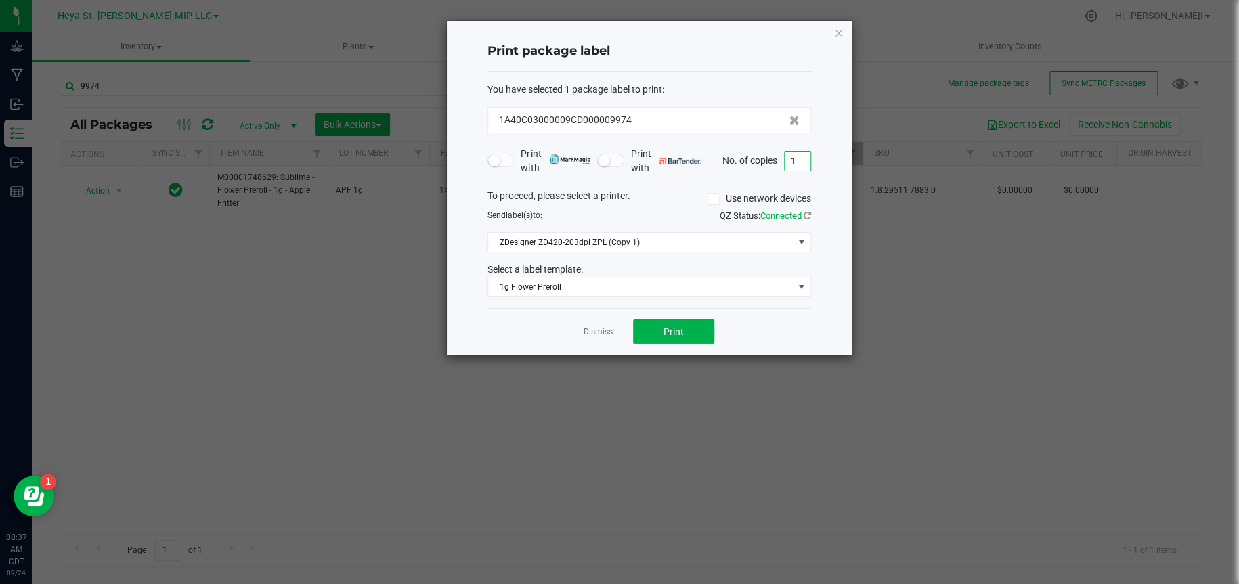
click at [801, 166] on input "1" at bounding box center [798, 161] width 26 height 19
type input "50"
click at [666, 342] on button "Print" at bounding box center [673, 332] width 81 height 24
click at [841, 33] on icon "button" at bounding box center [838, 32] width 9 height 16
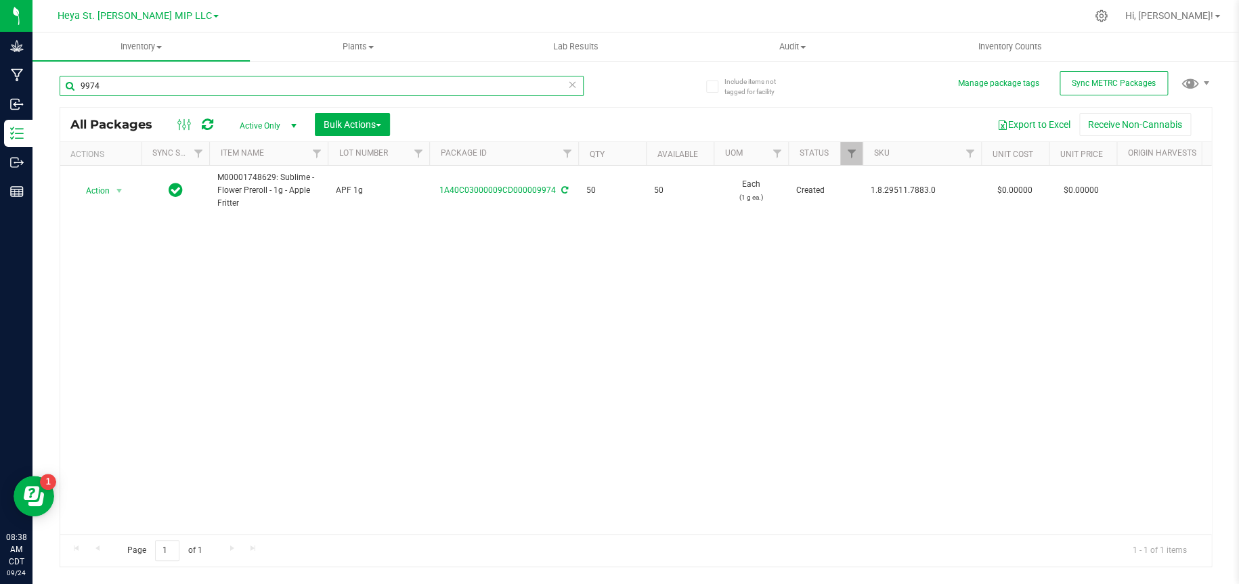
click at [321, 93] on input "9974" at bounding box center [322, 86] width 524 height 20
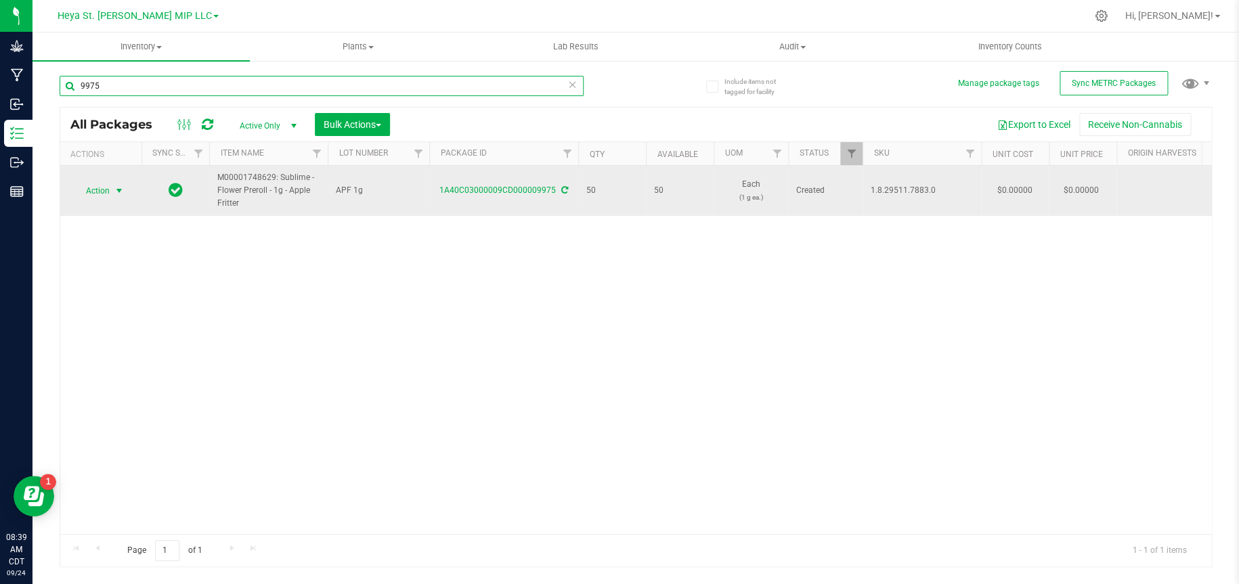
type input "9975"
click at [121, 194] on span "select" at bounding box center [119, 191] width 11 height 11
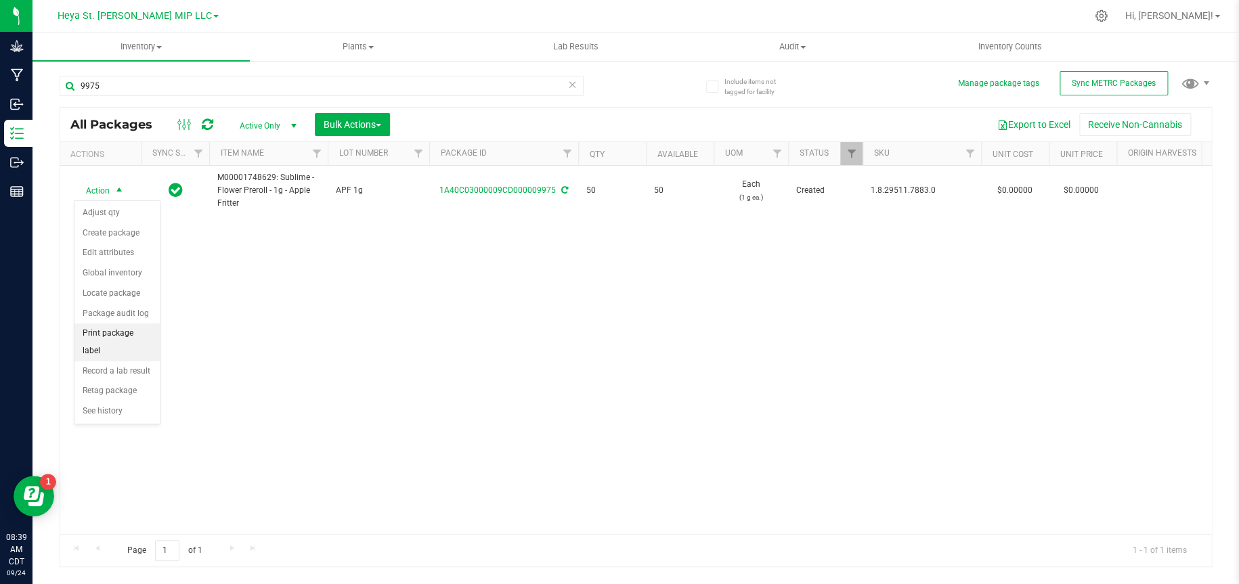
click at [129, 332] on li "Print package label" at bounding box center [116, 342] width 85 height 37
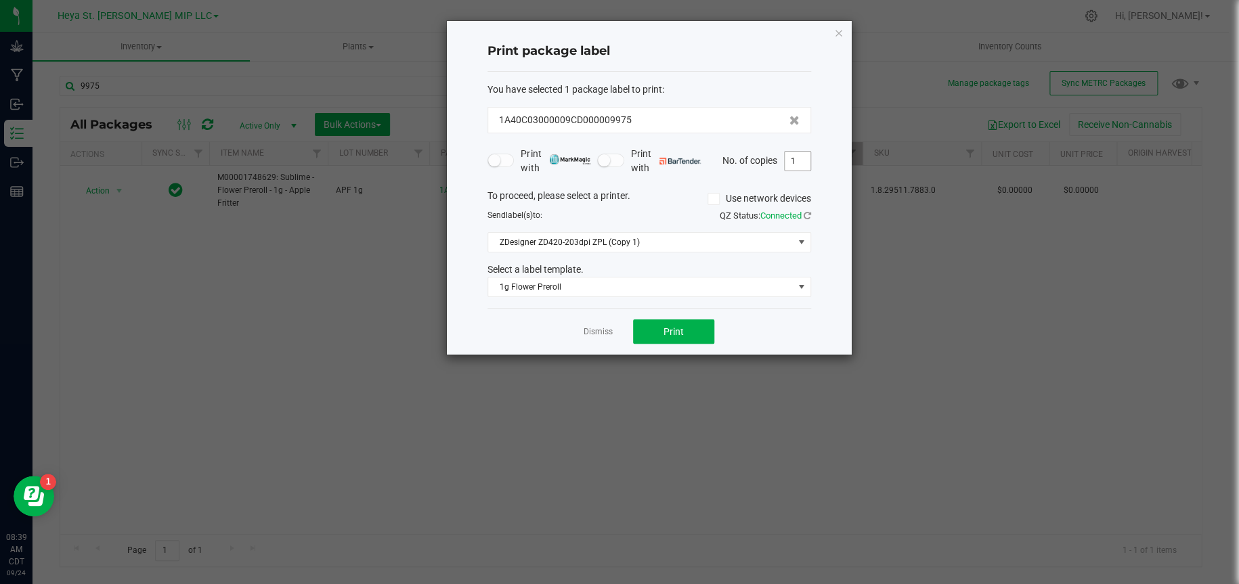
click at [802, 165] on input "1" at bounding box center [798, 161] width 26 height 19
type input "50"
click at [689, 338] on button "Print" at bounding box center [673, 332] width 81 height 24
click at [837, 34] on icon "button" at bounding box center [838, 32] width 9 height 16
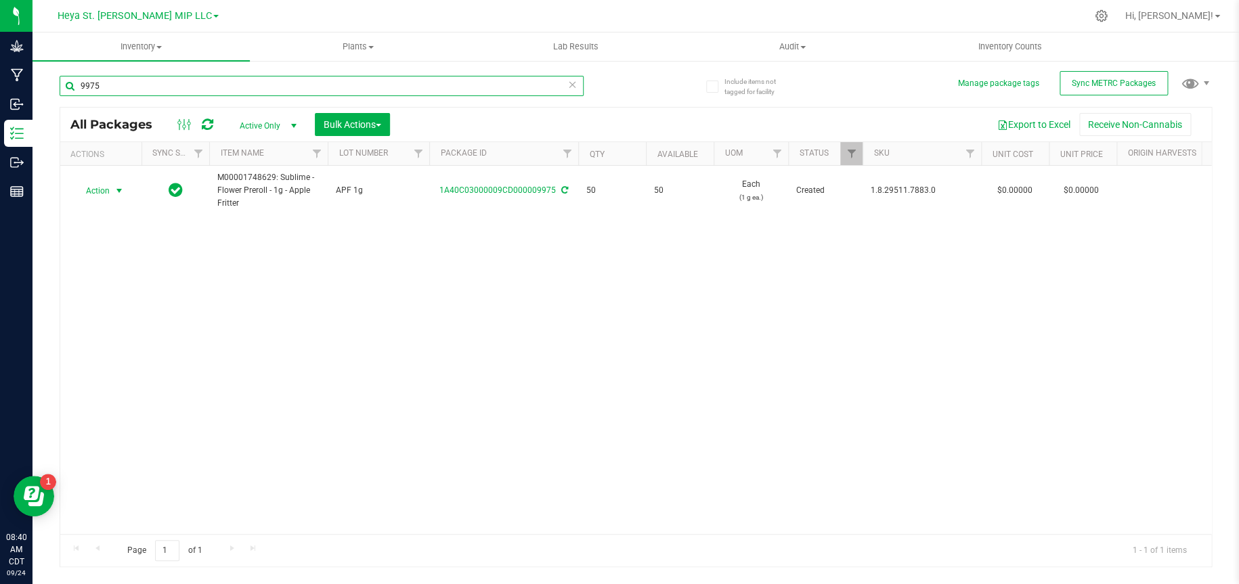
click at [200, 93] on input "9975" at bounding box center [322, 86] width 524 height 20
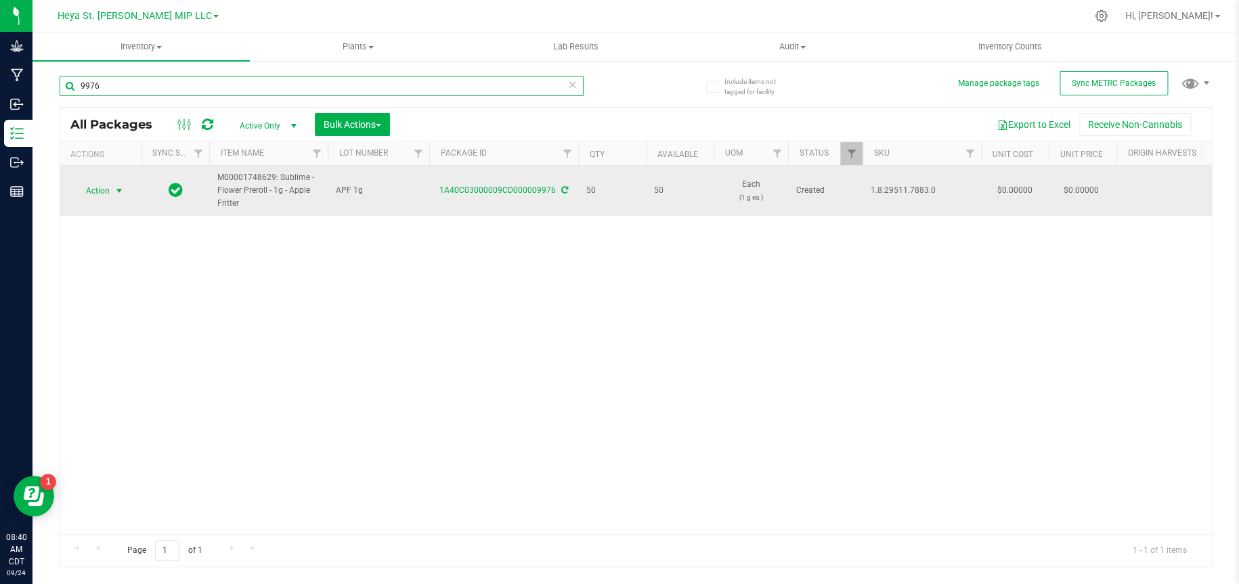
type input "9976"
click at [121, 192] on span "select" at bounding box center [119, 191] width 11 height 11
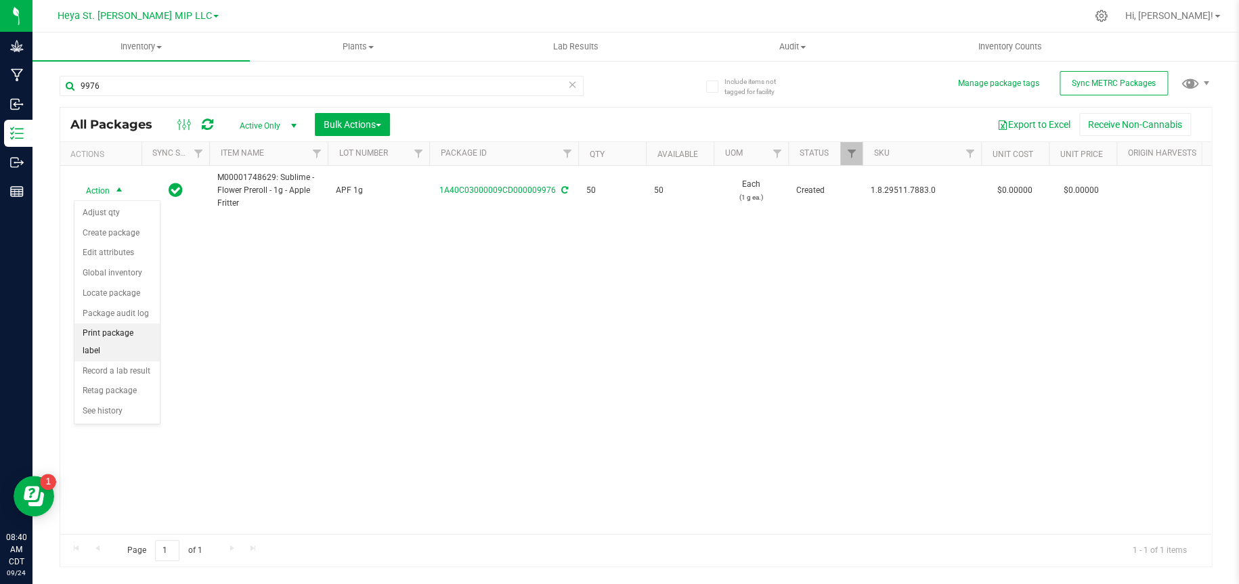
click at [119, 335] on li "Print package label" at bounding box center [116, 342] width 85 height 37
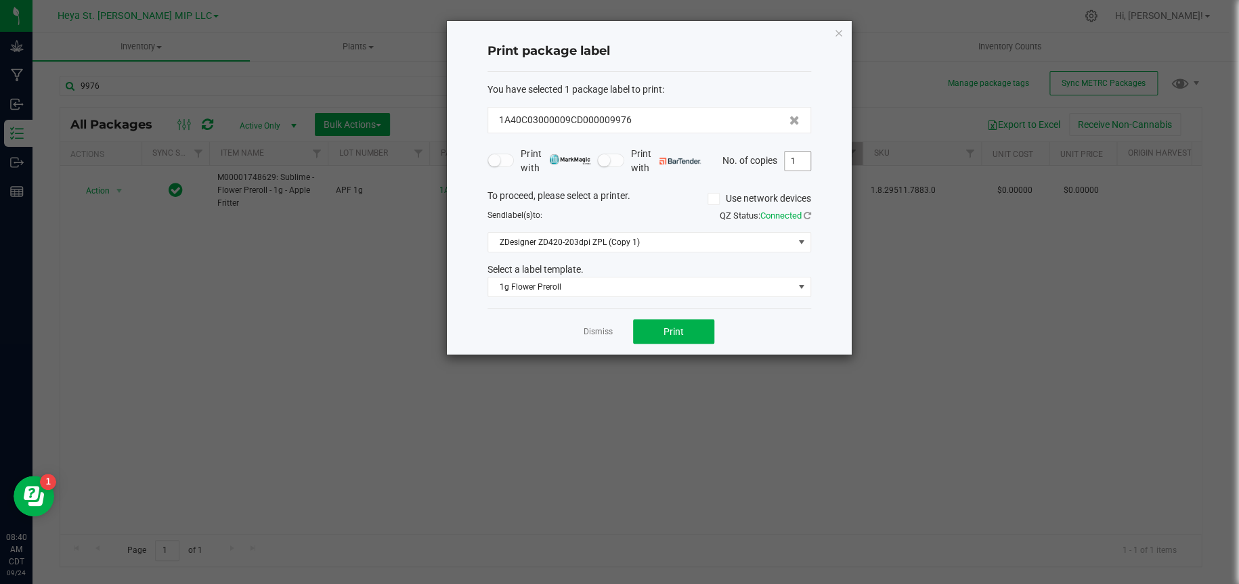
click at [801, 160] on input "1" at bounding box center [798, 161] width 26 height 19
type input "50"
click at [705, 338] on button "Print" at bounding box center [673, 332] width 81 height 24
click at [840, 32] on icon "button" at bounding box center [838, 32] width 9 height 16
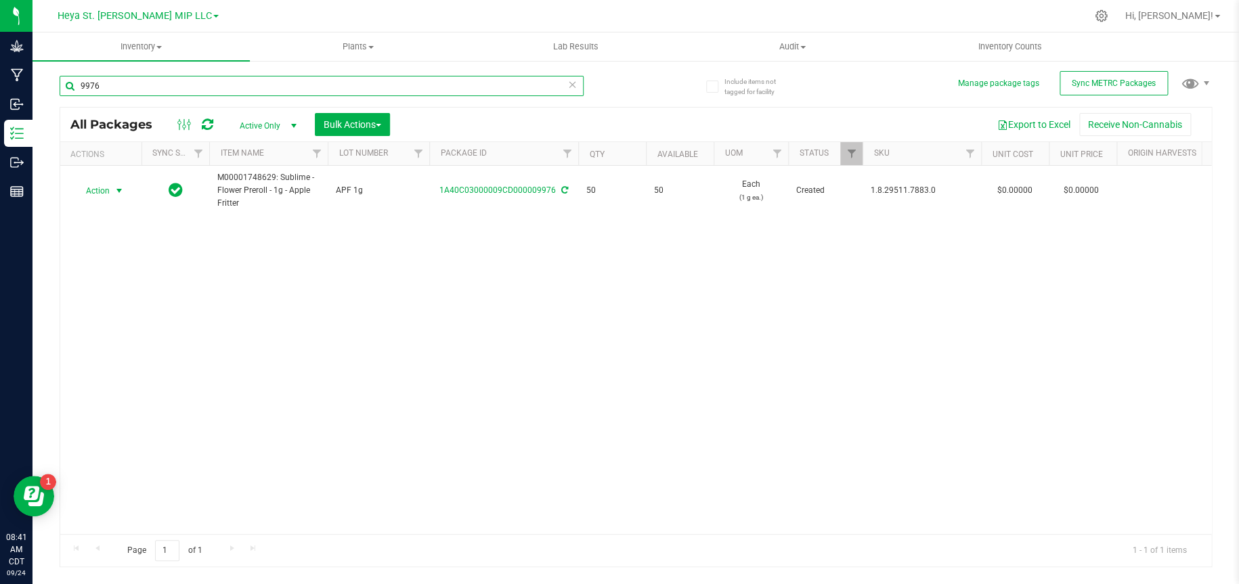
click at [202, 82] on input "9976" at bounding box center [322, 86] width 524 height 20
type input "9977"
click at [118, 191] on span "select" at bounding box center [119, 191] width 11 height 11
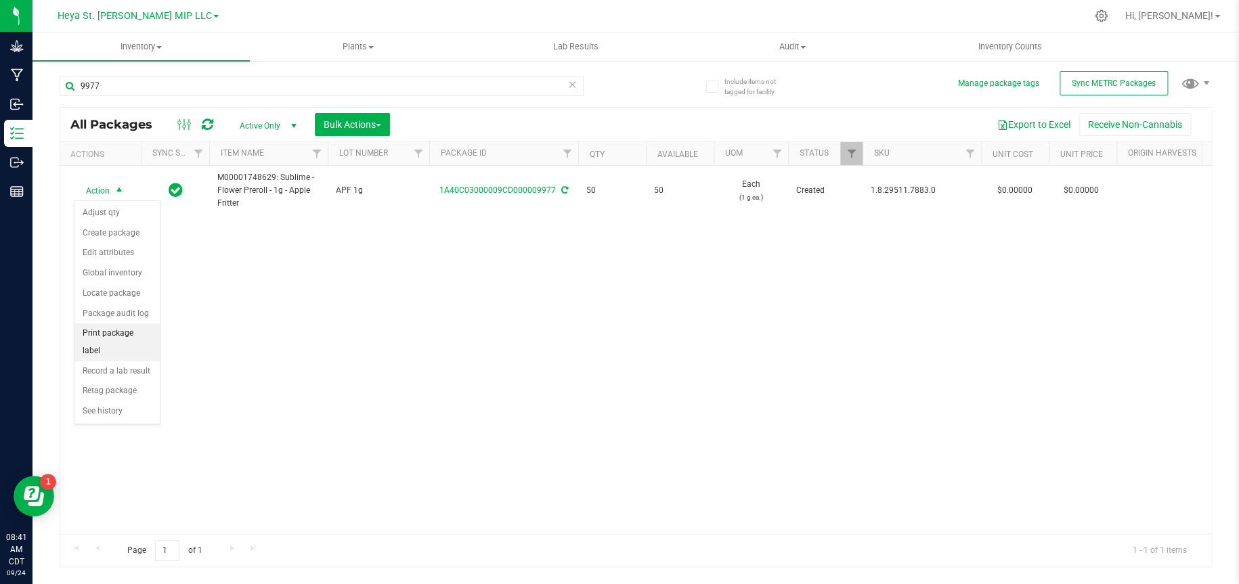
click at [122, 334] on li "Print package label" at bounding box center [116, 342] width 85 height 37
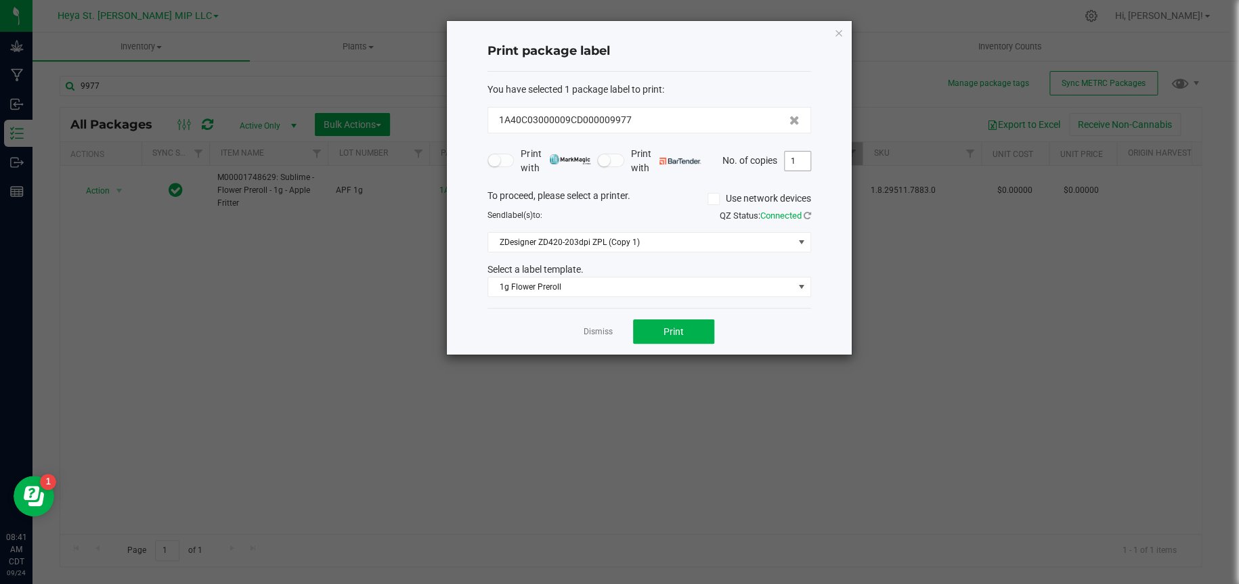
click at [791, 159] on input "1" at bounding box center [798, 161] width 26 height 19
type input "50"
click at [696, 326] on button "Print" at bounding box center [673, 332] width 81 height 24
click at [841, 28] on icon "button" at bounding box center [838, 32] width 9 height 16
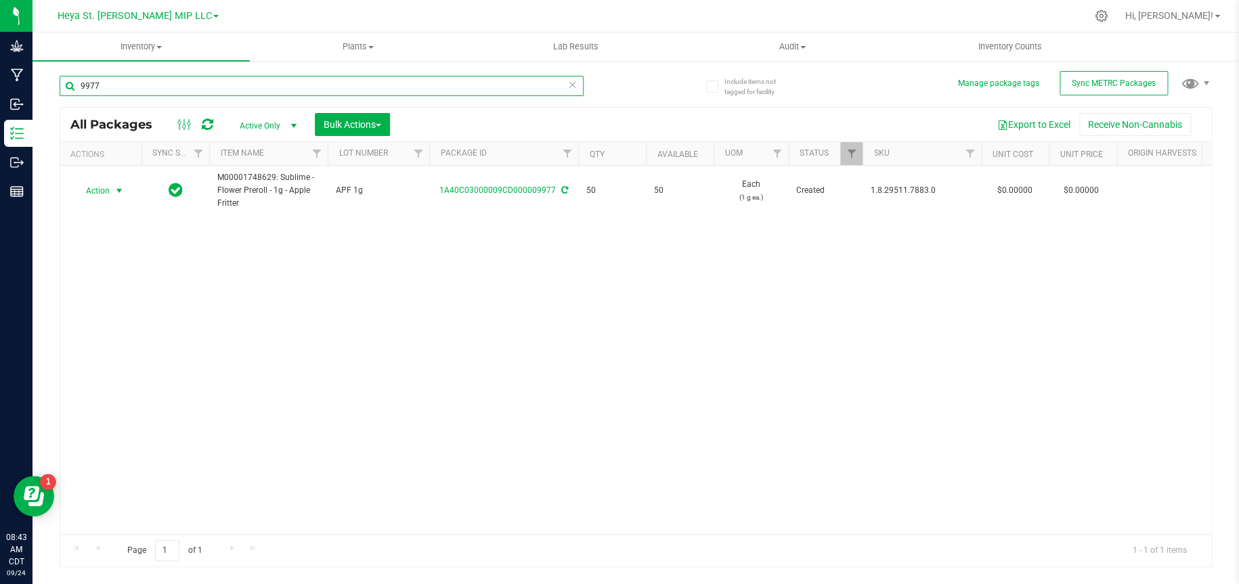
click at [298, 85] on input "9977" at bounding box center [322, 86] width 524 height 20
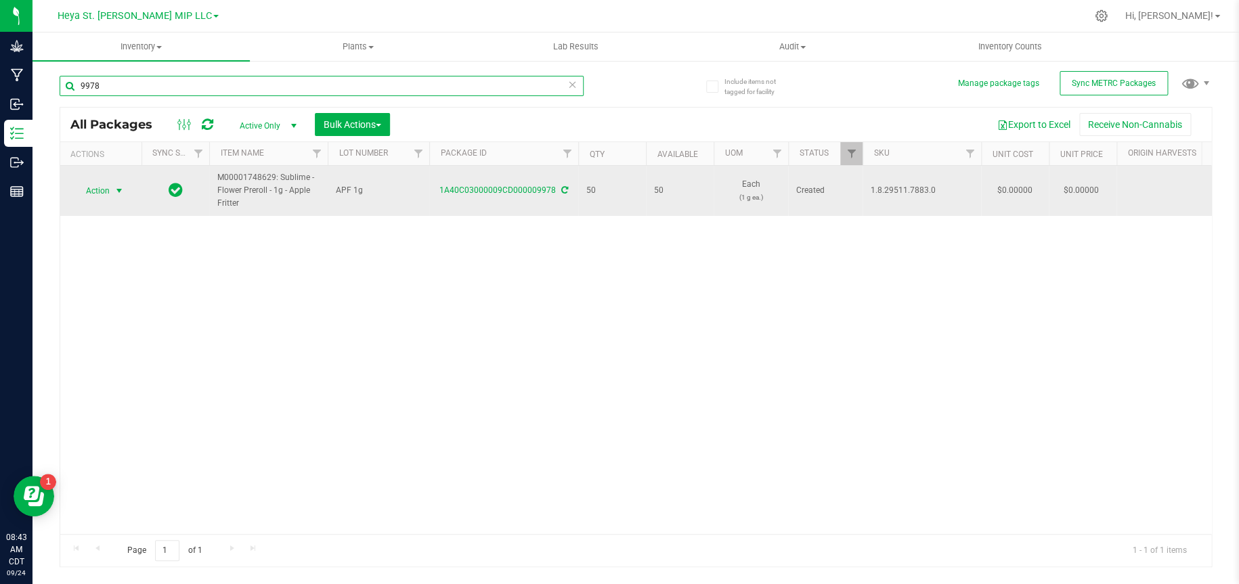
type input "9978"
click at [115, 189] on span "select" at bounding box center [119, 191] width 11 height 11
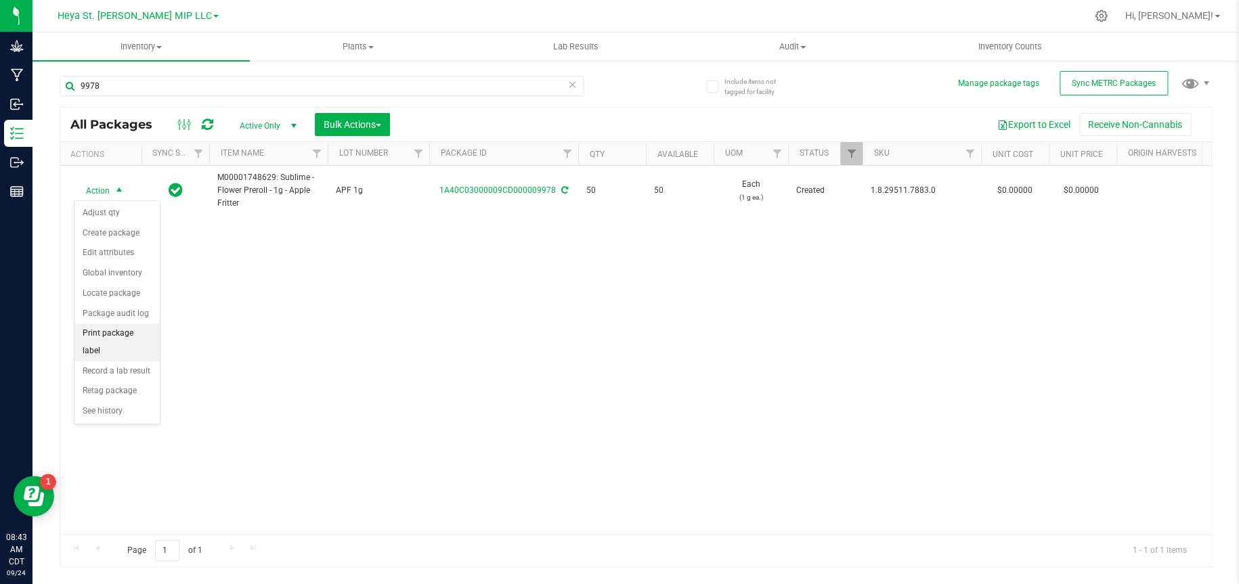
click at [118, 333] on li "Print package label" at bounding box center [116, 342] width 85 height 37
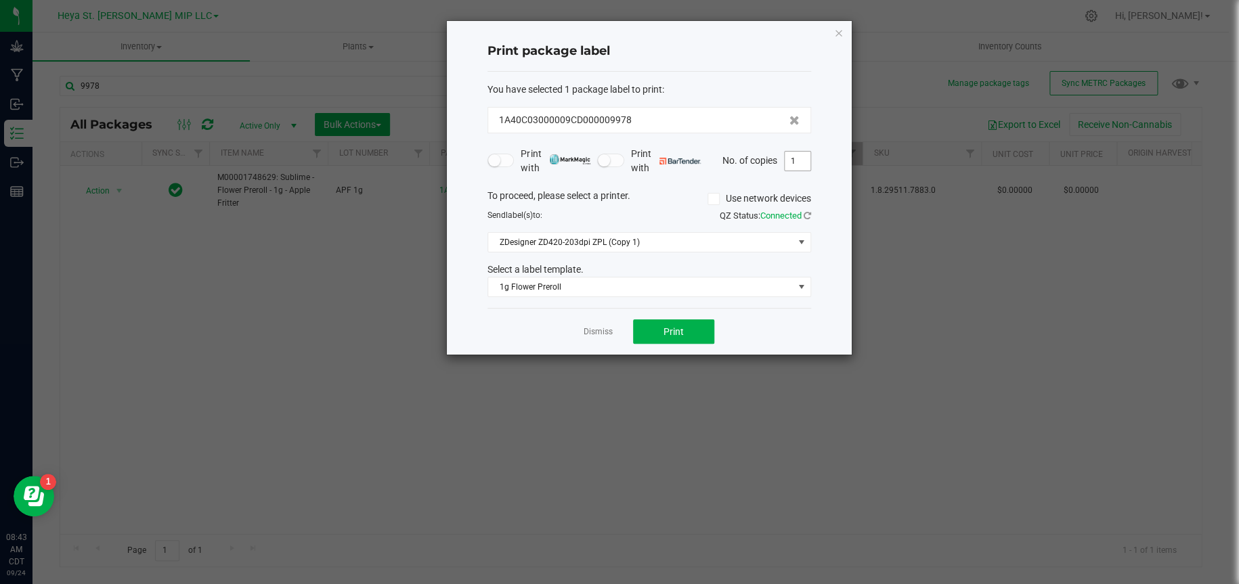
click at [800, 158] on input "1" at bounding box center [798, 161] width 26 height 19
type input "50"
click at [673, 332] on span "Print" at bounding box center [673, 331] width 20 height 11
click at [835, 28] on icon "button" at bounding box center [838, 32] width 9 height 16
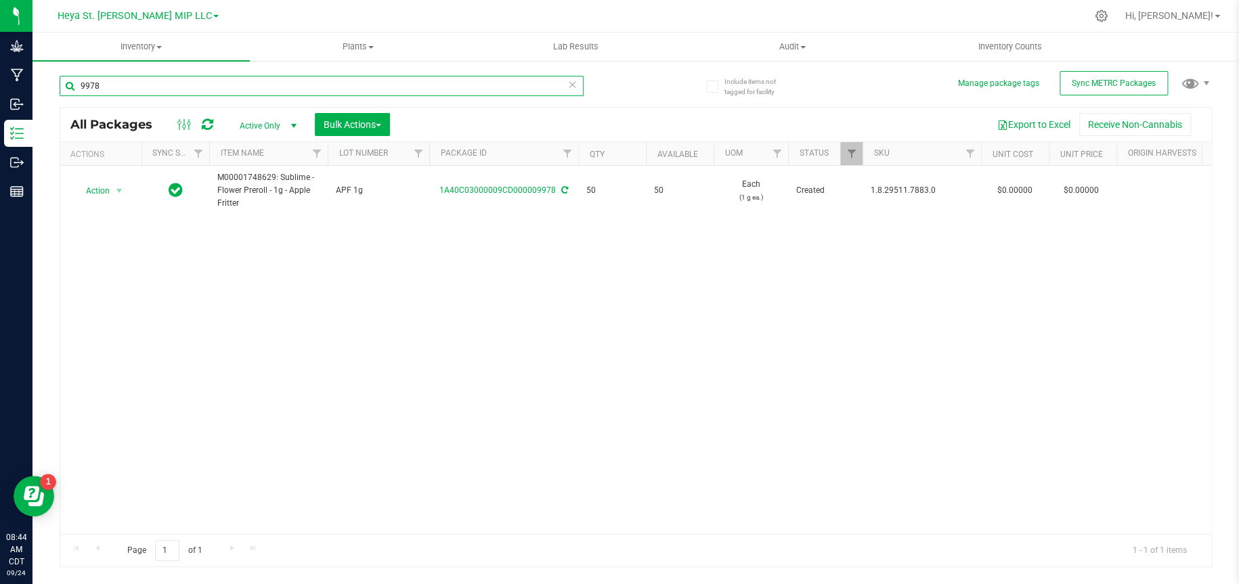
click at [136, 79] on input "9978" at bounding box center [322, 86] width 524 height 20
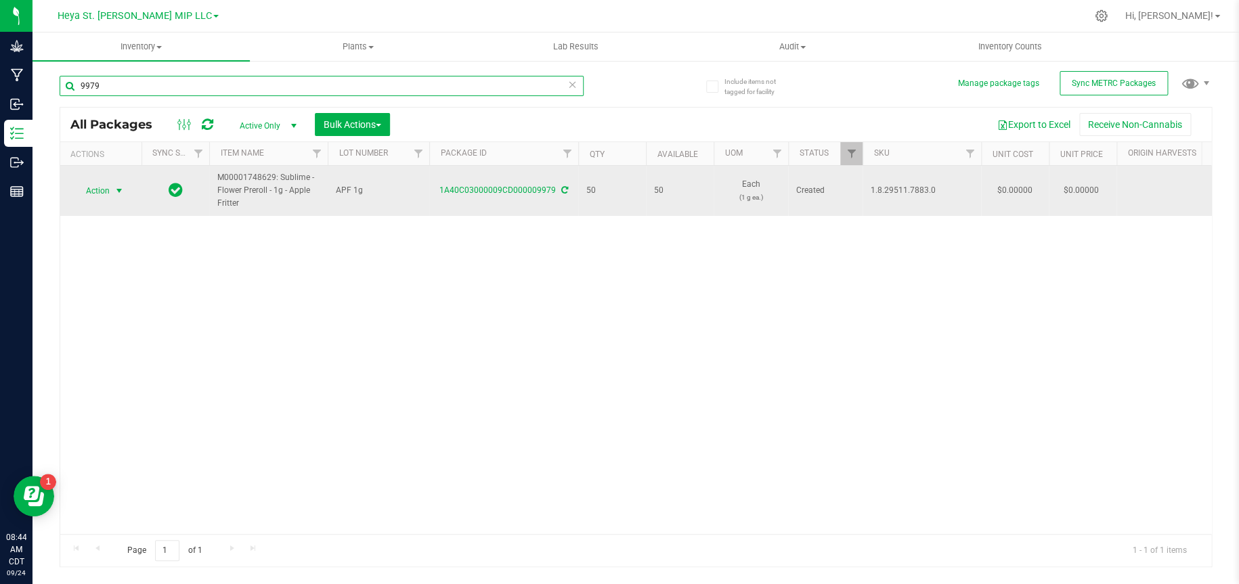
type input "9979"
click at [117, 194] on span "select" at bounding box center [119, 191] width 11 height 11
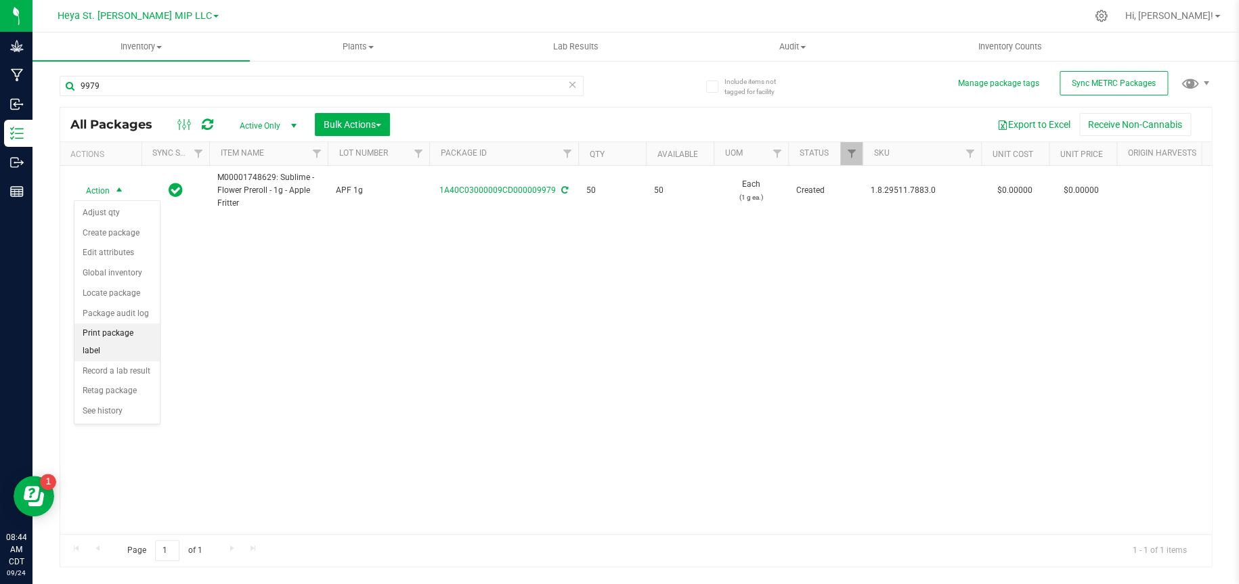
click at [114, 332] on li "Print package label" at bounding box center [116, 342] width 85 height 37
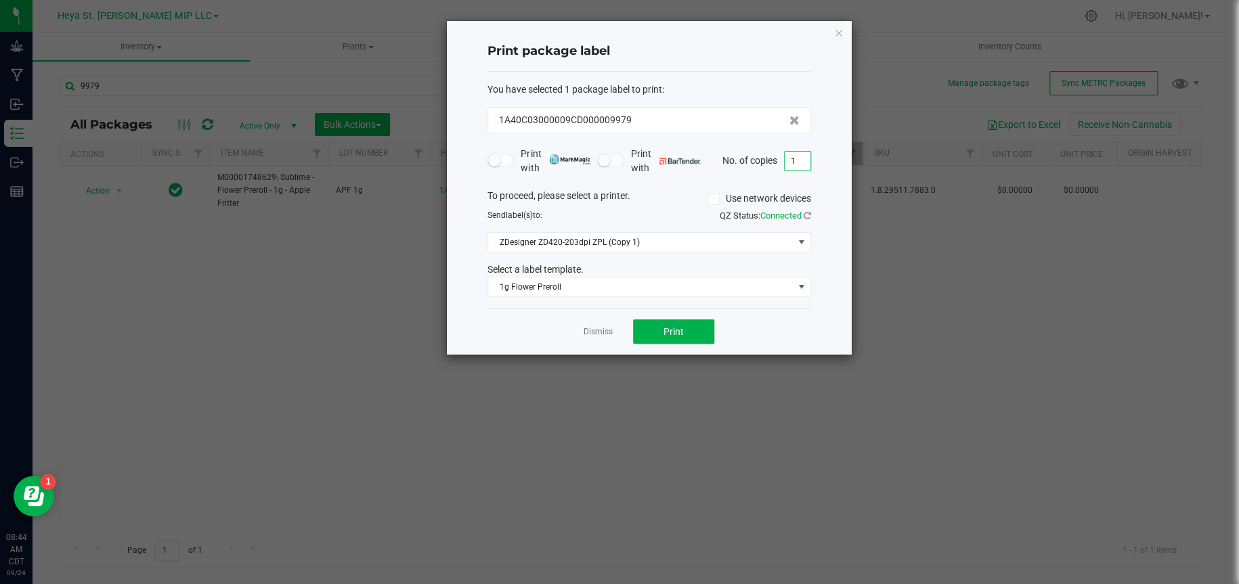
click at [797, 156] on input "1" at bounding box center [798, 161] width 26 height 19
type input "50"
click at [668, 335] on span "Print" at bounding box center [673, 331] width 20 height 11
click at [838, 29] on icon "button" at bounding box center [838, 32] width 9 height 16
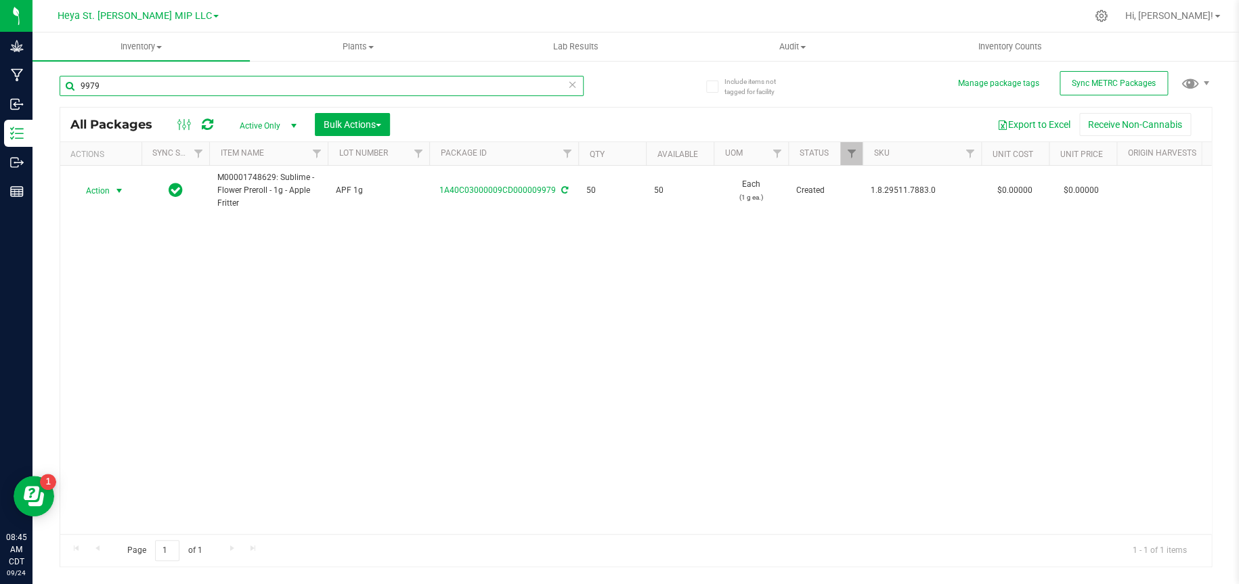
click at [253, 87] on input "9979" at bounding box center [322, 86] width 524 height 20
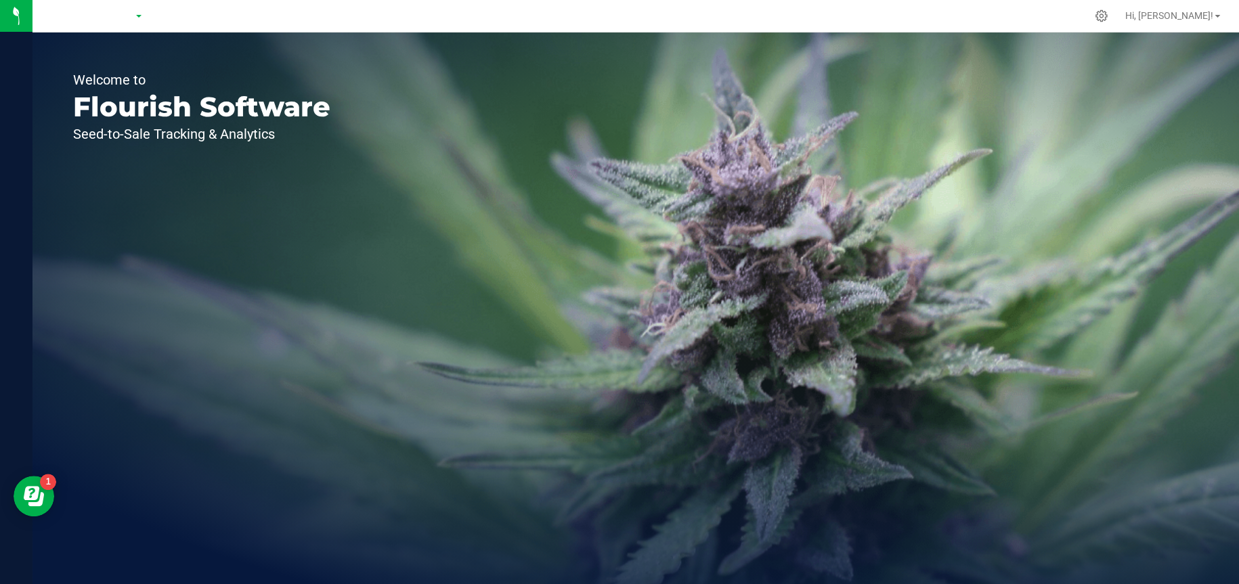
click at [139, 13] on link at bounding box center [138, 15] width 7 height 13
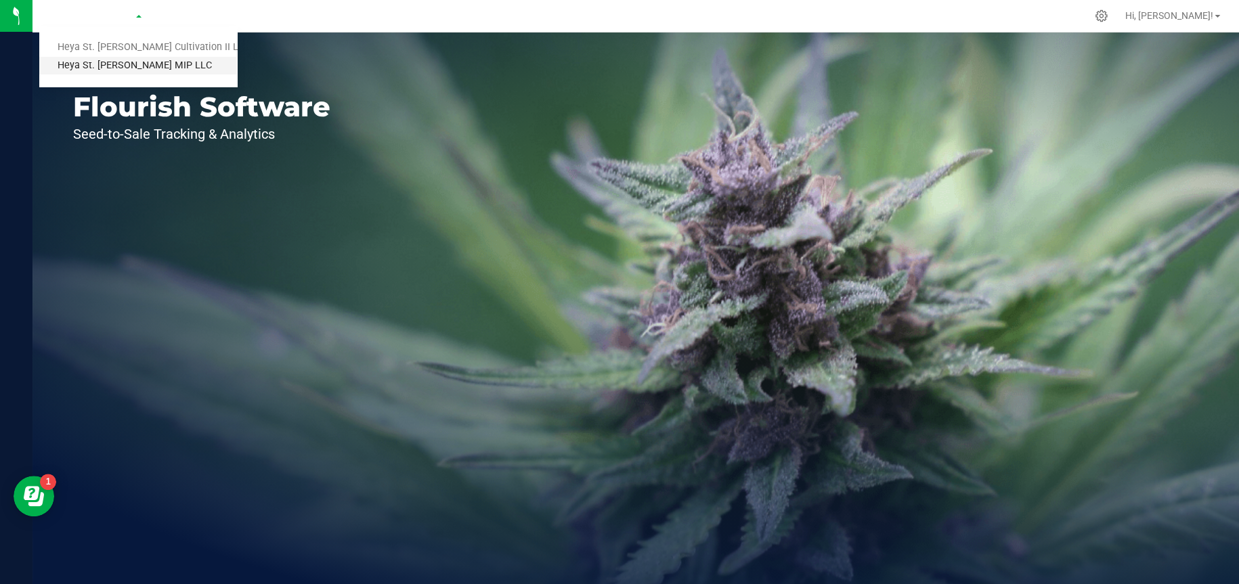
click at [129, 63] on link "Heya St. [PERSON_NAME] MIP LLC" at bounding box center [138, 66] width 198 height 18
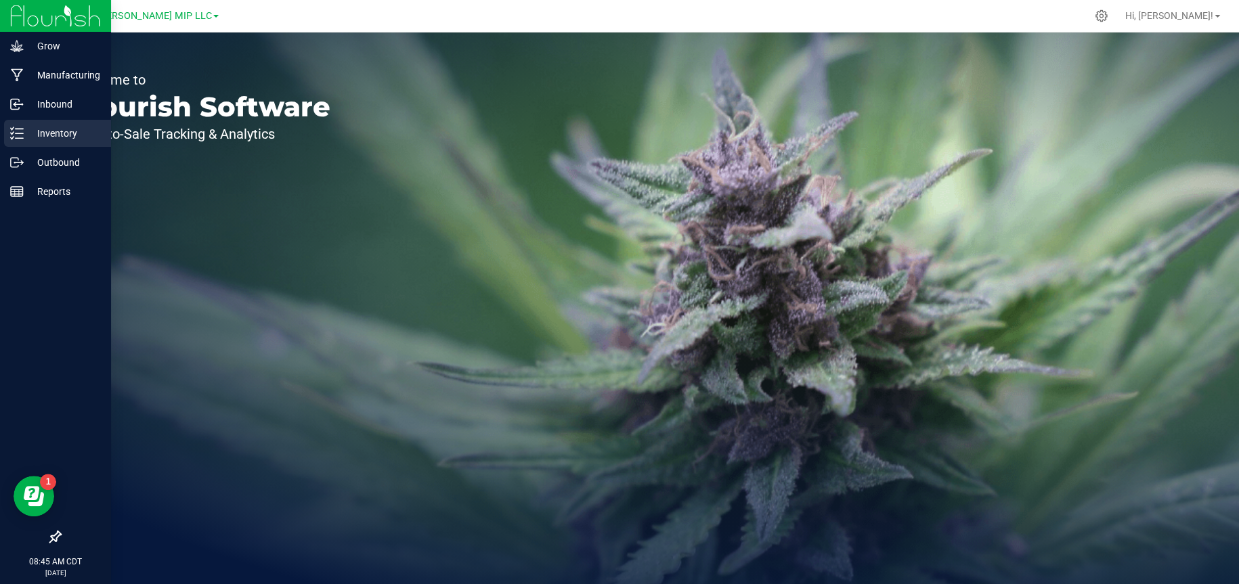
click at [35, 135] on p "Inventory" at bounding box center [64, 133] width 81 height 16
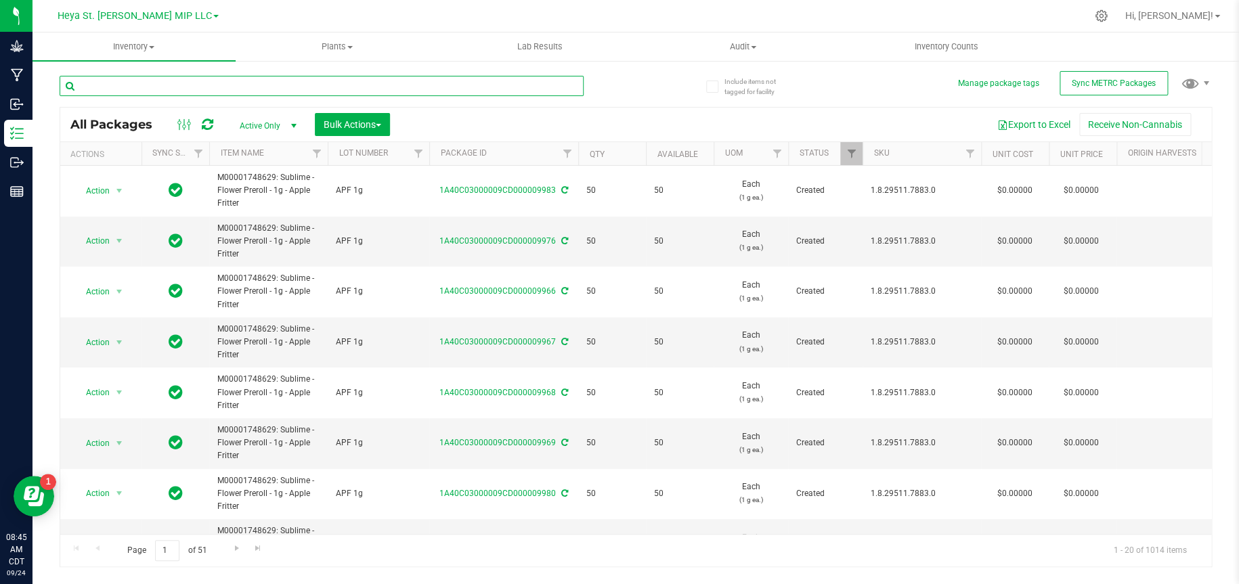
click at [190, 86] on input "text" at bounding box center [322, 86] width 524 height 20
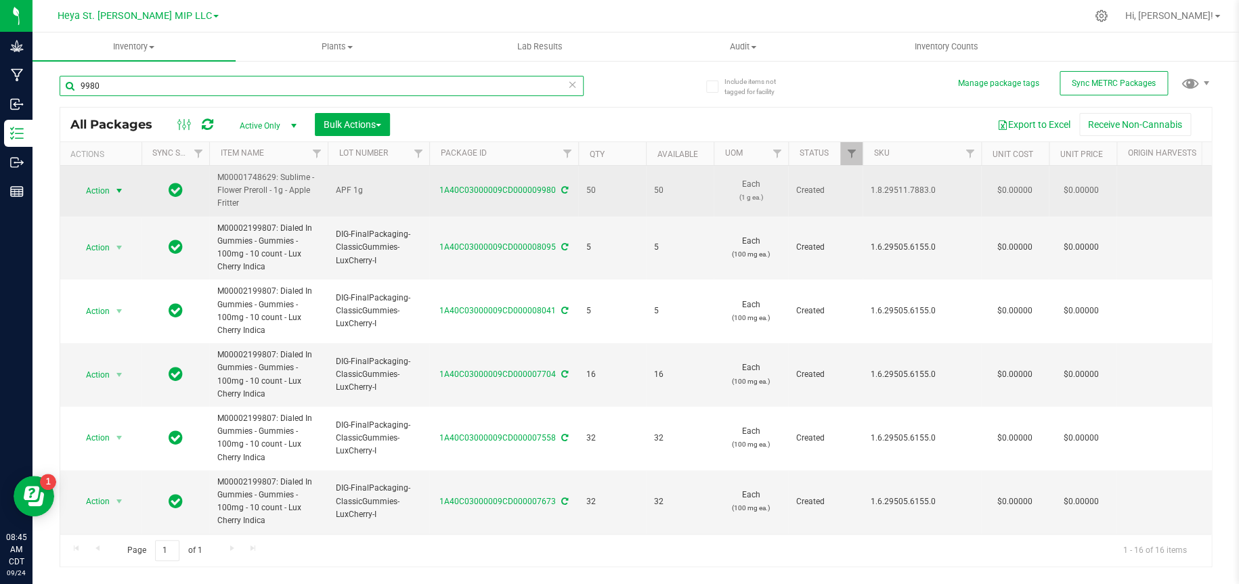
type input "9980"
click at [116, 191] on span "select" at bounding box center [119, 191] width 11 height 11
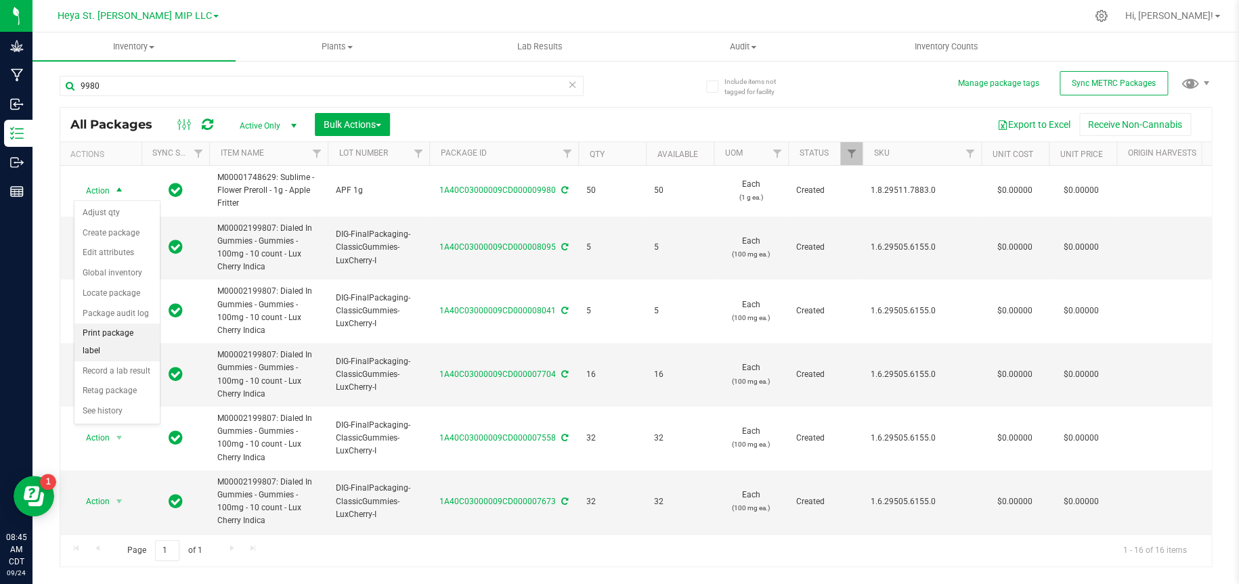
click at [118, 336] on li "Print package label" at bounding box center [116, 342] width 85 height 37
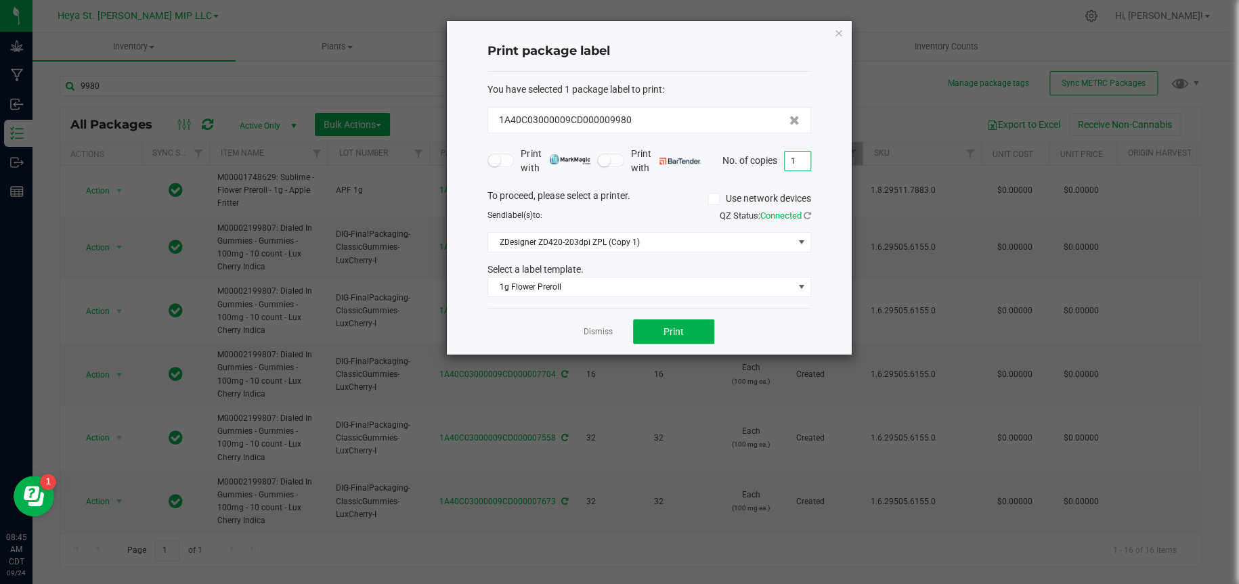
click at [806, 159] on input "1" at bounding box center [798, 161] width 26 height 19
type input "50"
click at [672, 326] on span "Print" at bounding box center [673, 331] width 20 height 11
click at [841, 32] on icon "button" at bounding box center [838, 32] width 9 height 16
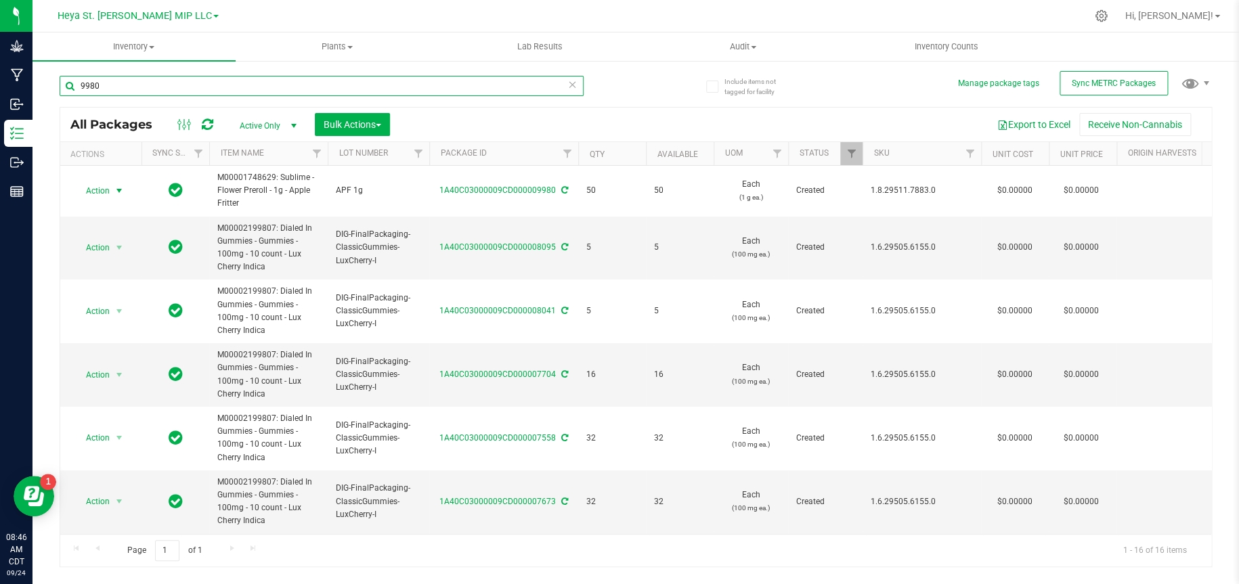
click at [435, 86] on input "9980" at bounding box center [322, 86] width 524 height 20
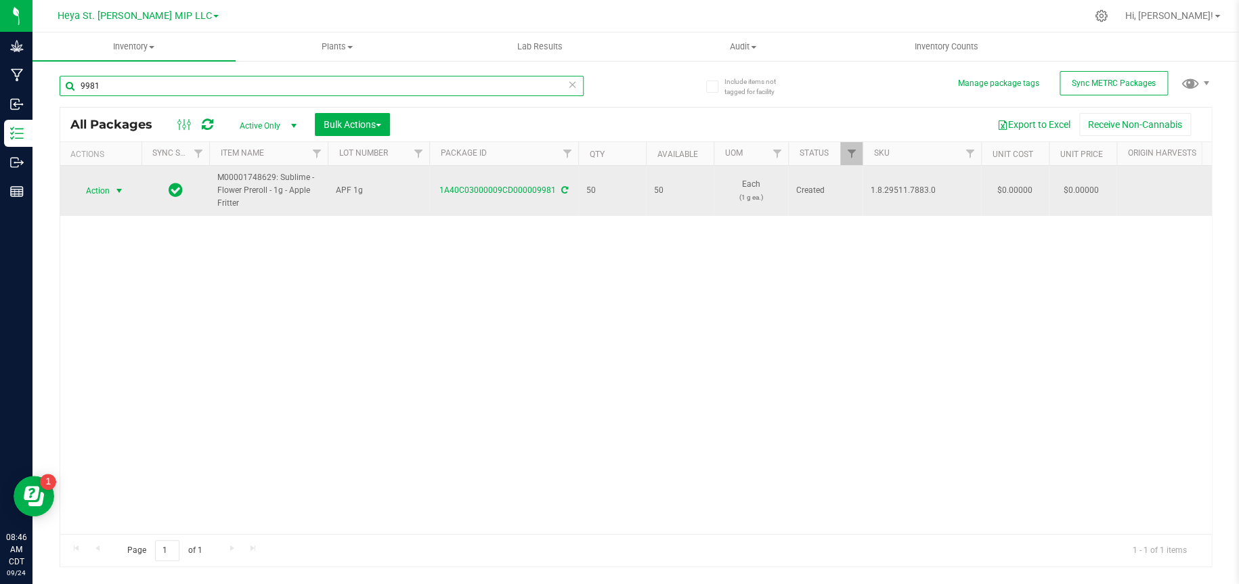
type input "9981"
click at [106, 190] on span "Action" at bounding box center [92, 190] width 37 height 19
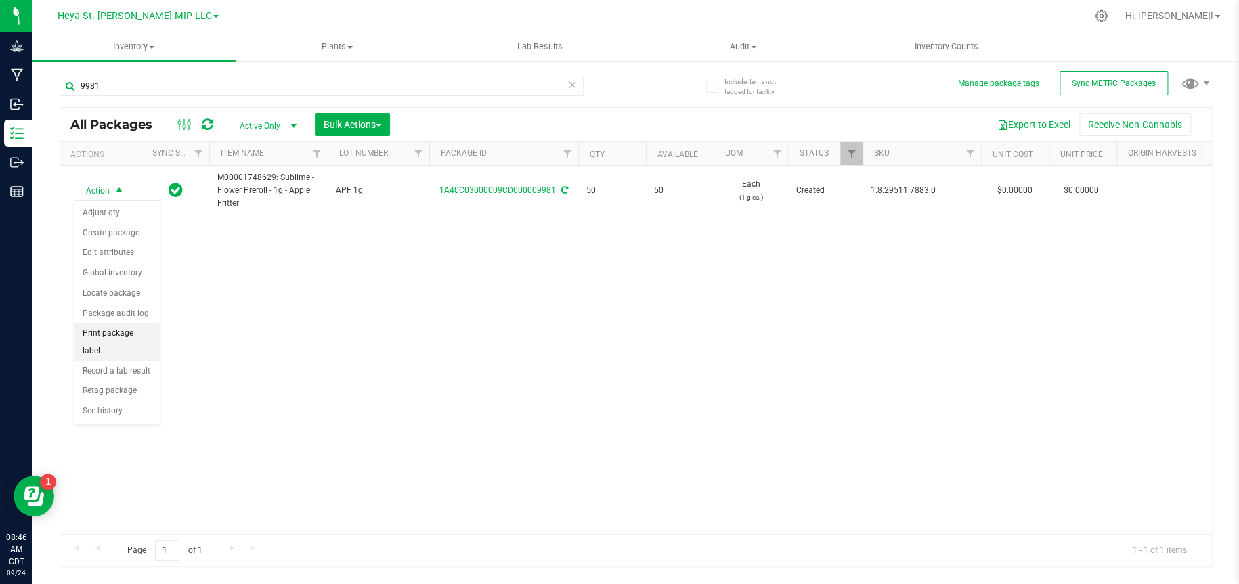
click at [116, 333] on li "Print package label" at bounding box center [116, 342] width 85 height 37
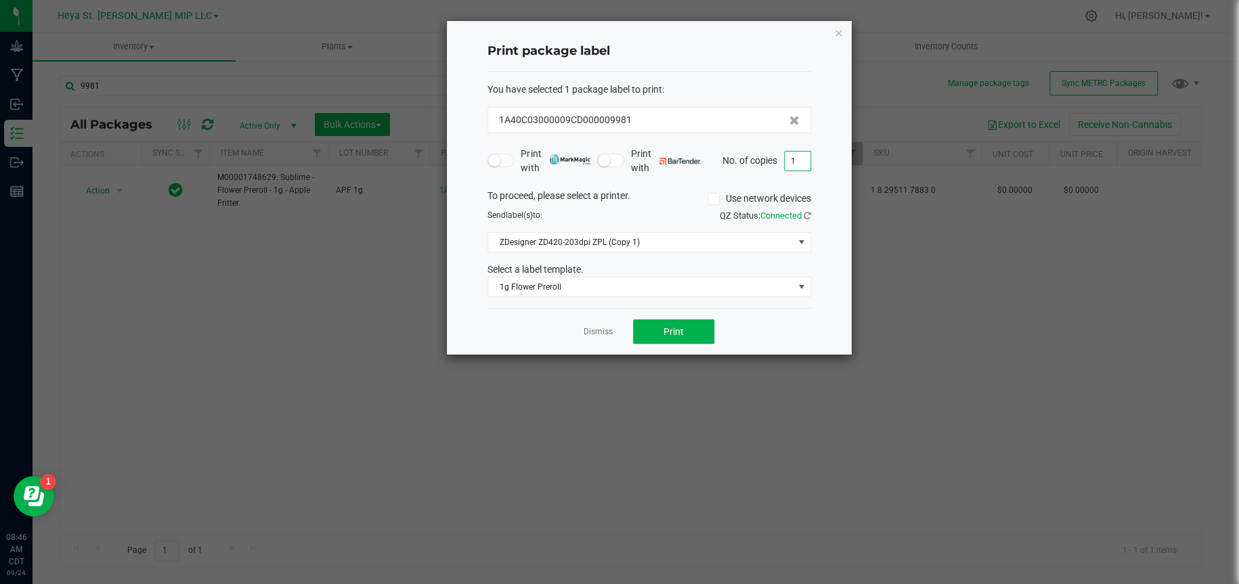
click at [806, 157] on input "1" at bounding box center [798, 161] width 26 height 19
type input "50"
click at [681, 339] on button "Print" at bounding box center [673, 332] width 81 height 24
click at [839, 32] on icon "button" at bounding box center [838, 32] width 9 height 16
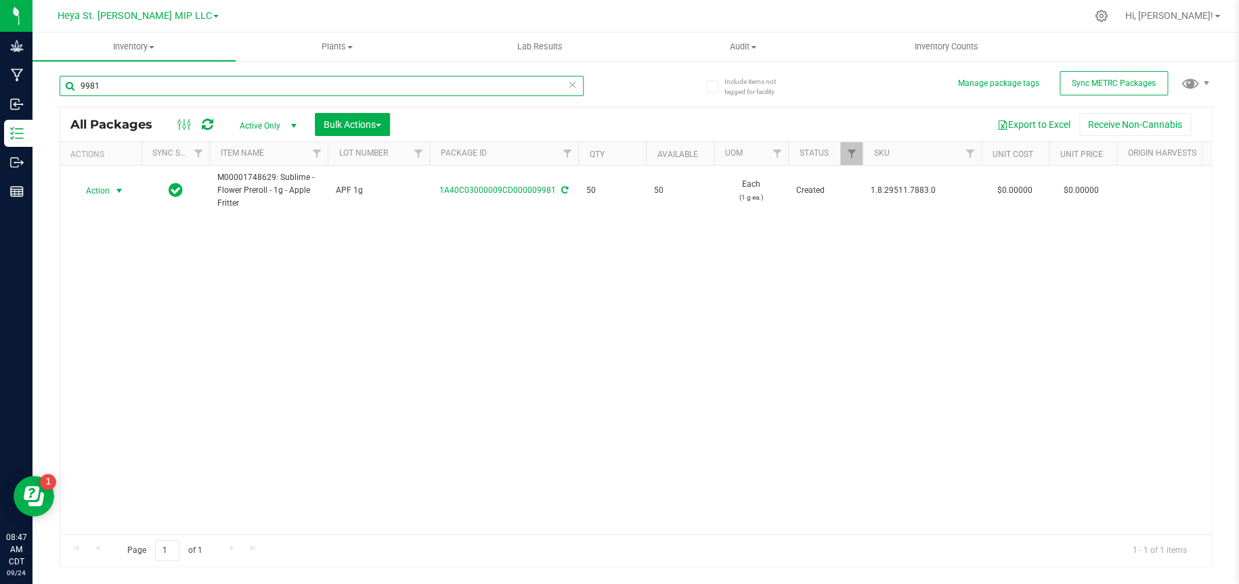
click at [305, 91] on input "9981" at bounding box center [322, 86] width 524 height 20
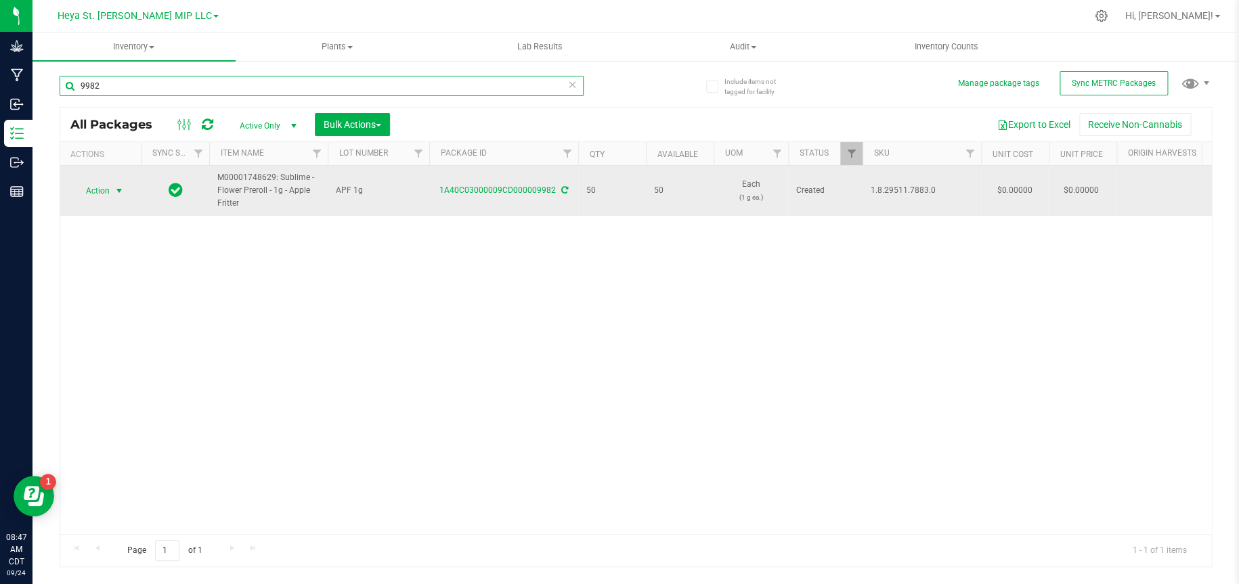
type input "9982"
click at [115, 196] on span "select" at bounding box center [119, 191] width 11 height 11
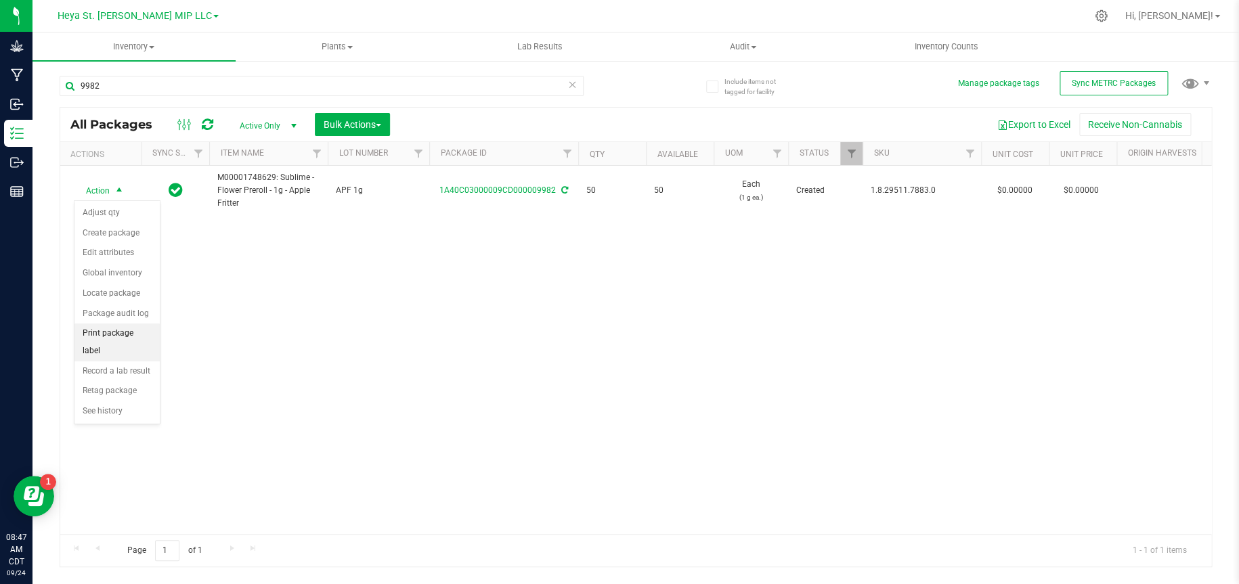
click at [116, 335] on li "Print package label" at bounding box center [116, 342] width 85 height 37
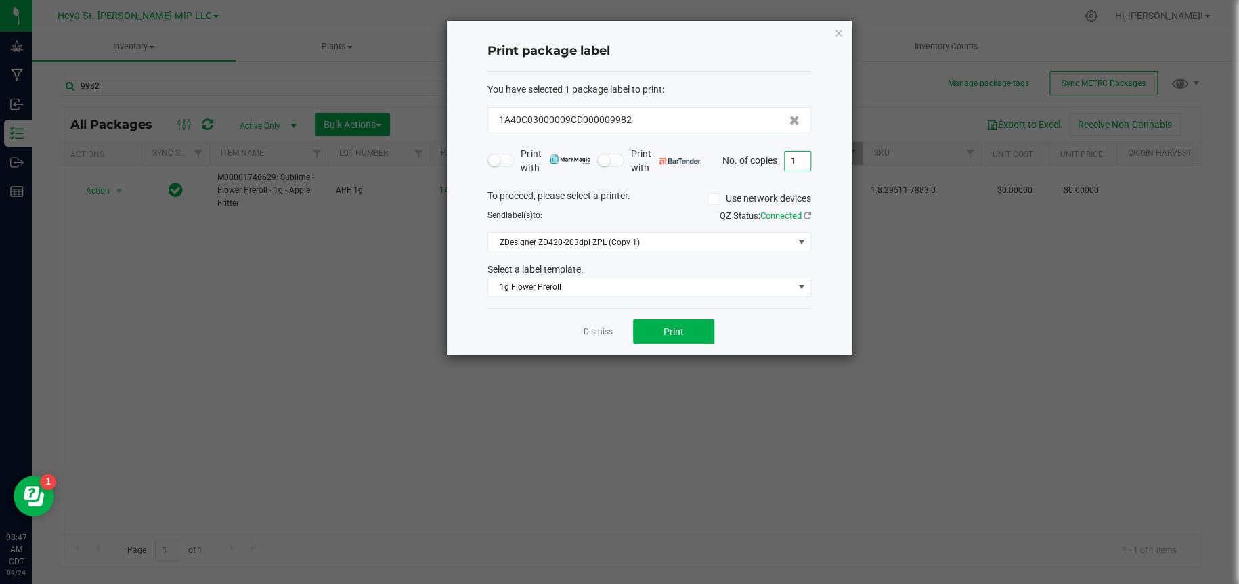
click at [794, 163] on input "1" at bounding box center [798, 161] width 26 height 19
type input "50"
click at [699, 336] on button "Print" at bounding box center [673, 332] width 81 height 24
click at [839, 33] on icon "button" at bounding box center [838, 32] width 9 height 16
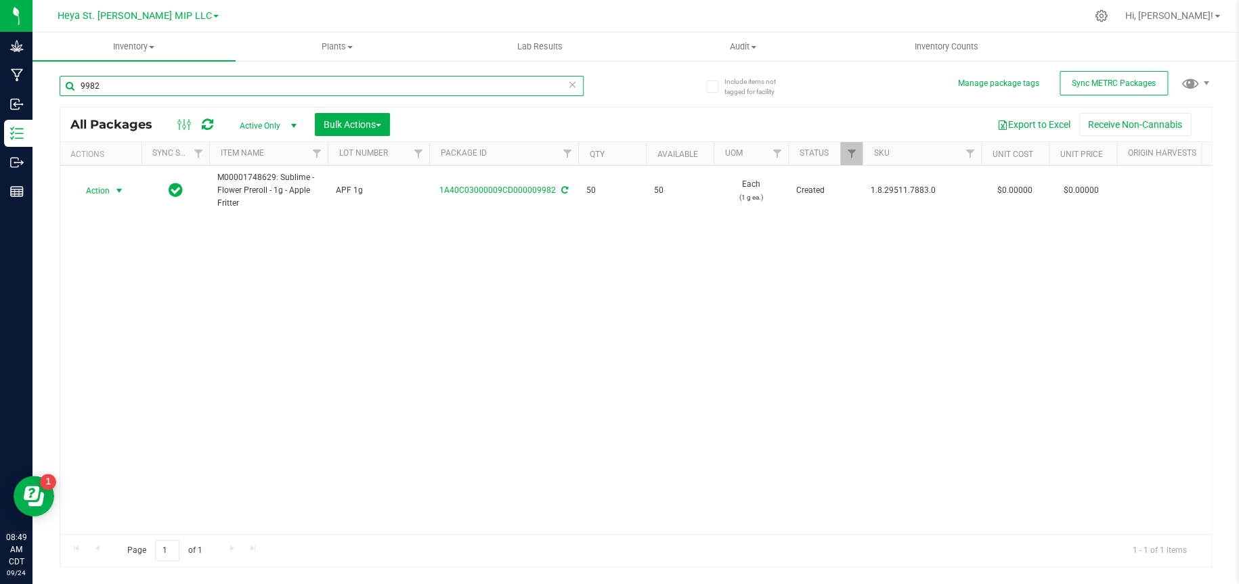
click at [441, 91] on input "9982" at bounding box center [322, 86] width 524 height 20
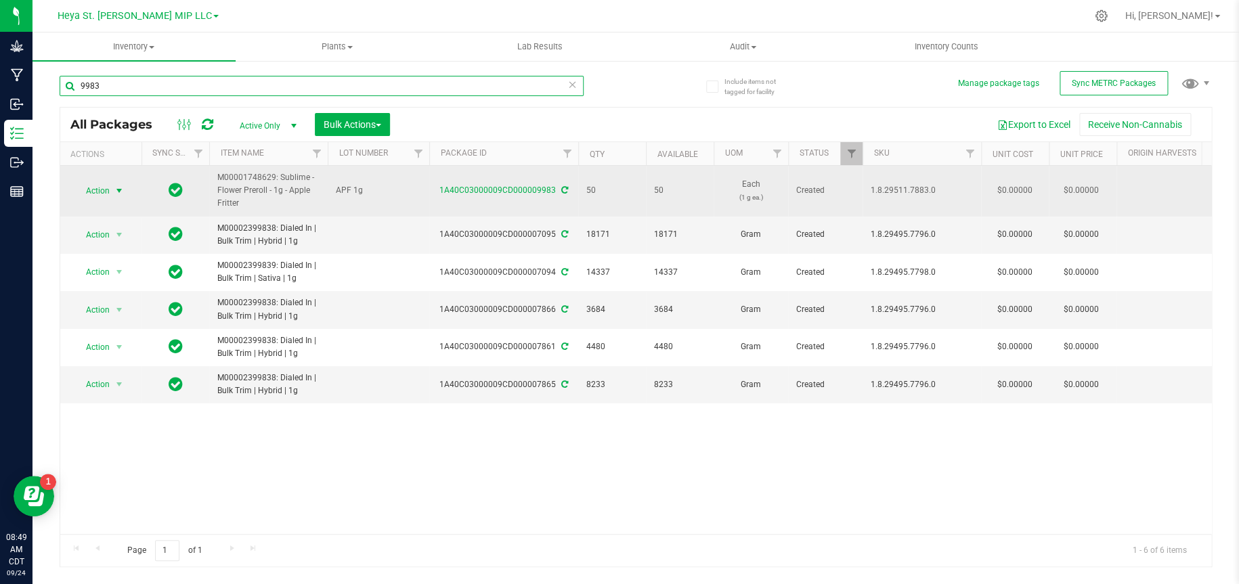
type input "9983"
click at [114, 188] on span "select" at bounding box center [119, 191] width 11 height 11
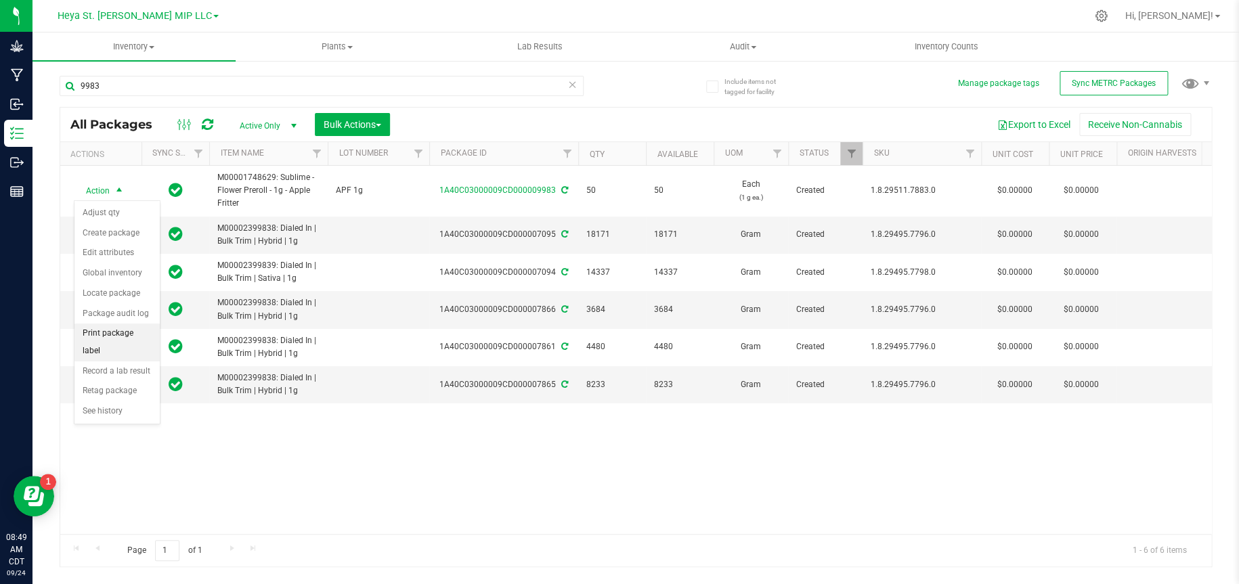
click at [110, 332] on li "Print package label" at bounding box center [116, 342] width 85 height 37
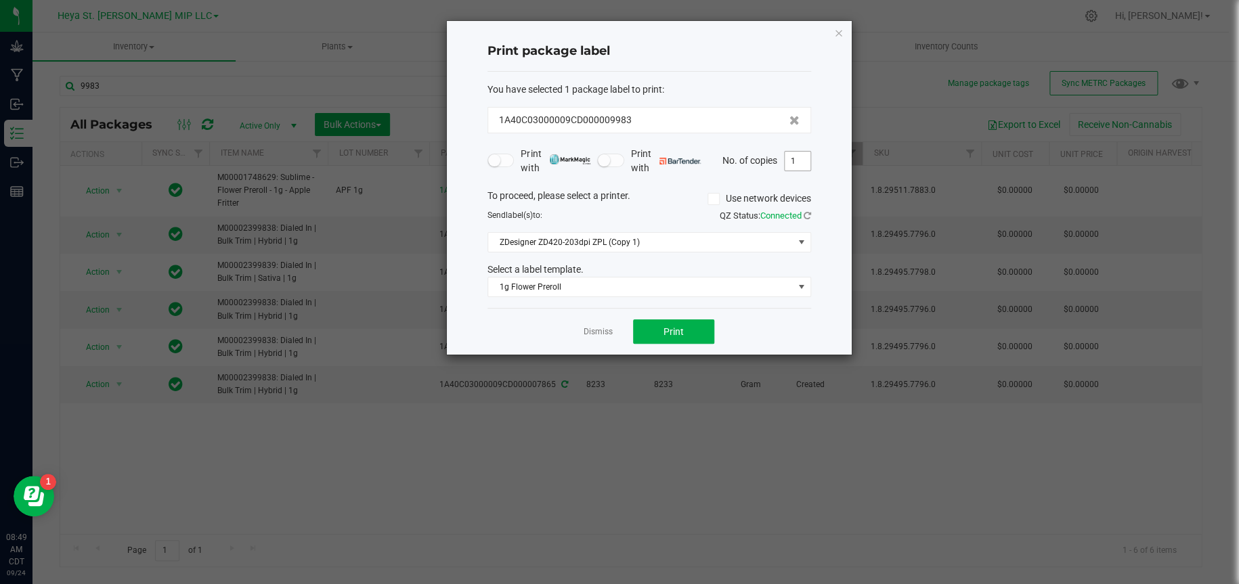
click at [800, 164] on input "1" at bounding box center [798, 161] width 26 height 19
type input "50"
click at [680, 340] on button "Print" at bounding box center [673, 332] width 81 height 24
click at [842, 29] on icon "button" at bounding box center [838, 32] width 9 height 16
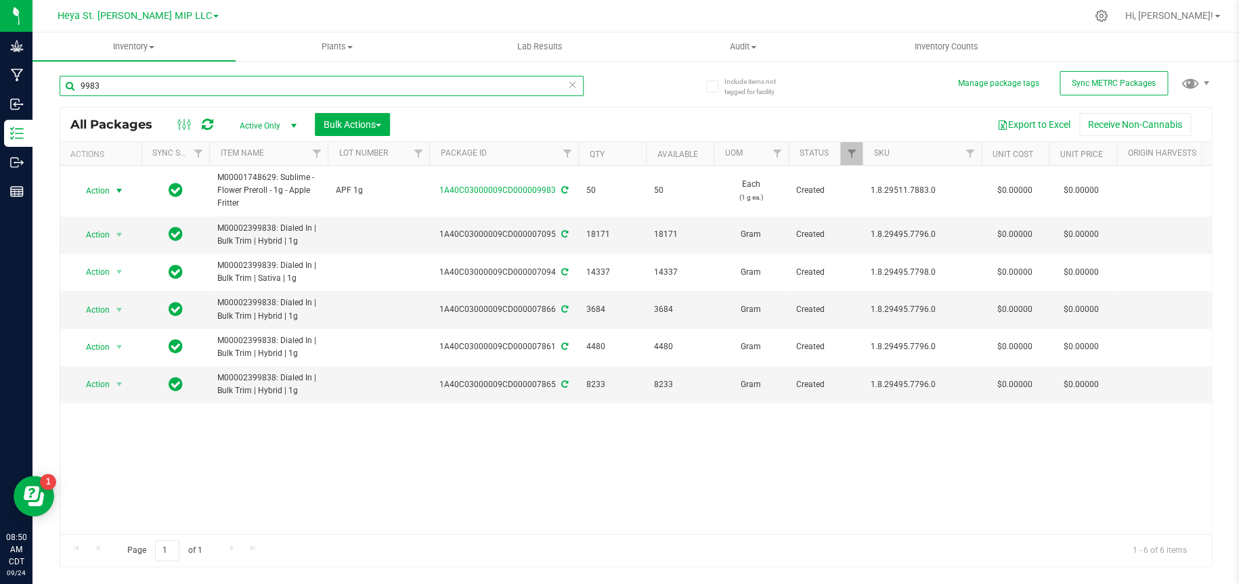
click at [310, 84] on input "9983" at bounding box center [322, 86] width 524 height 20
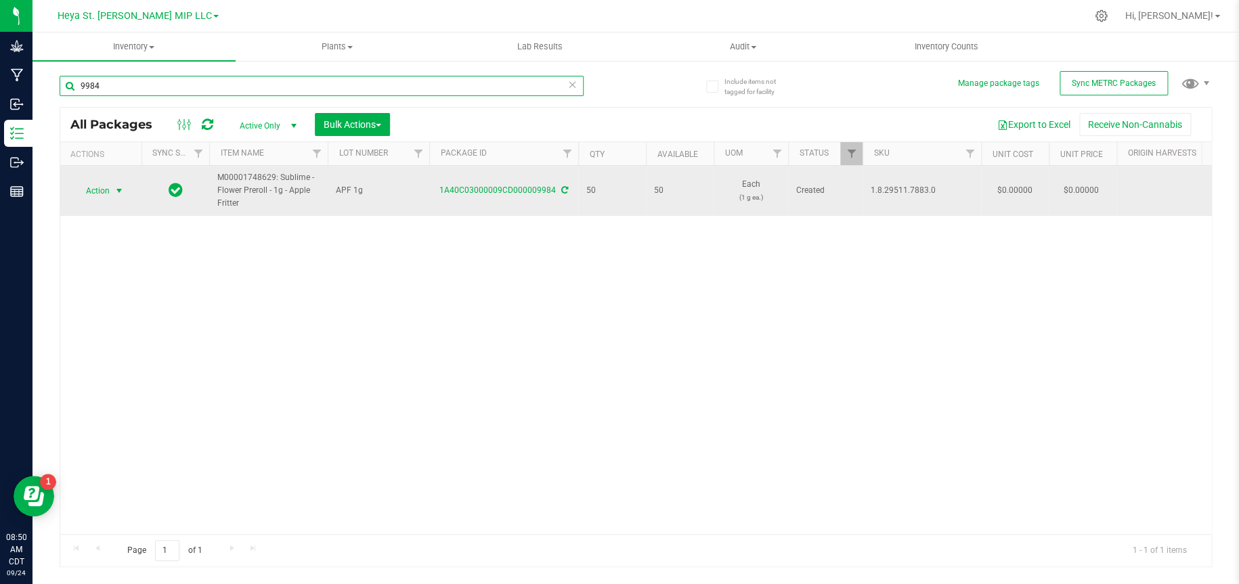
type input "9984"
click at [116, 192] on span "select" at bounding box center [119, 191] width 11 height 11
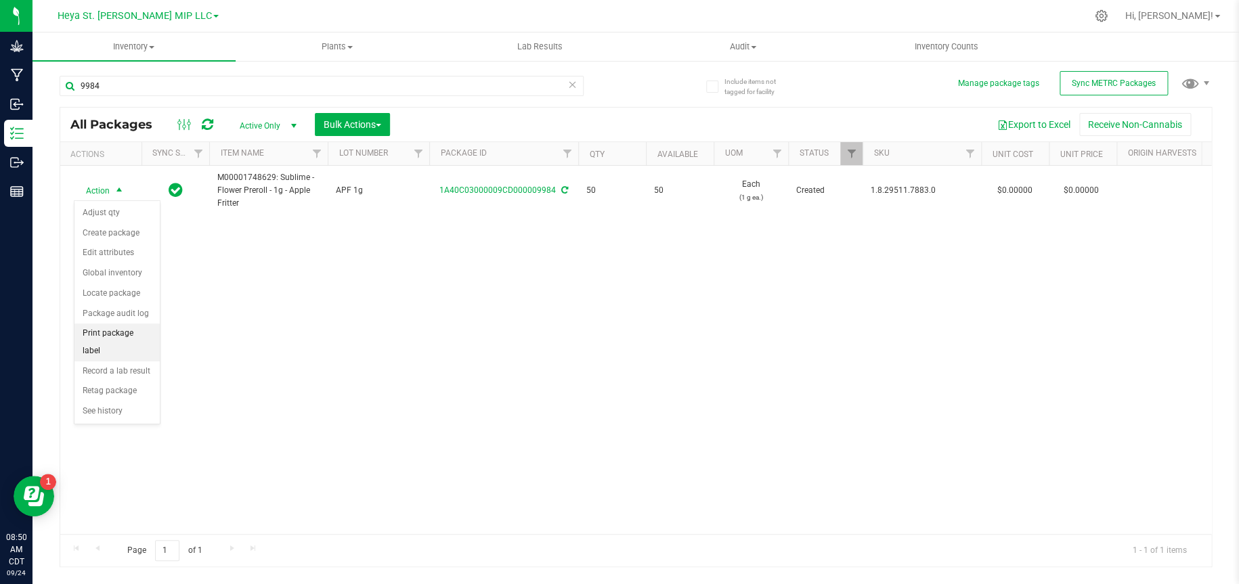
click at [123, 330] on li "Print package label" at bounding box center [116, 342] width 85 height 37
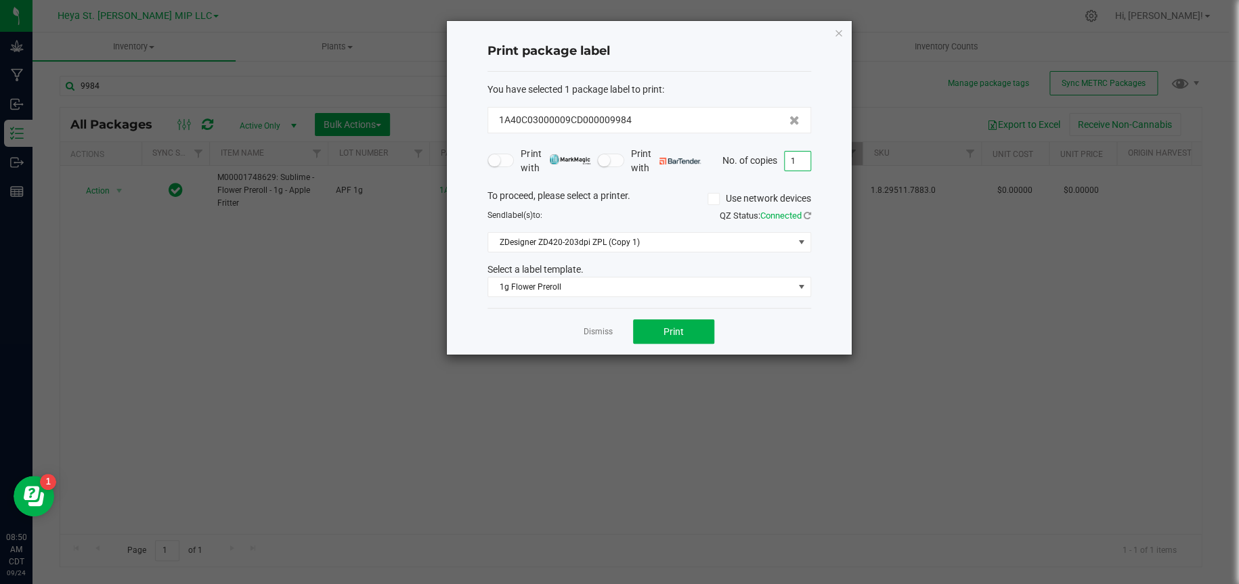
click at [797, 155] on input "1" at bounding box center [798, 161] width 26 height 19
type input "50"
click at [697, 338] on button "Print" at bounding box center [673, 332] width 81 height 24
click at [838, 31] on icon "button" at bounding box center [838, 32] width 9 height 16
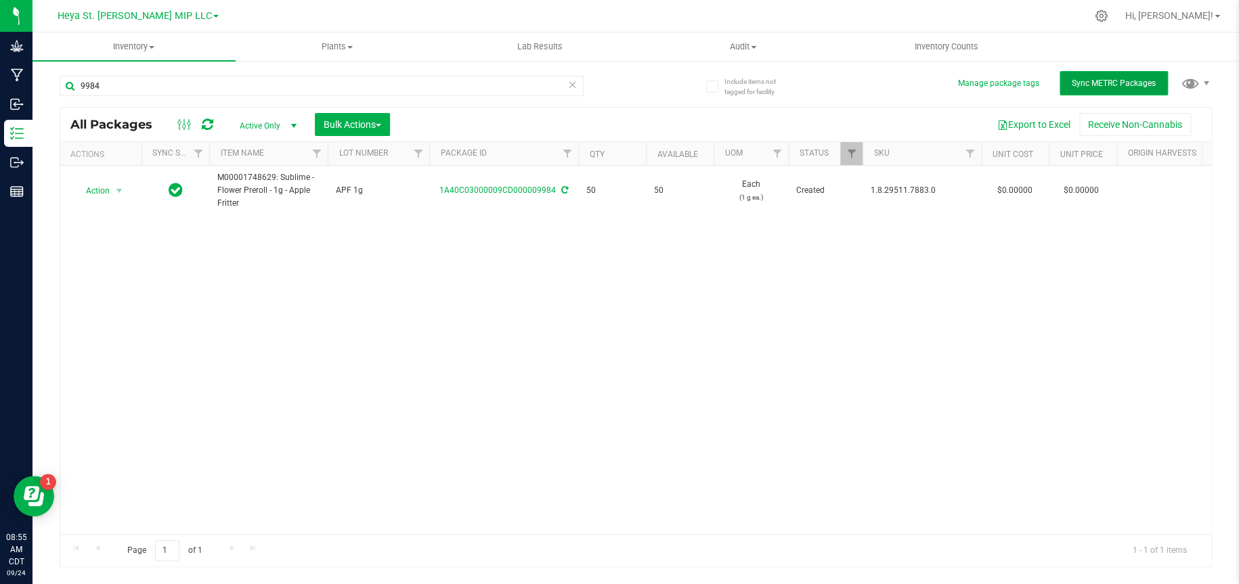
click at [1130, 79] on span "Sync METRC Packages" at bounding box center [1114, 83] width 84 height 9
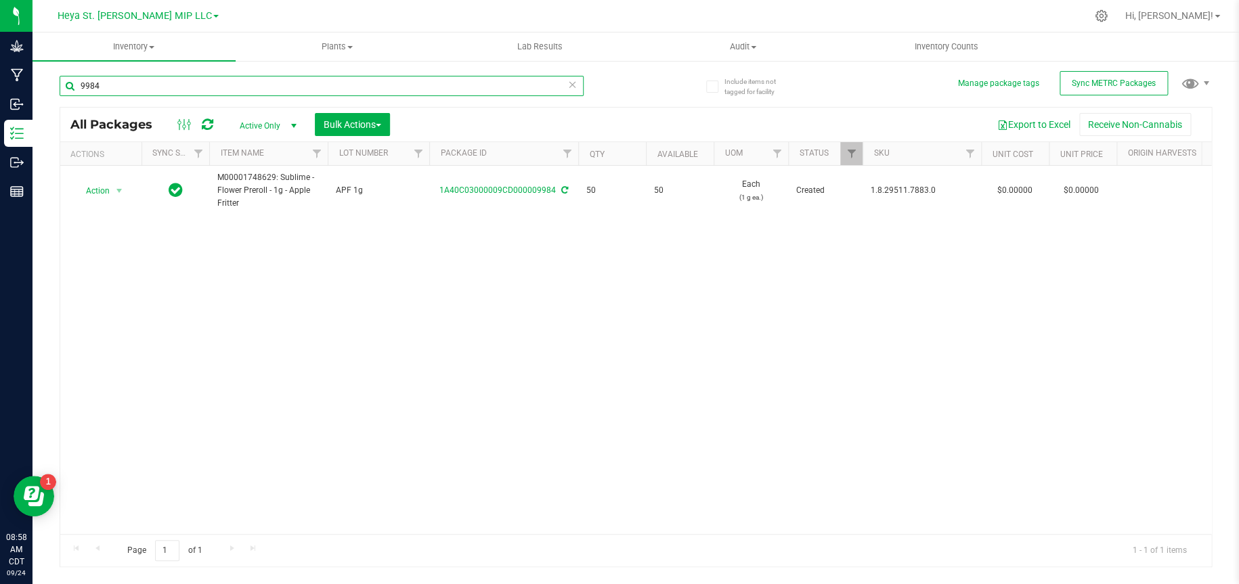
click at [219, 86] on input "9984" at bounding box center [322, 86] width 524 height 20
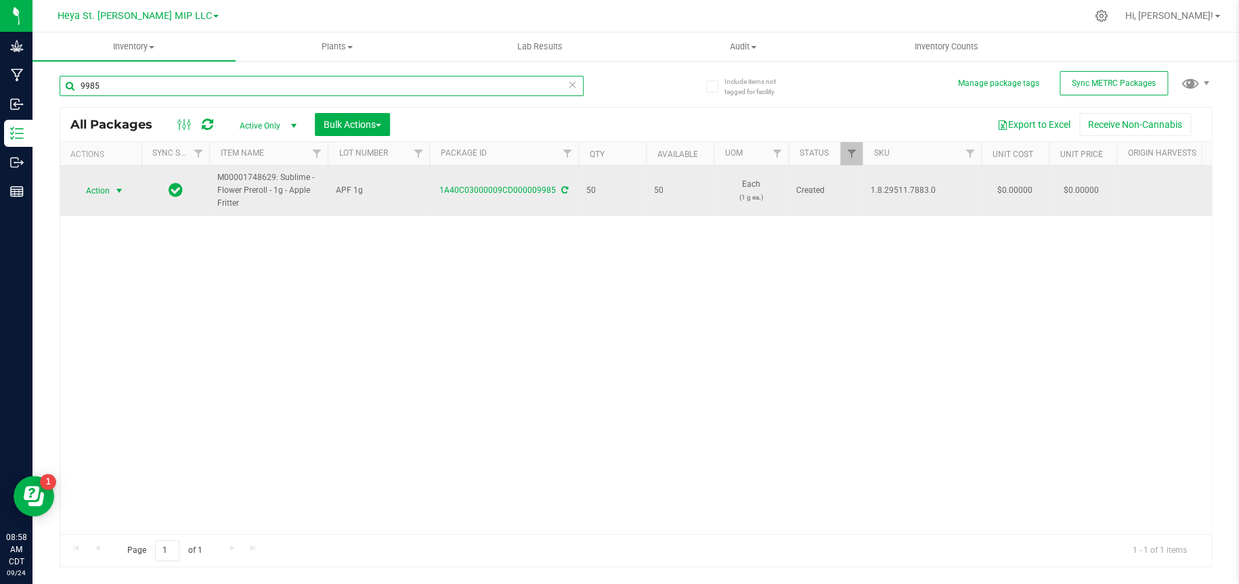
type input "9985"
click at [114, 190] on span "select" at bounding box center [119, 191] width 11 height 11
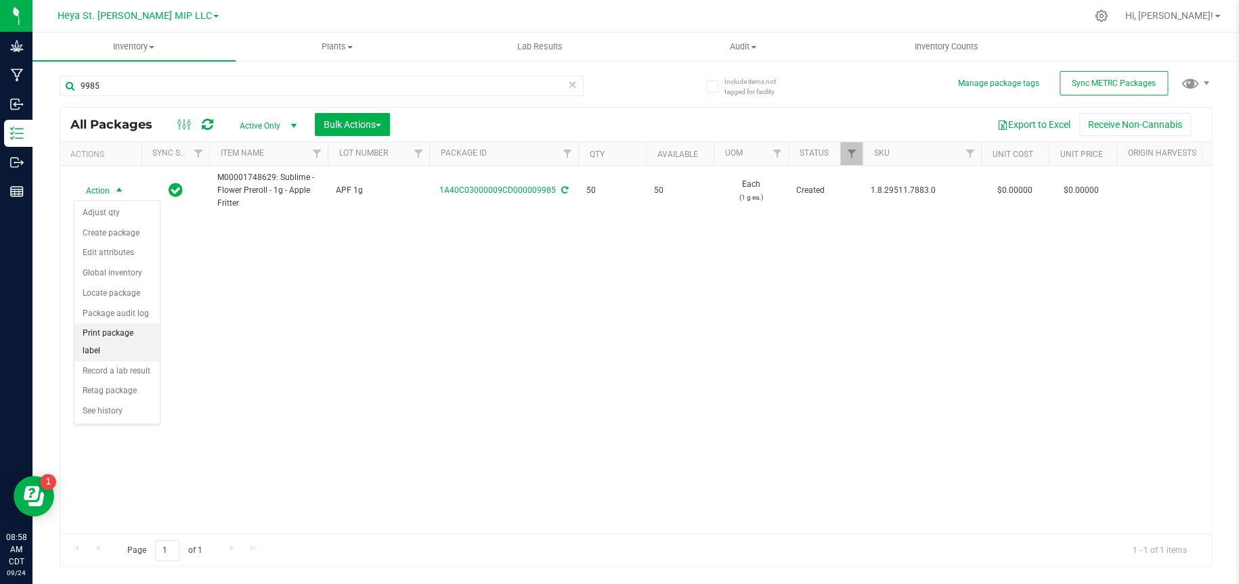
click at [112, 327] on li "Print package label" at bounding box center [116, 342] width 85 height 37
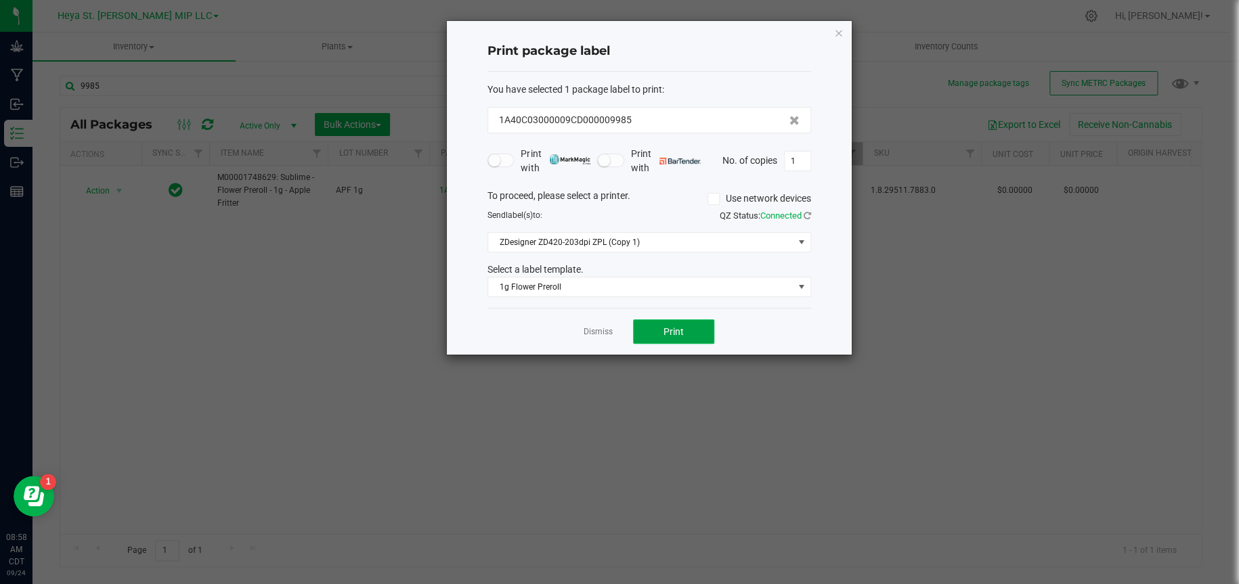
click at [672, 340] on button "Print" at bounding box center [673, 332] width 81 height 24
click at [801, 160] on input "1" at bounding box center [798, 161] width 26 height 19
type input "49"
click at [687, 330] on button "Print" at bounding box center [673, 332] width 81 height 24
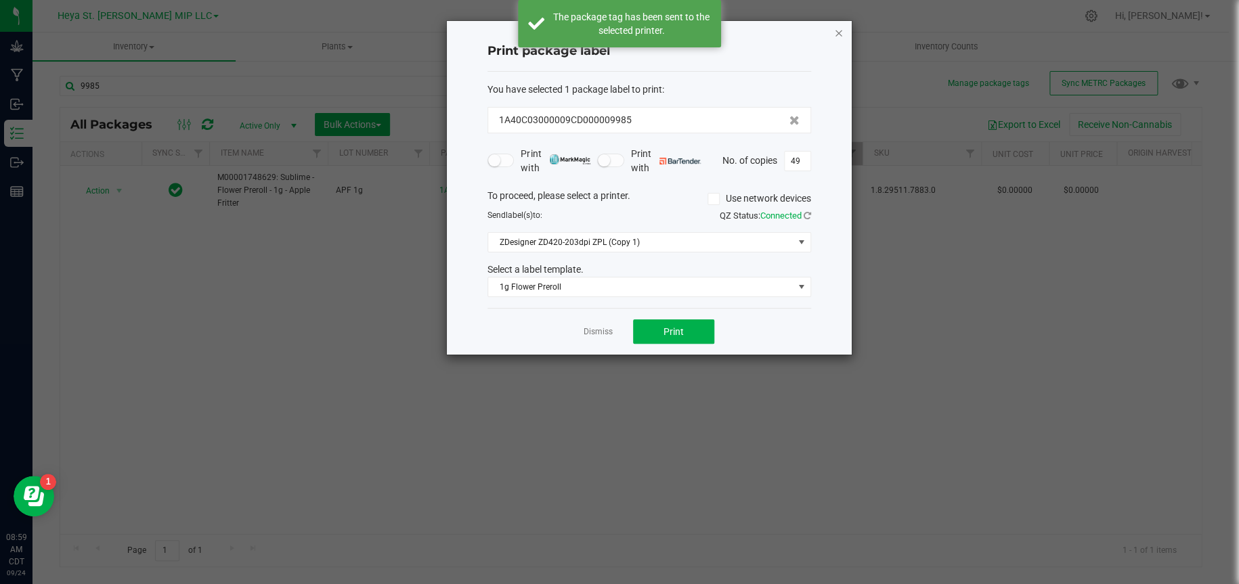
click at [835, 29] on icon "button" at bounding box center [838, 32] width 9 height 16
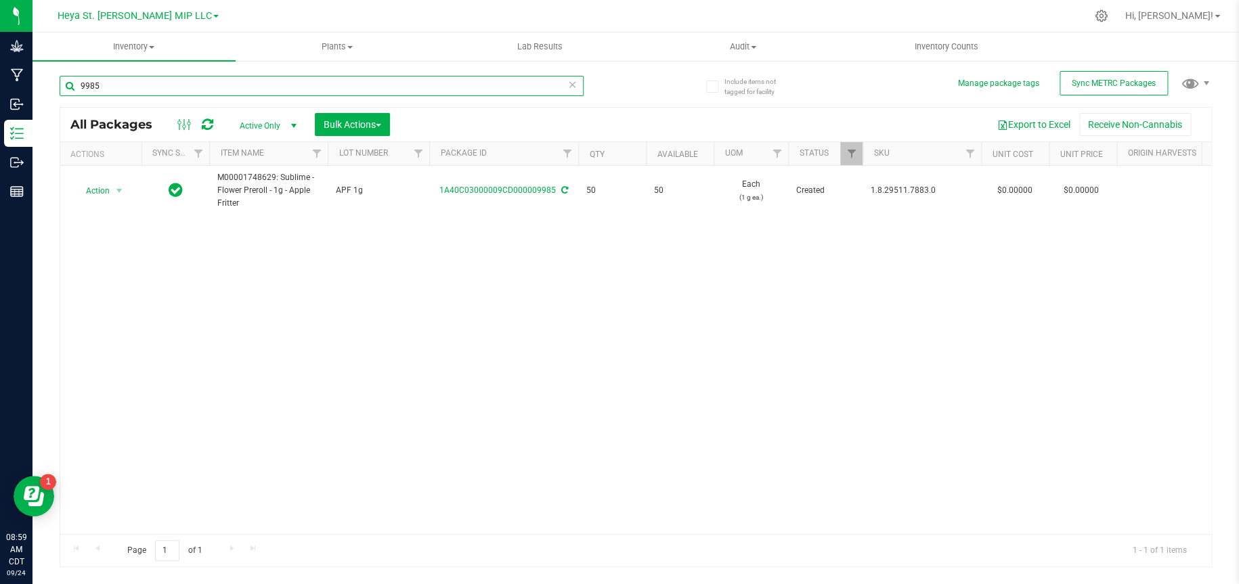
click at [209, 82] on input "9985" at bounding box center [322, 86] width 524 height 20
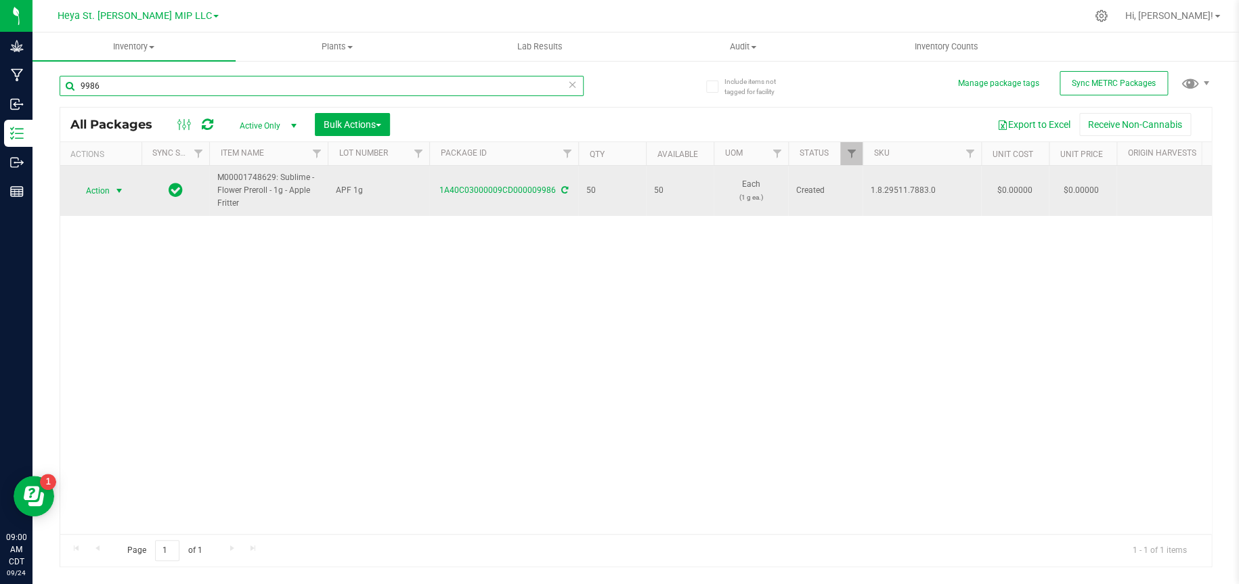
type input "9986"
click at [116, 194] on span "select" at bounding box center [119, 191] width 11 height 11
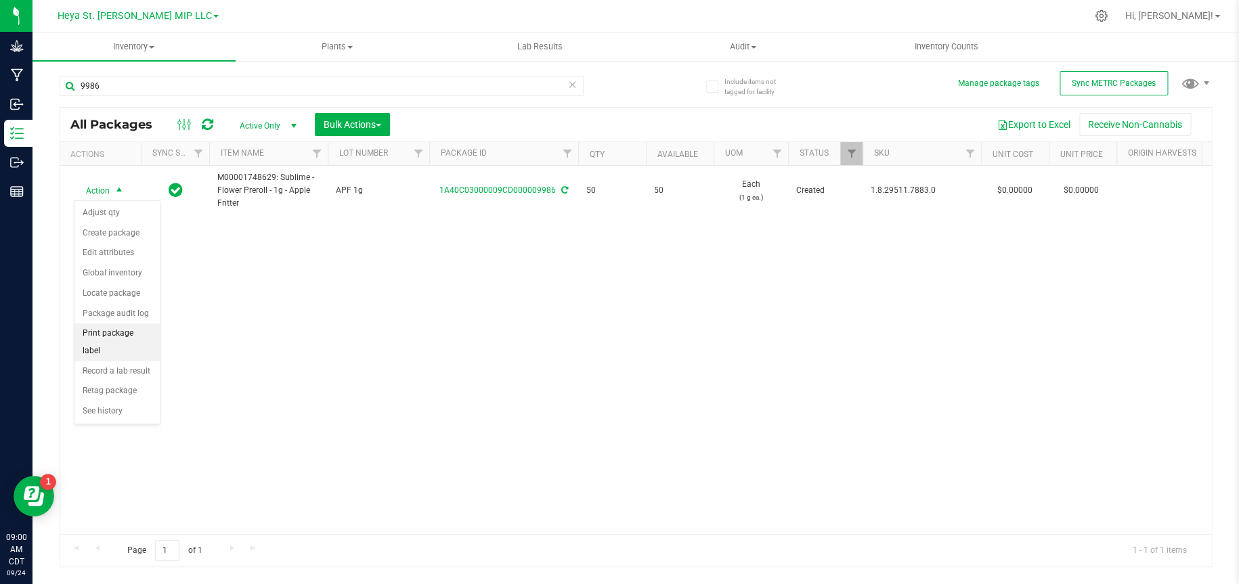
click at [103, 330] on li "Print package label" at bounding box center [116, 342] width 85 height 37
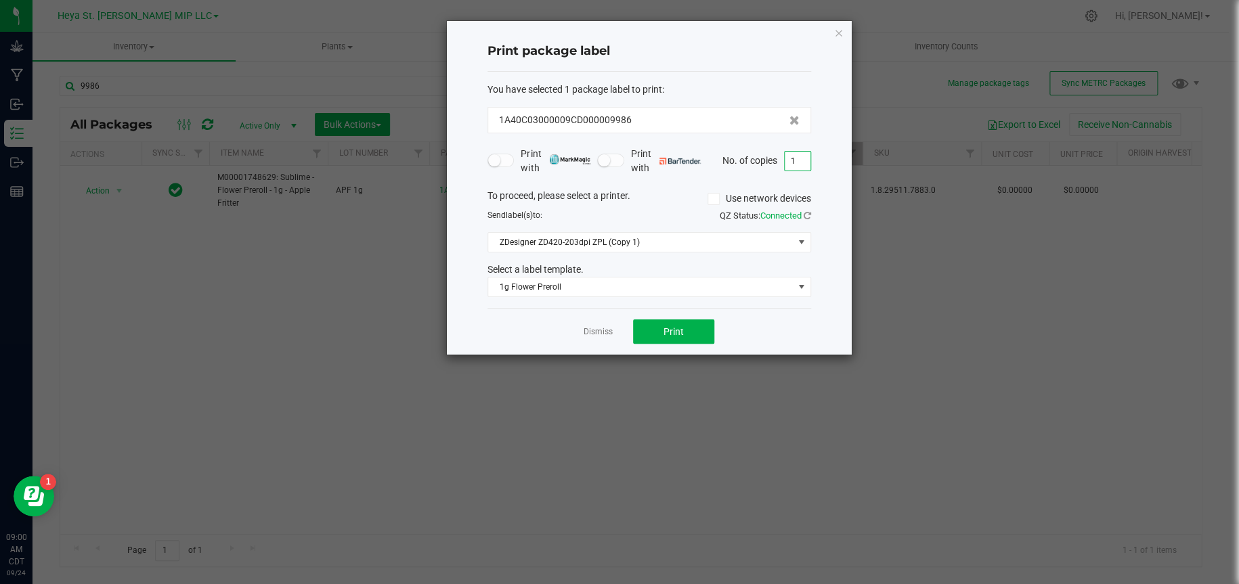
click at [797, 162] on input "1" at bounding box center [798, 161] width 26 height 19
type input "50"
click at [672, 329] on span "Print" at bounding box center [673, 331] width 20 height 11
